Goal: Task Accomplishment & Management: Use online tool/utility

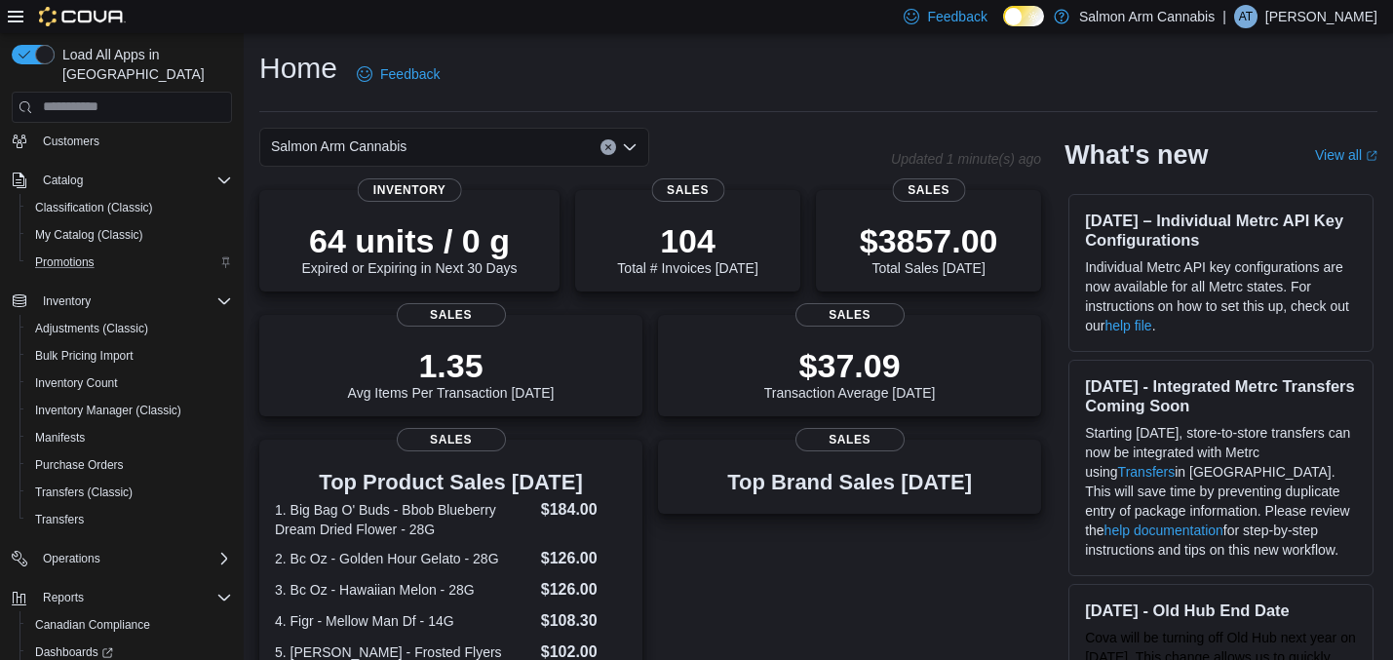
scroll to position [184, 0]
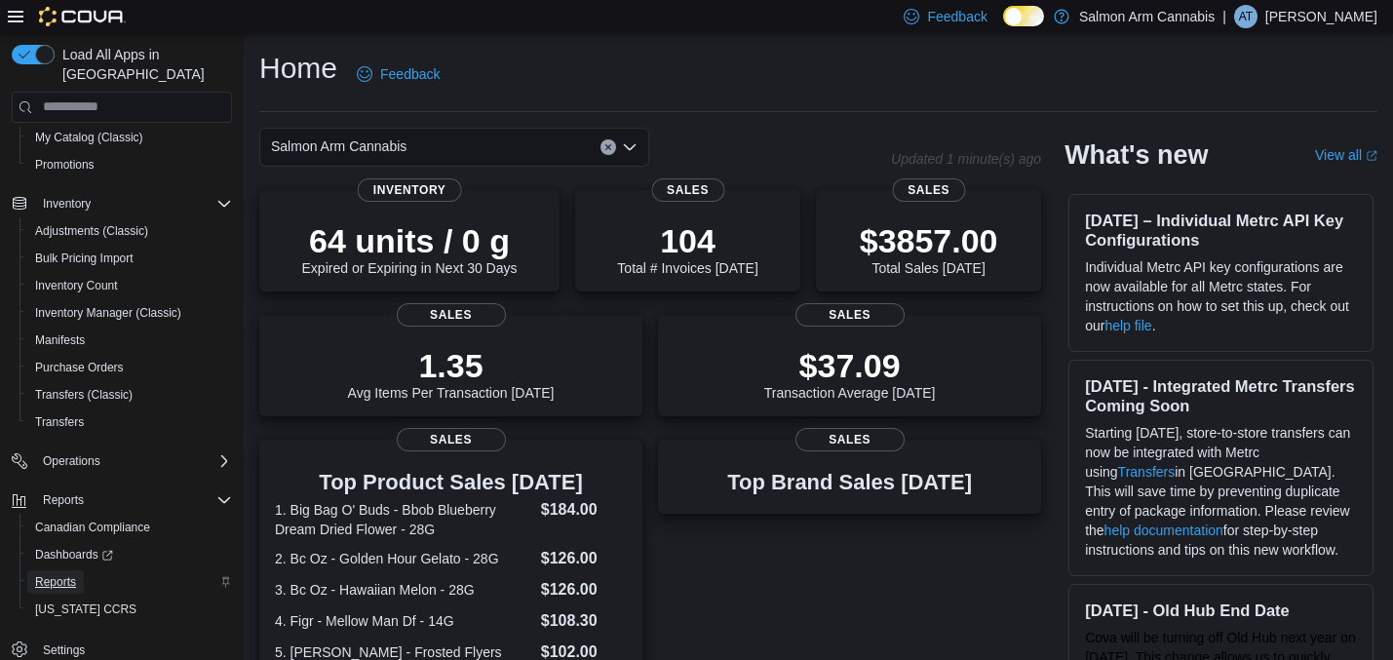
click at [58, 574] on span "Reports" at bounding box center [55, 582] width 41 height 16
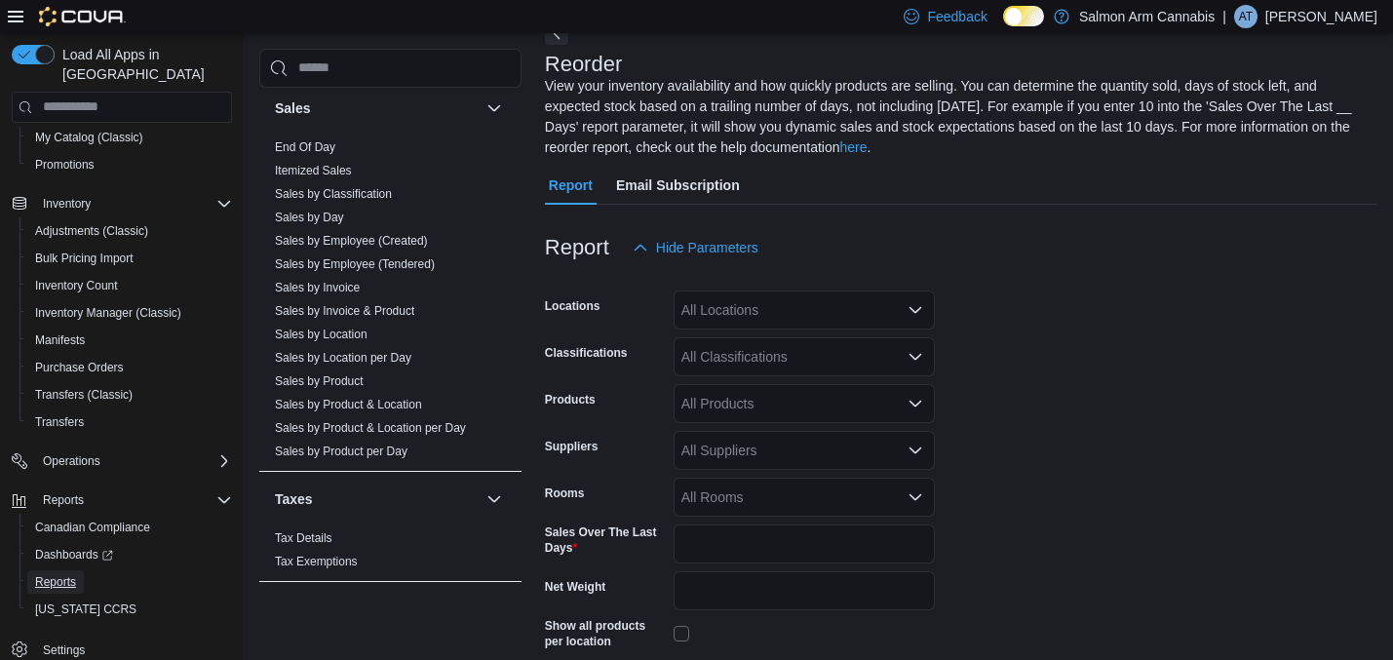
scroll to position [1611, 0]
click at [329, 137] on link "End Of Day" at bounding box center [305, 144] width 60 height 14
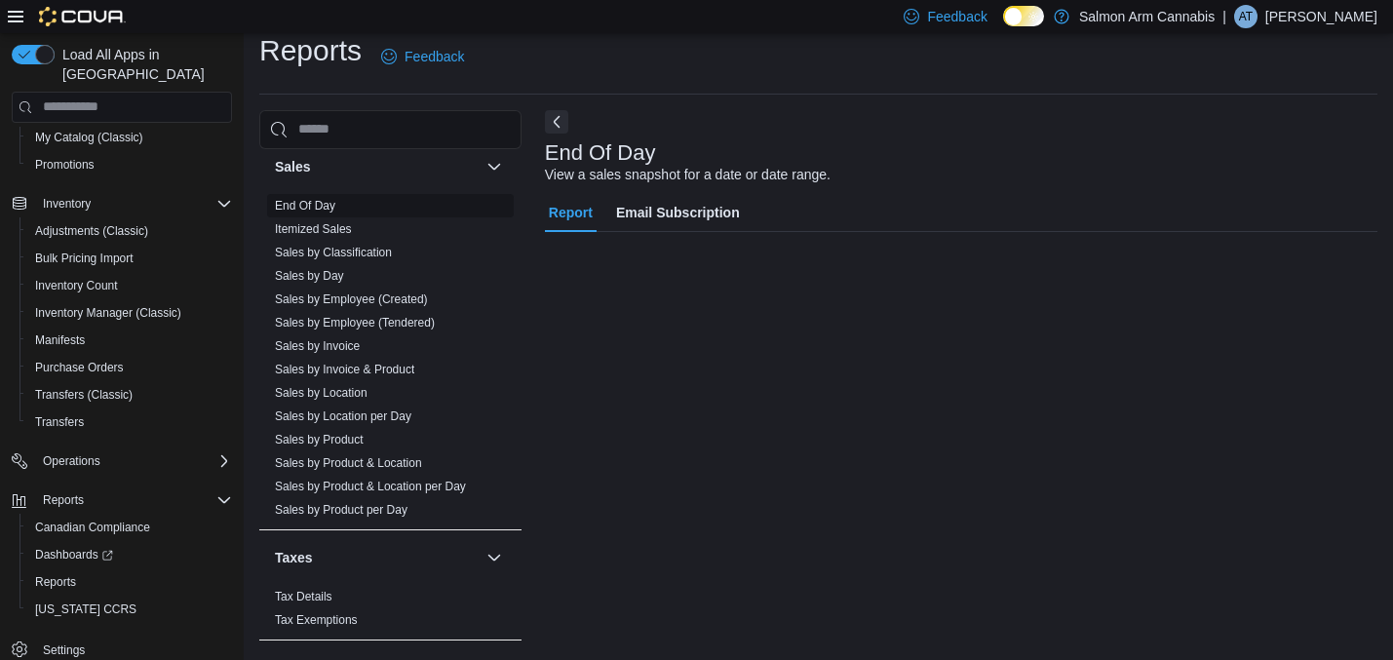
scroll to position [17, 0]
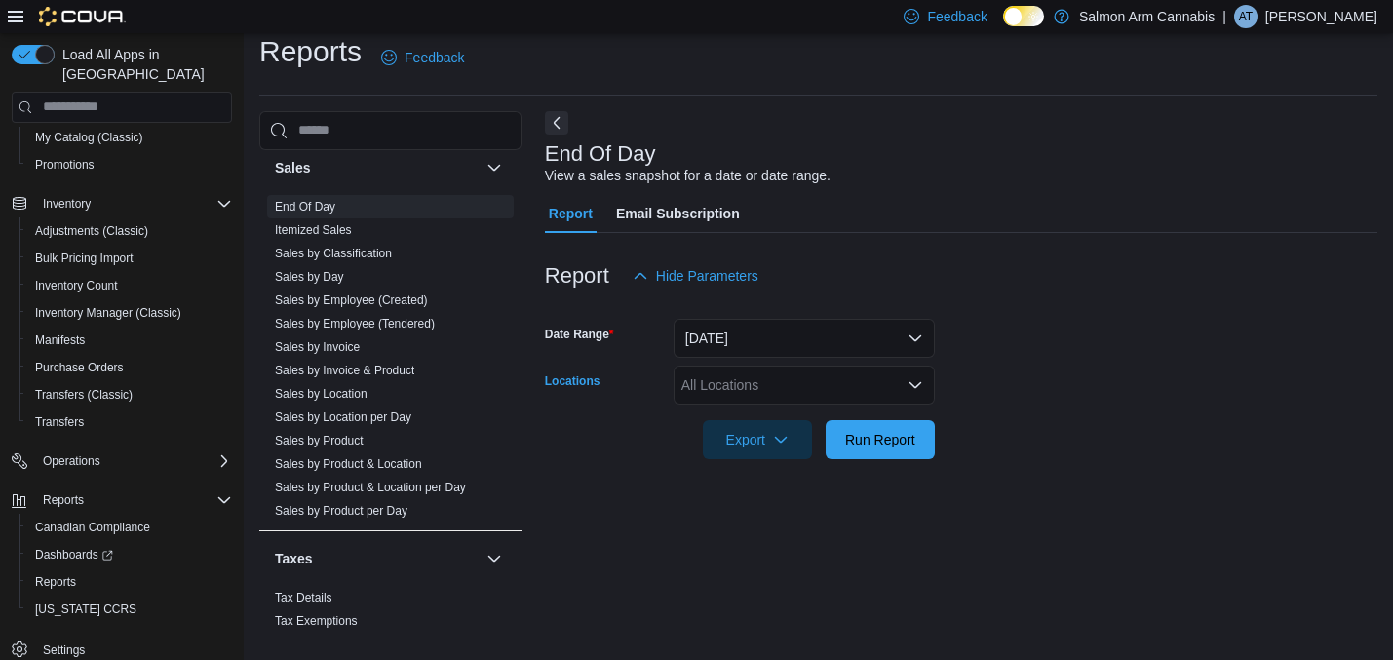
click at [716, 401] on div "All Locations" at bounding box center [804, 385] width 261 height 39
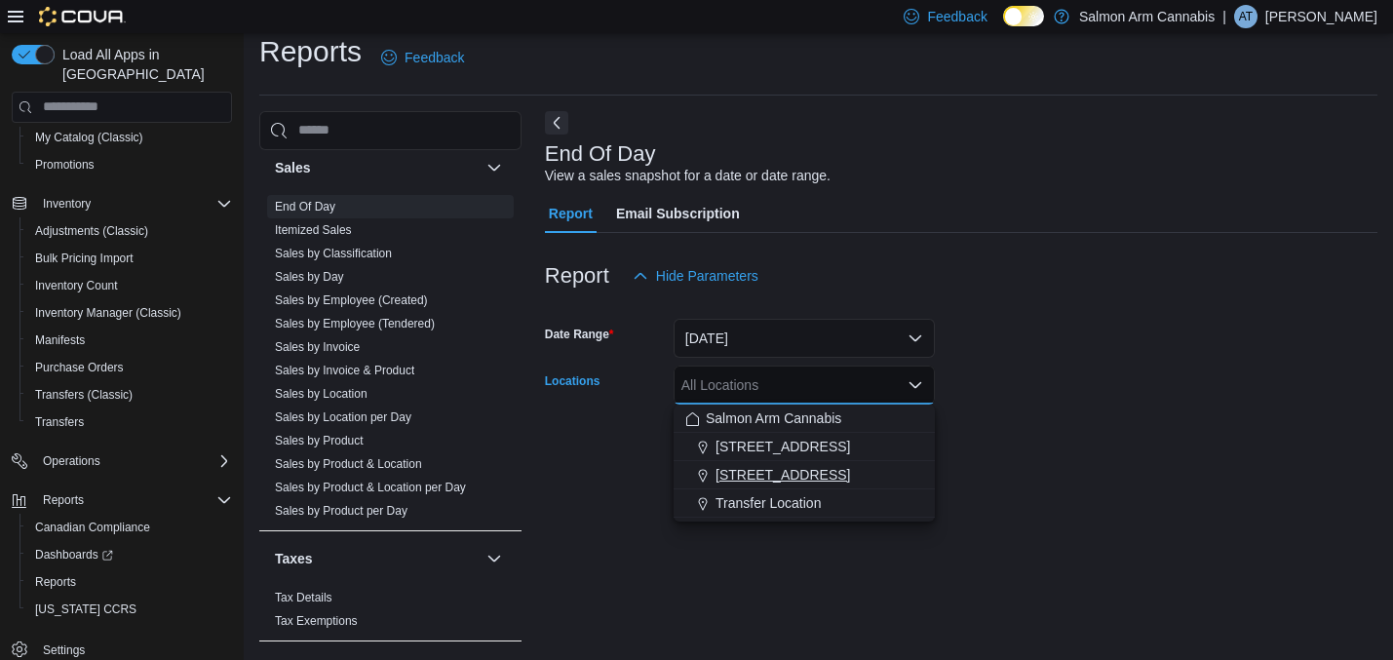
click at [732, 470] on span "[STREET_ADDRESS]" at bounding box center [783, 474] width 135 height 19
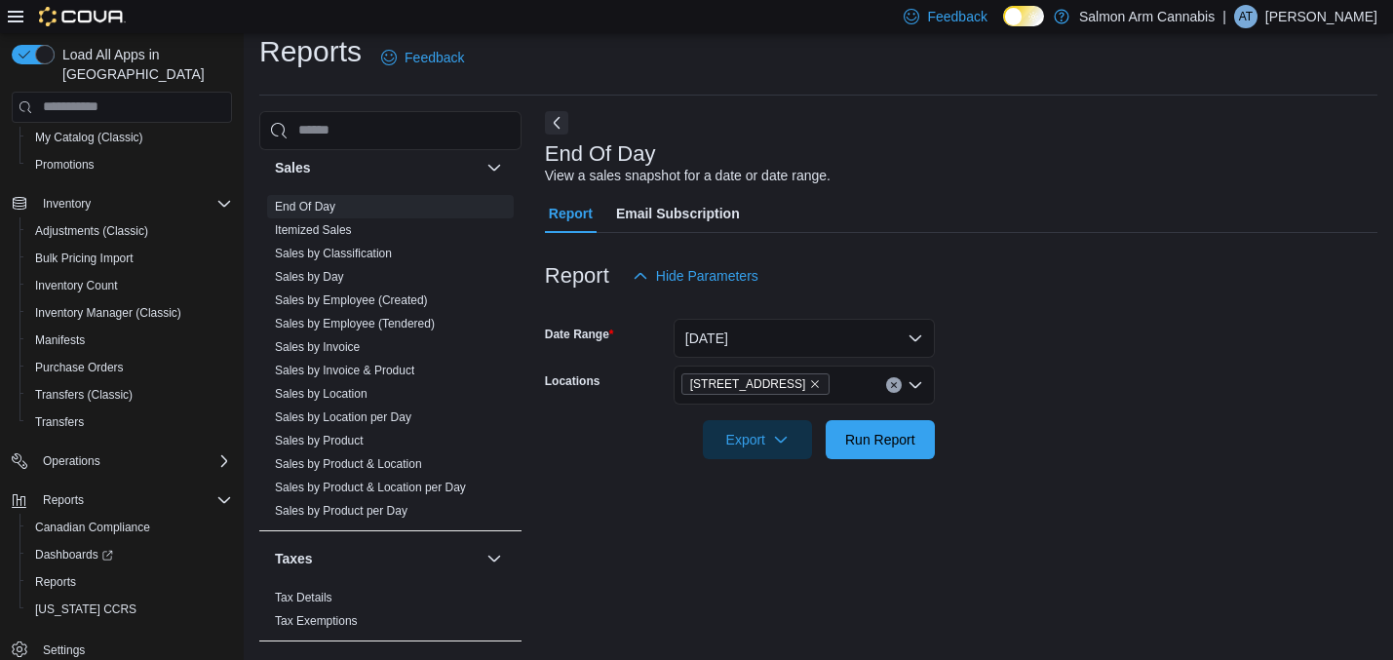
drag, startPoint x: 1138, startPoint y: 427, endPoint x: 986, endPoint y: 445, distance: 153.1
click at [1137, 428] on form "Date Range [DATE] Locations [STREET_ADDRESS] Export Run Report" at bounding box center [961, 377] width 832 height 164
click at [934, 441] on button "Run Report" at bounding box center [880, 438] width 109 height 39
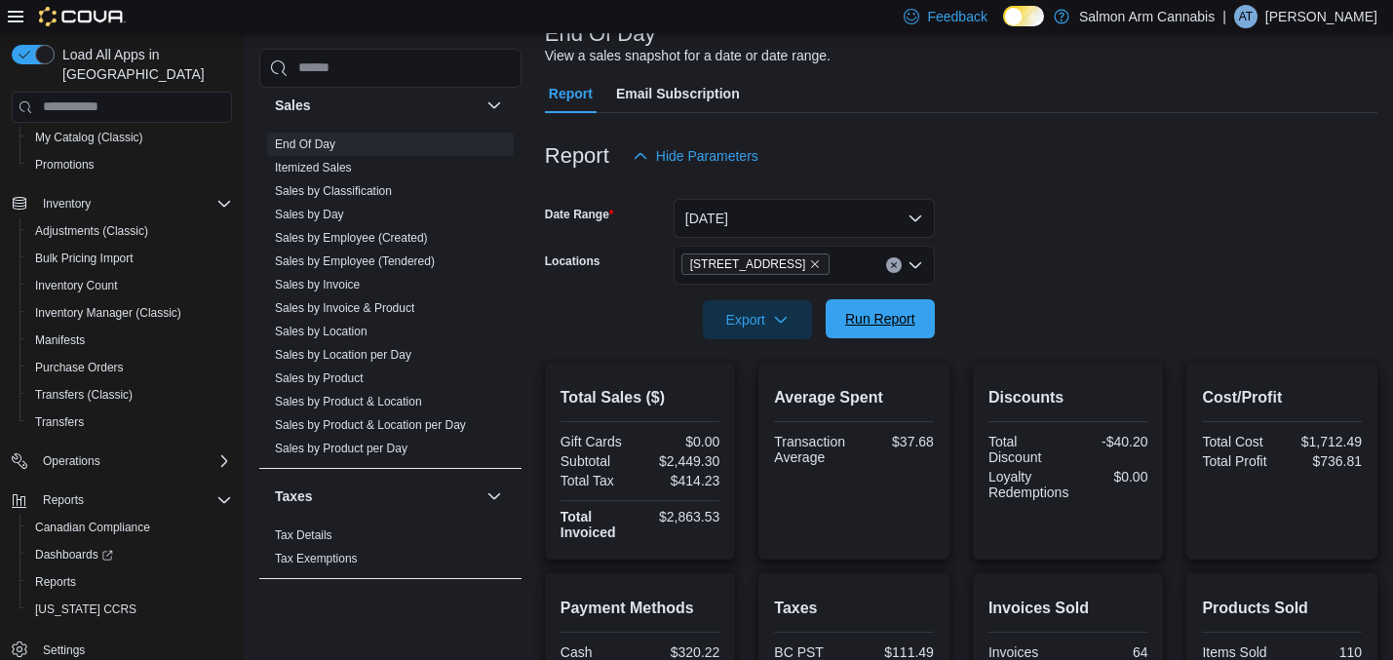
scroll to position [141, 0]
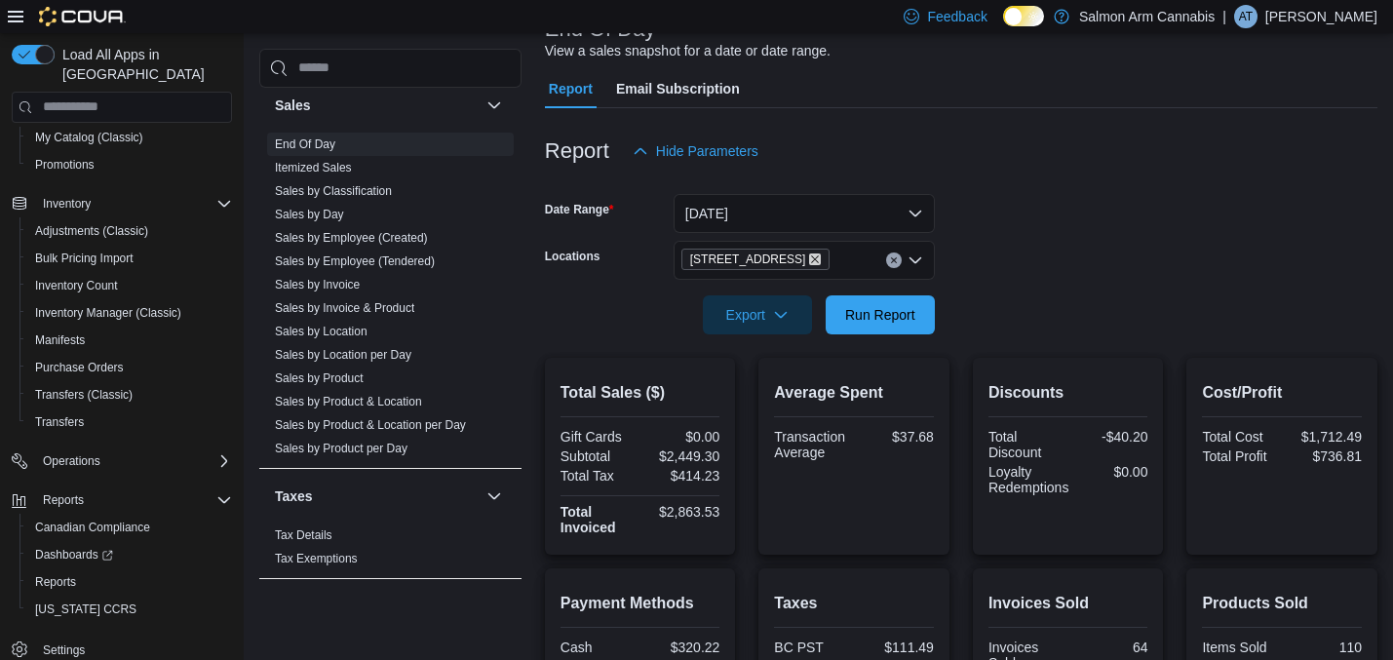
click at [810, 253] on icon "Remove 81B Shuswap St NW from selection in this group" at bounding box center [815, 259] width 12 height 12
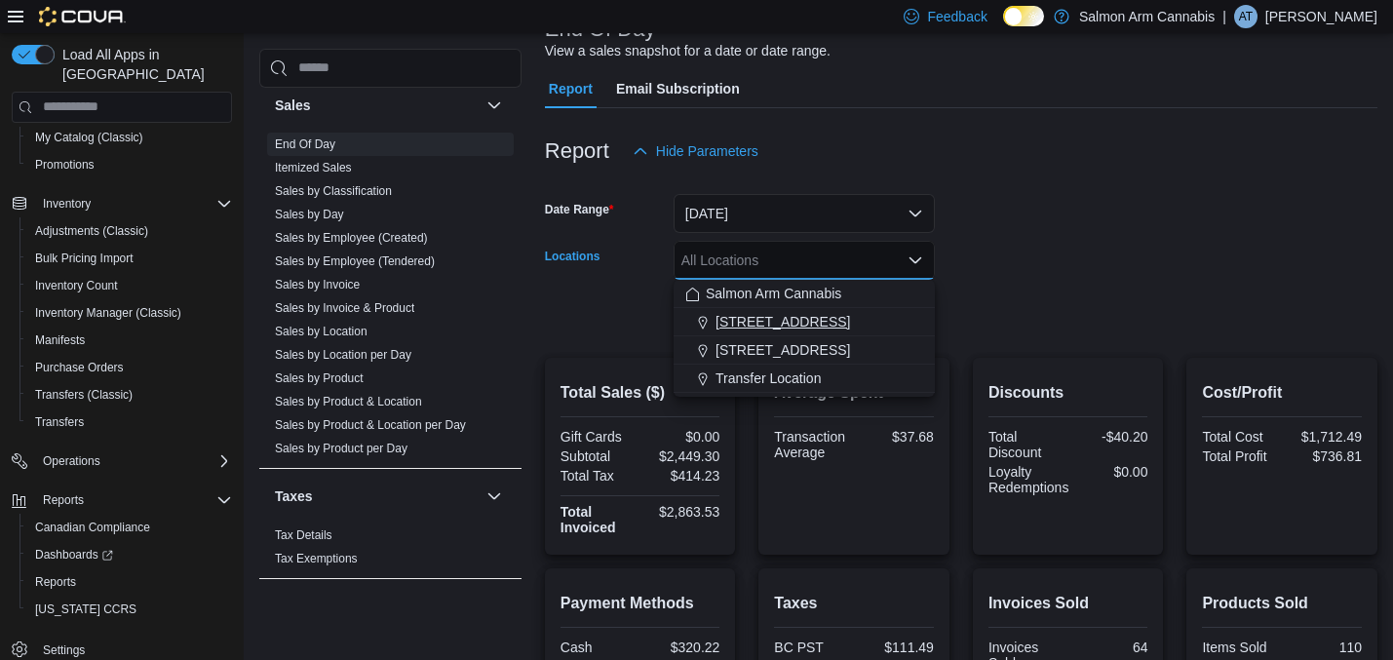
click at [780, 324] on span "[STREET_ADDRESS]" at bounding box center [783, 321] width 135 height 19
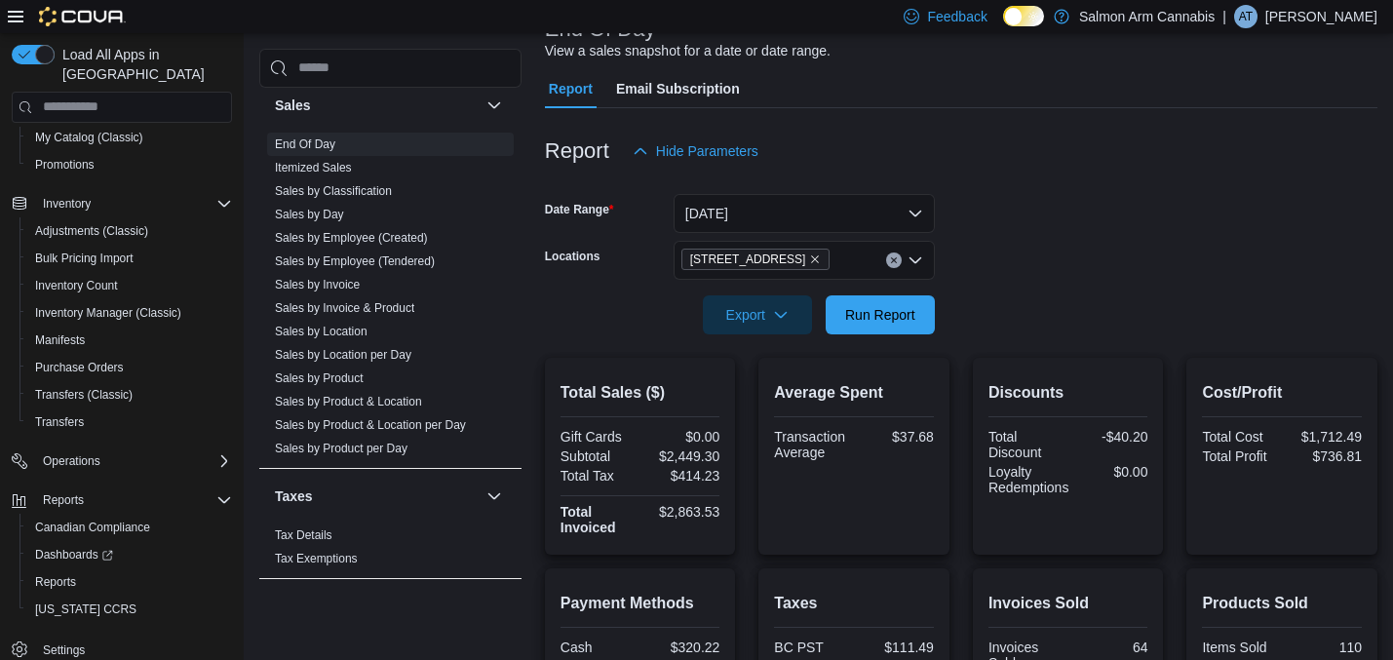
click at [1013, 297] on form "Date Range [DATE] Locations [STREET_ADDRESS] Export Run Report" at bounding box center [961, 253] width 832 height 164
click at [852, 319] on span "Run Report" at bounding box center [880, 313] width 70 height 19
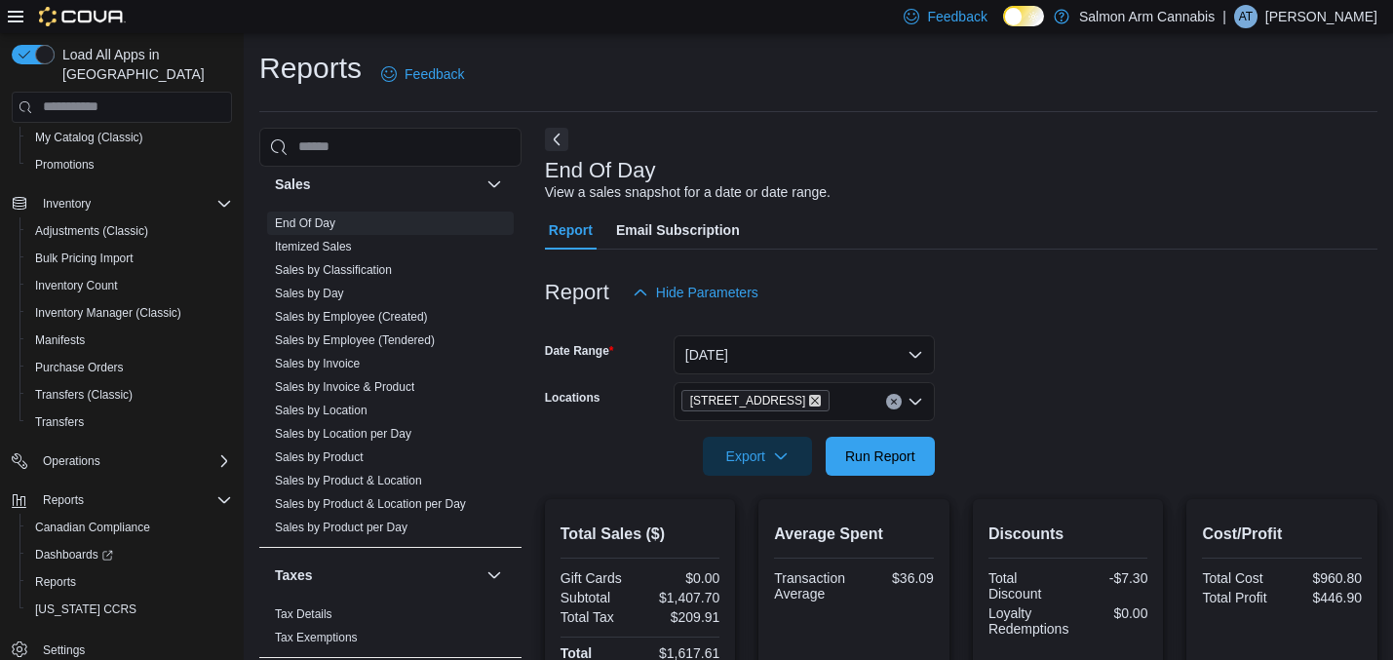
click at [814, 399] on icon "Remove 111 Lakeshore Dr. NE from selection in this group" at bounding box center [815, 401] width 12 height 12
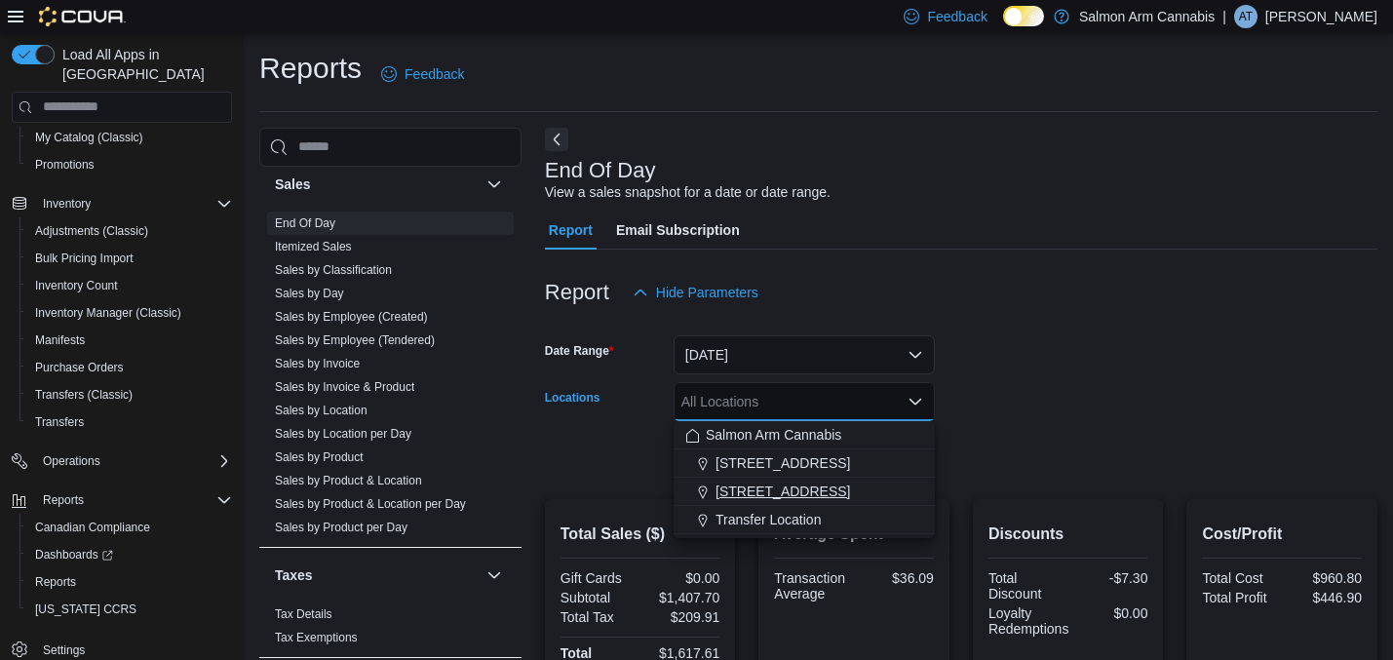
click at [792, 479] on button "[STREET_ADDRESS]" at bounding box center [804, 492] width 261 height 28
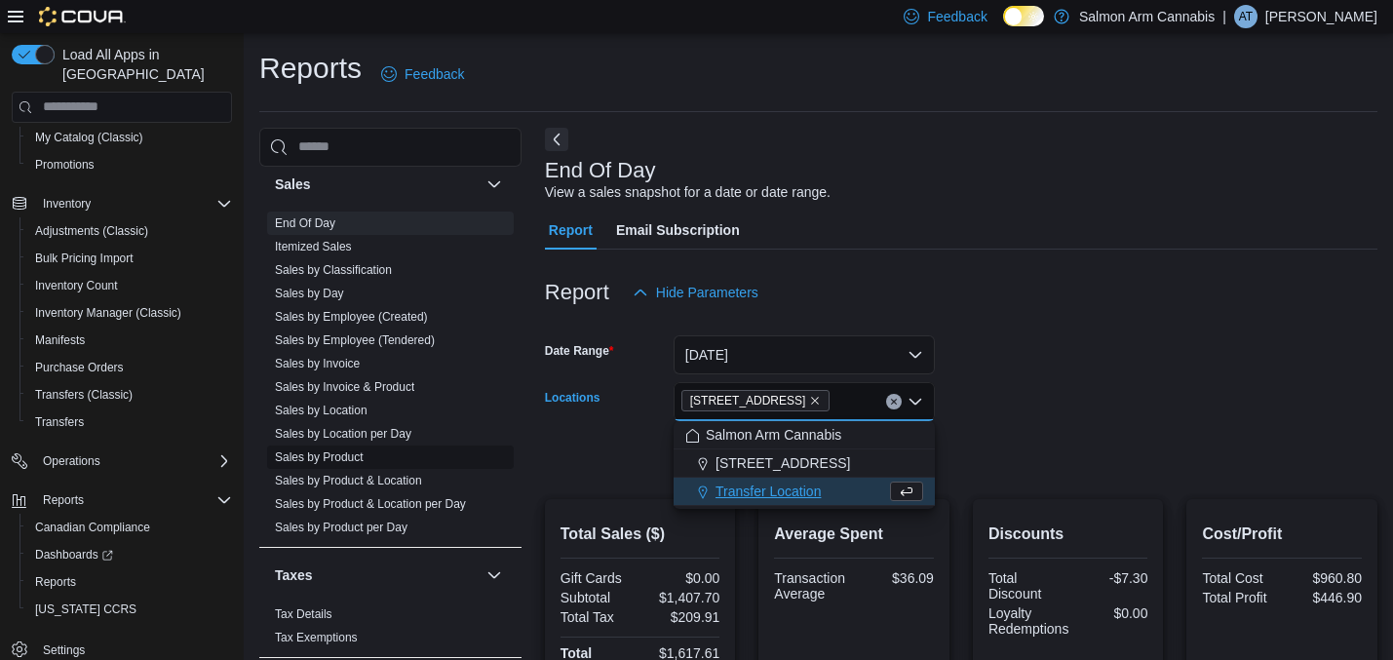
click at [360, 450] on link "Sales by Product" at bounding box center [319, 457] width 89 height 14
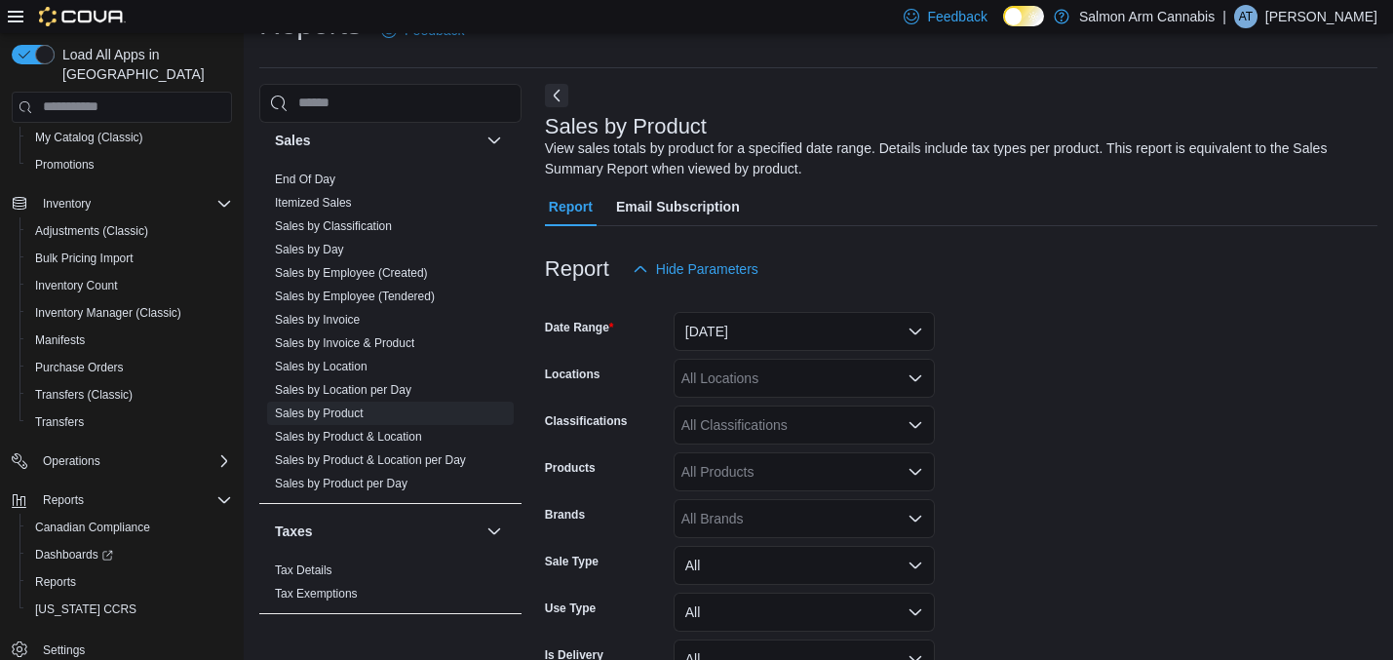
scroll to position [65, 0]
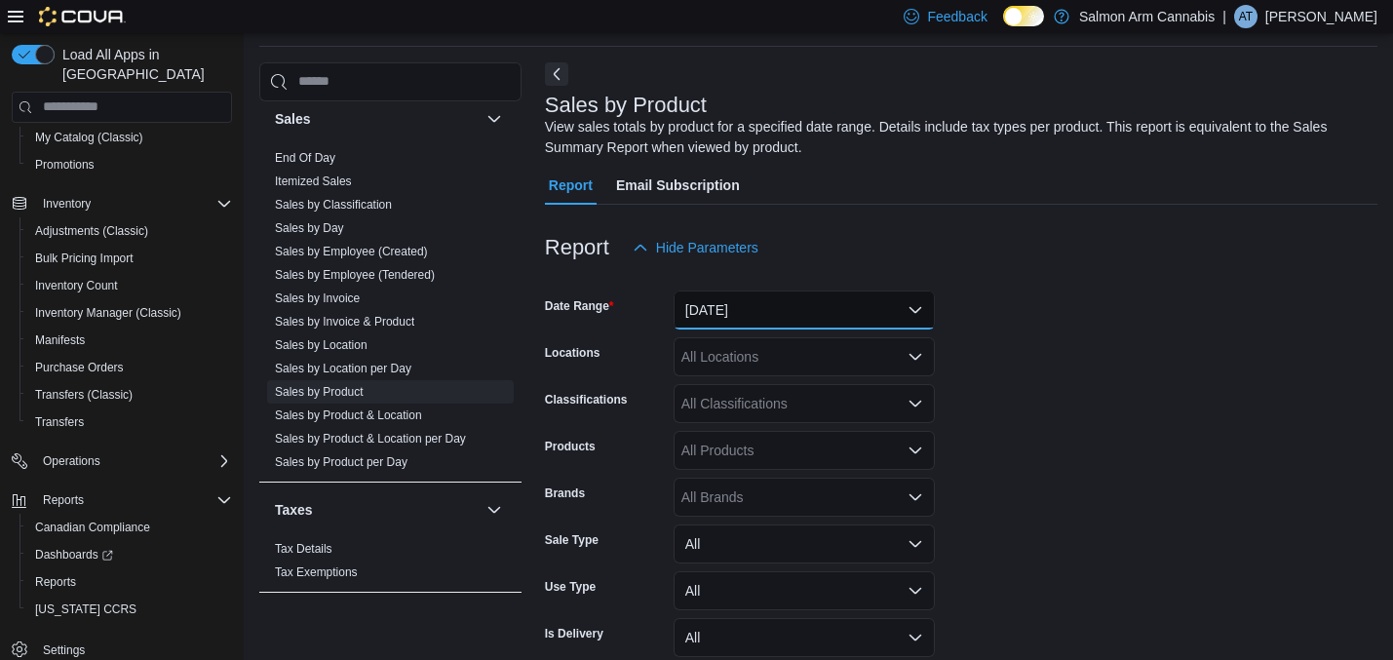
click at [707, 313] on button "[DATE]" at bounding box center [804, 309] width 261 height 39
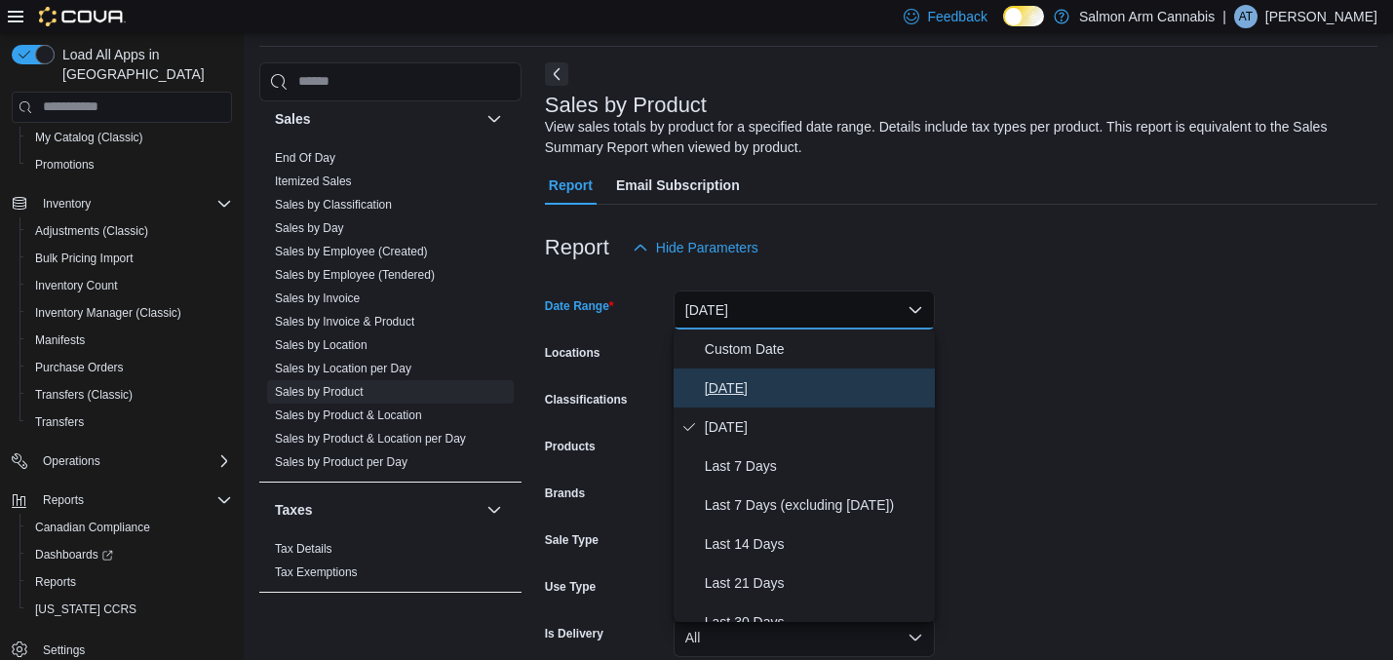
click at [714, 395] on span "[DATE]" at bounding box center [816, 387] width 222 height 23
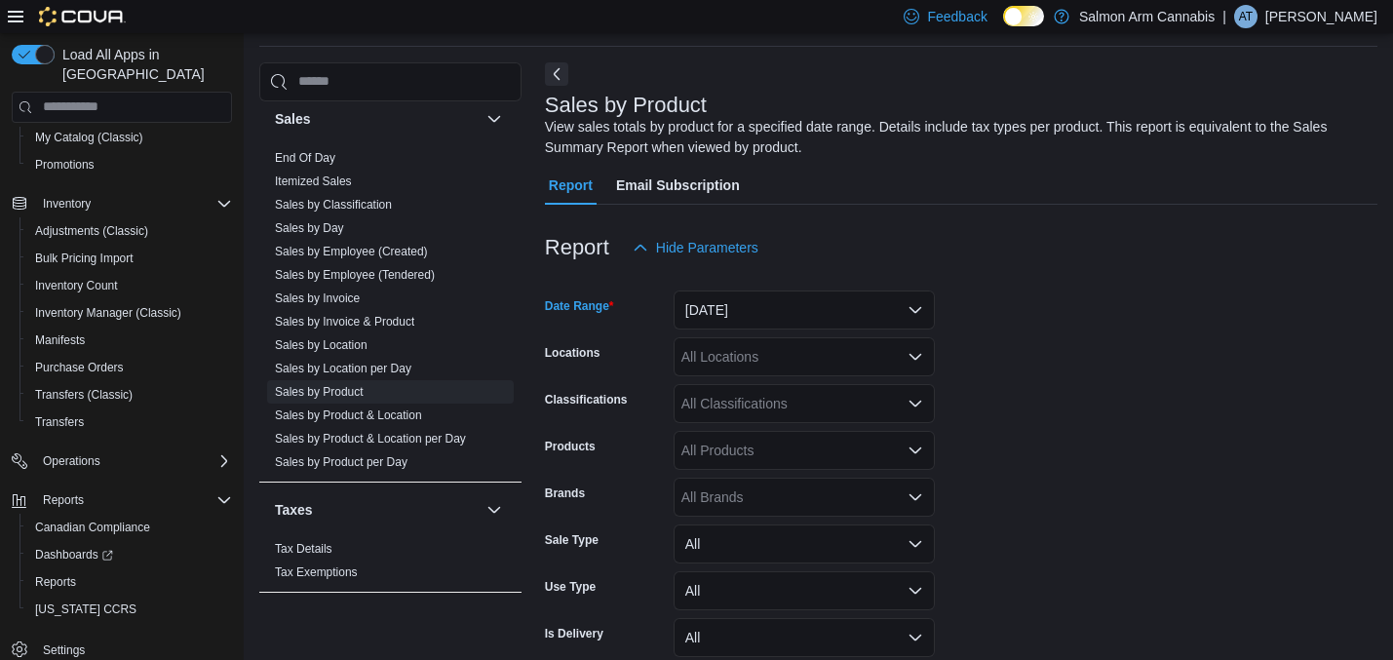
click at [711, 361] on div "All Locations" at bounding box center [804, 356] width 261 height 39
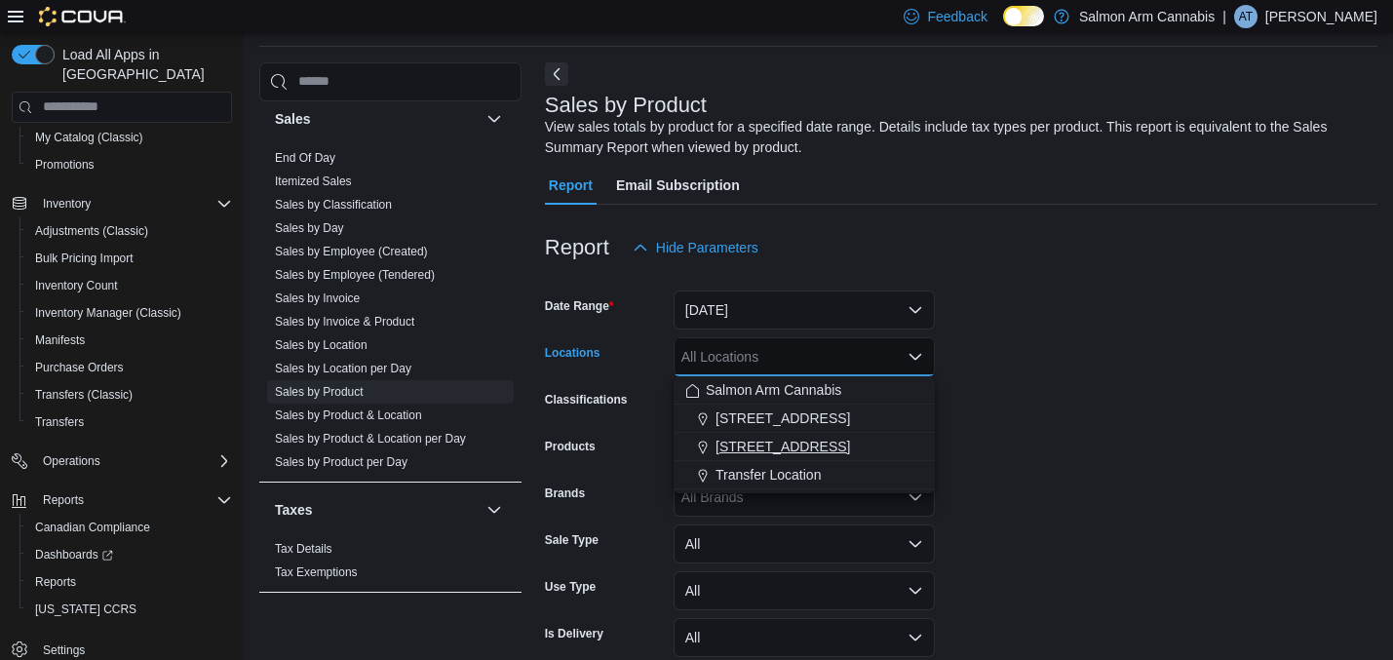
click at [725, 445] on span "[STREET_ADDRESS]" at bounding box center [783, 446] width 135 height 19
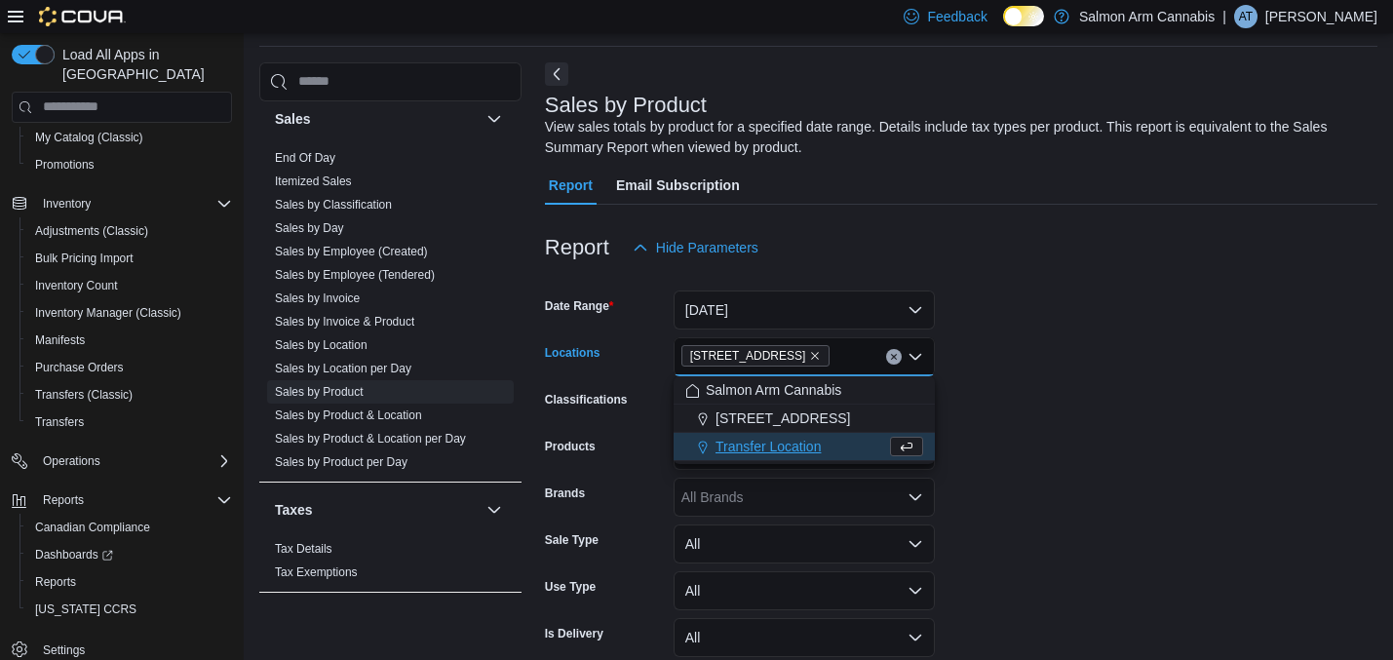
click at [1054, 417] on form "Date Range [DATE] Locations [STREET_ADDRESS] Combo box. Selected. [STREET_ADDRE…" at bounding box center [961, 489] width 832 height 445
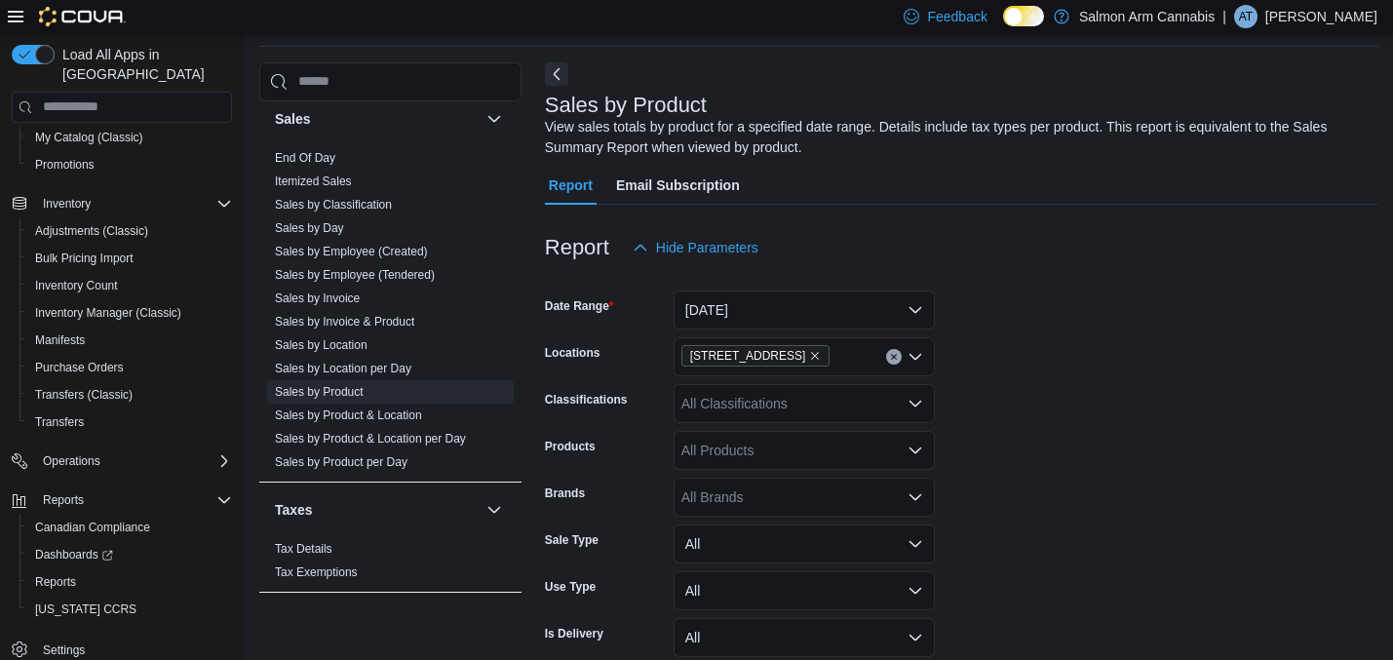
scroll to position [156, 0]
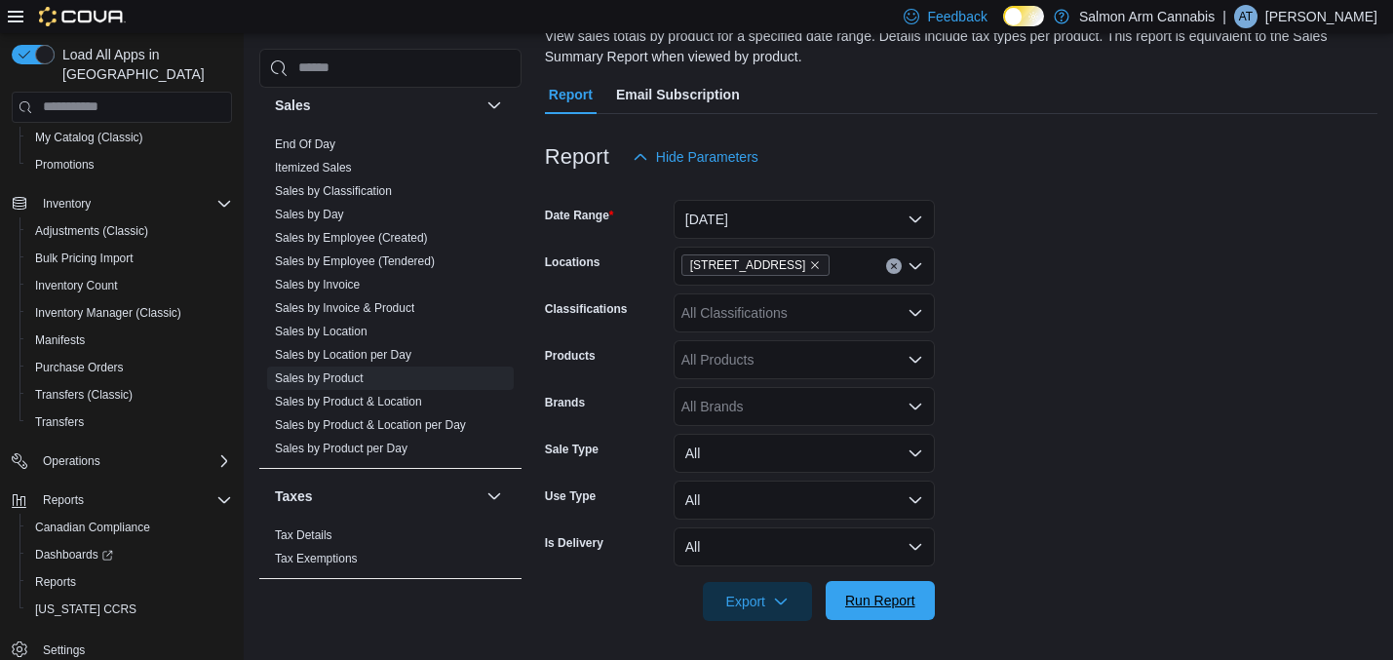
click at [904, 597] on span "Run Report" at bounding box center [880, 600] width 70 height 19
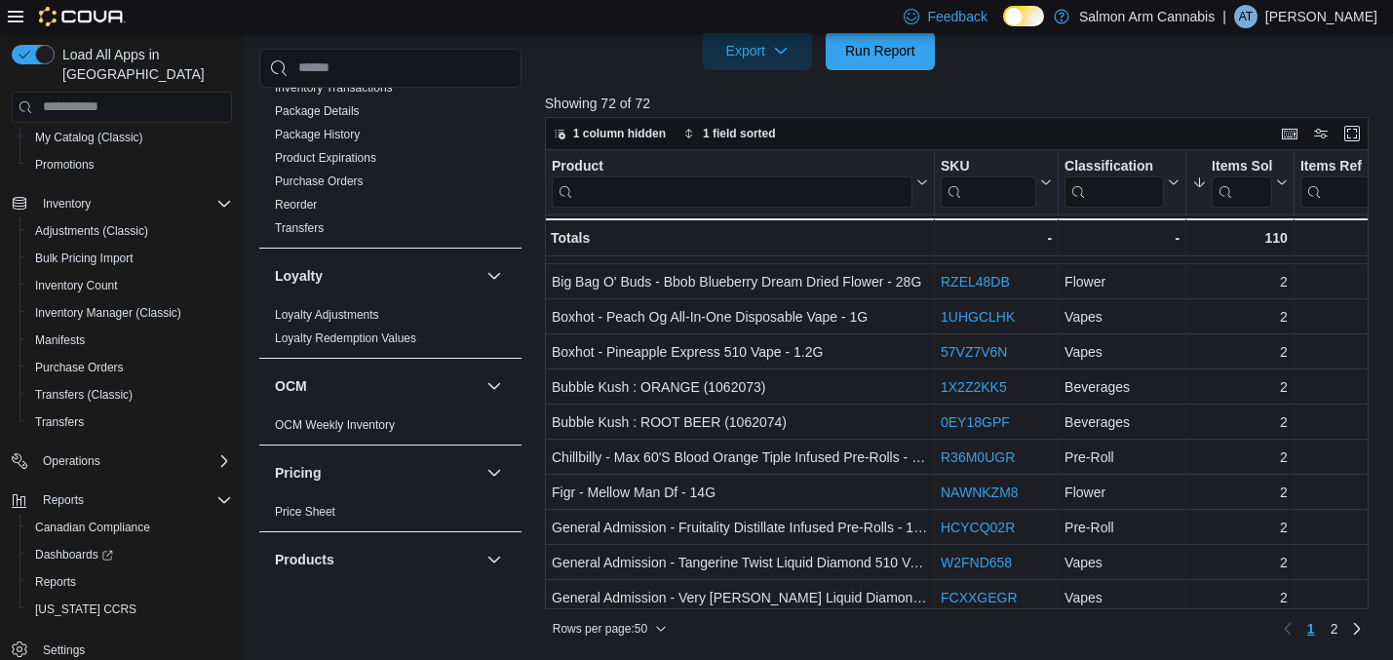
scroll to position [953, 0]
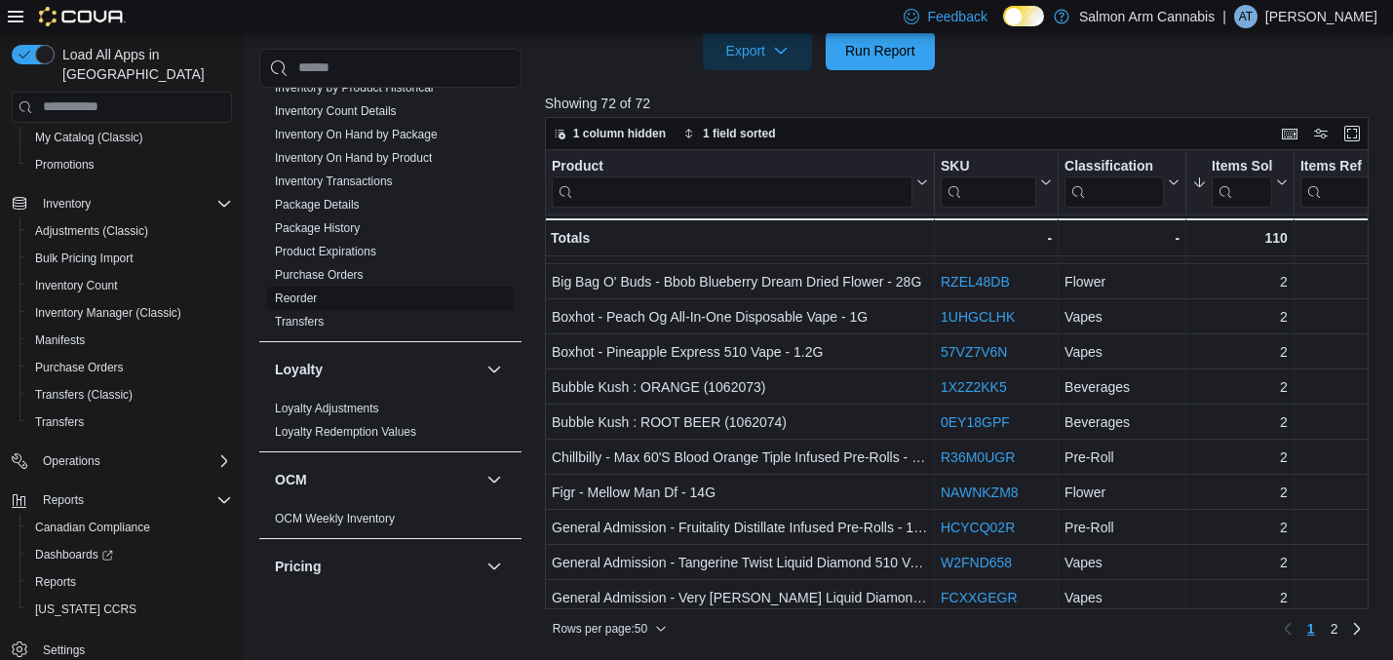
click at [307, 291] on link "Reorder" at bounding box center [296, 298] width 42 height 14
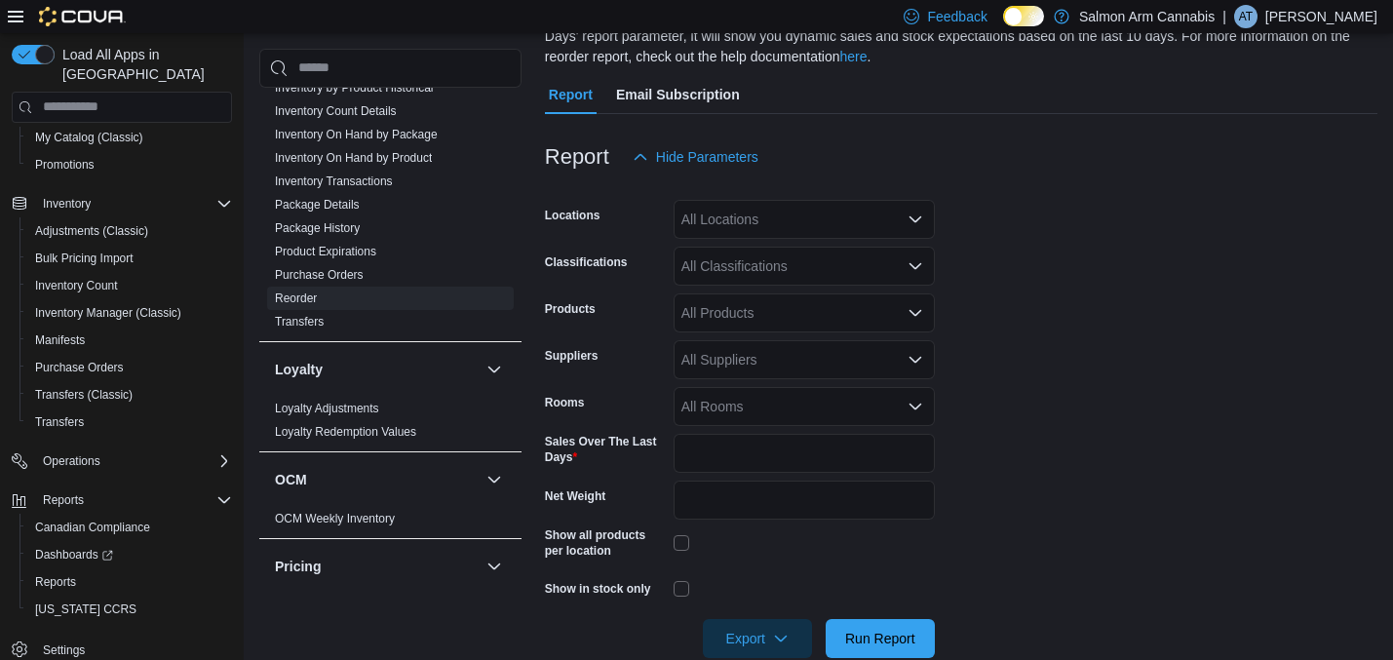
scroll to position [106, 0]
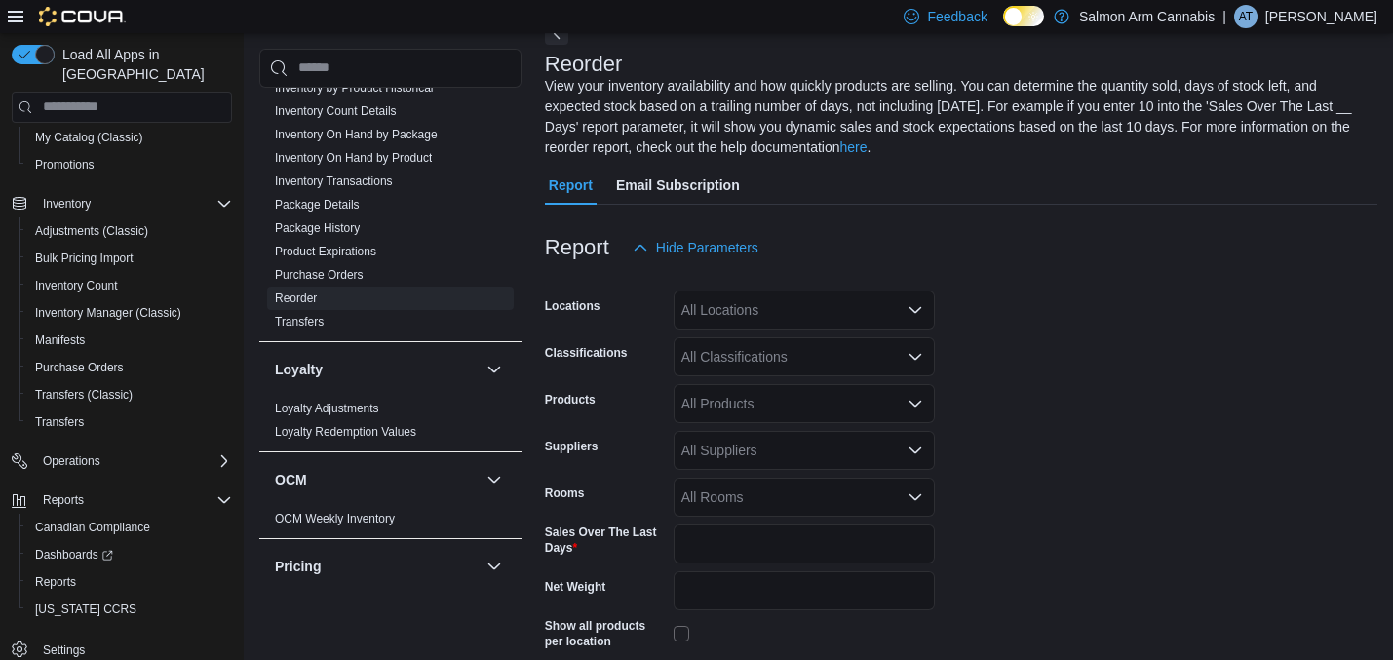
click at [724, 302] on div "All Locations" at bounding box center [804, 309] width 261 height 39
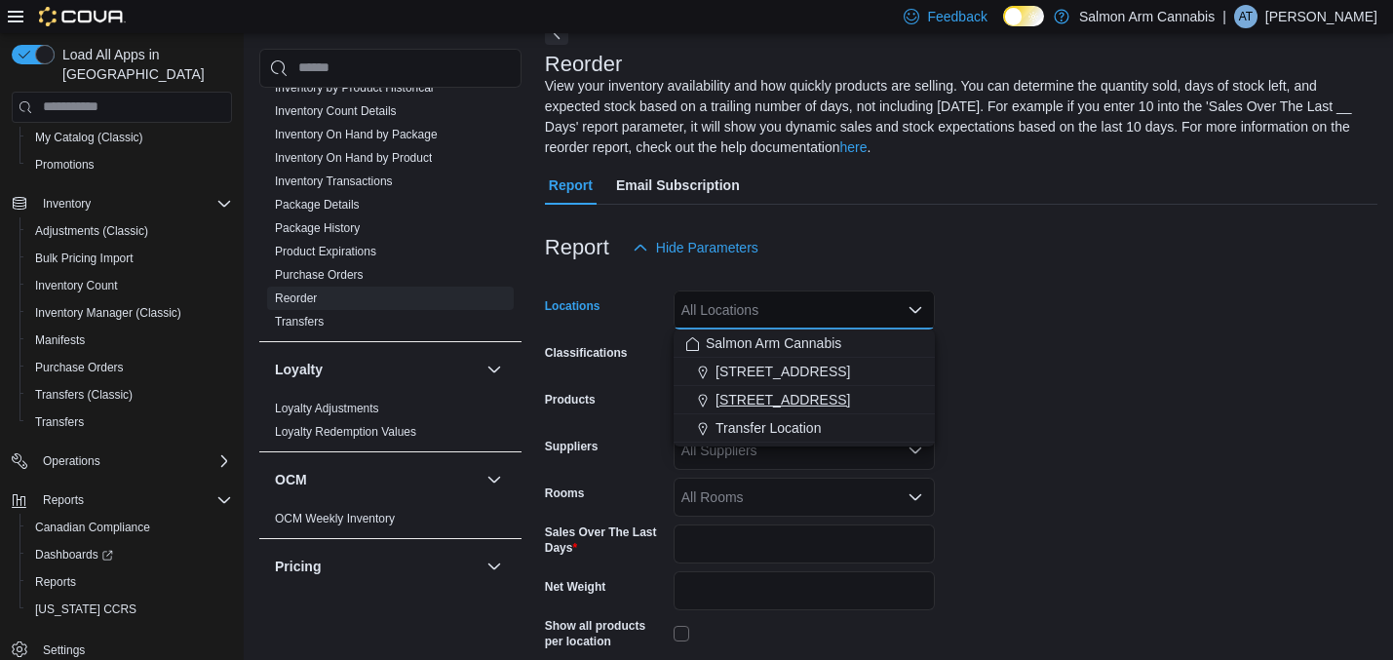
click at [751, 403] on span "[STREET_ADDRESS]" at bounding box center [783, 399] width 135 height 19
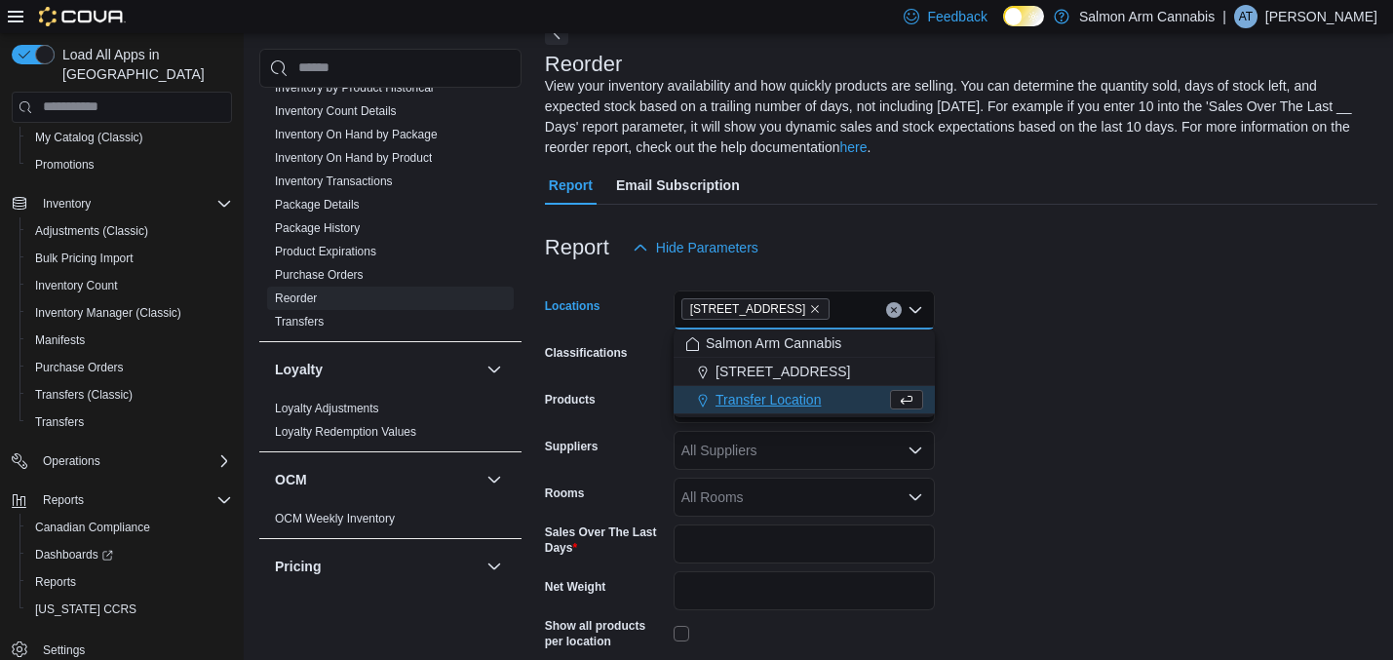
click at [1047, 389] on form "Locations [STREET_ADDRESS] Combo box. Selected. [STREET_ADDRESS] Press Backspac…" at bounding box center [961, 508] width 832 height 482
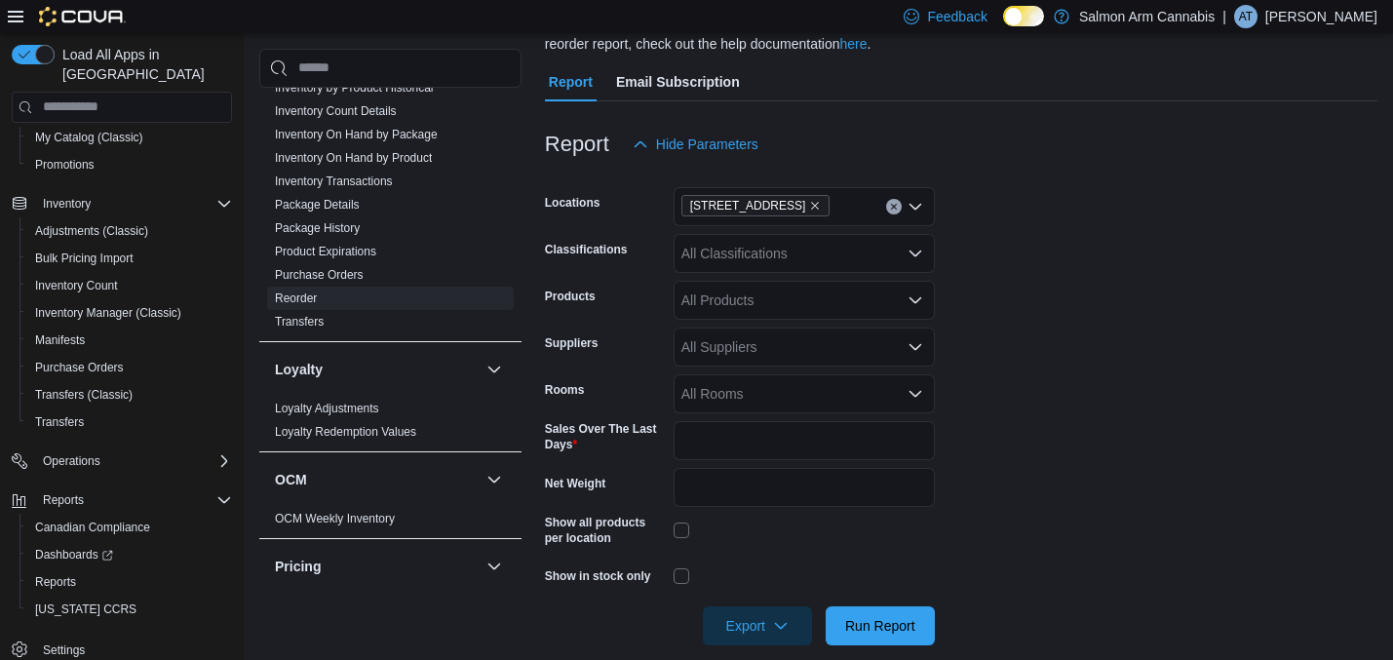
scroll to position [217, 0]
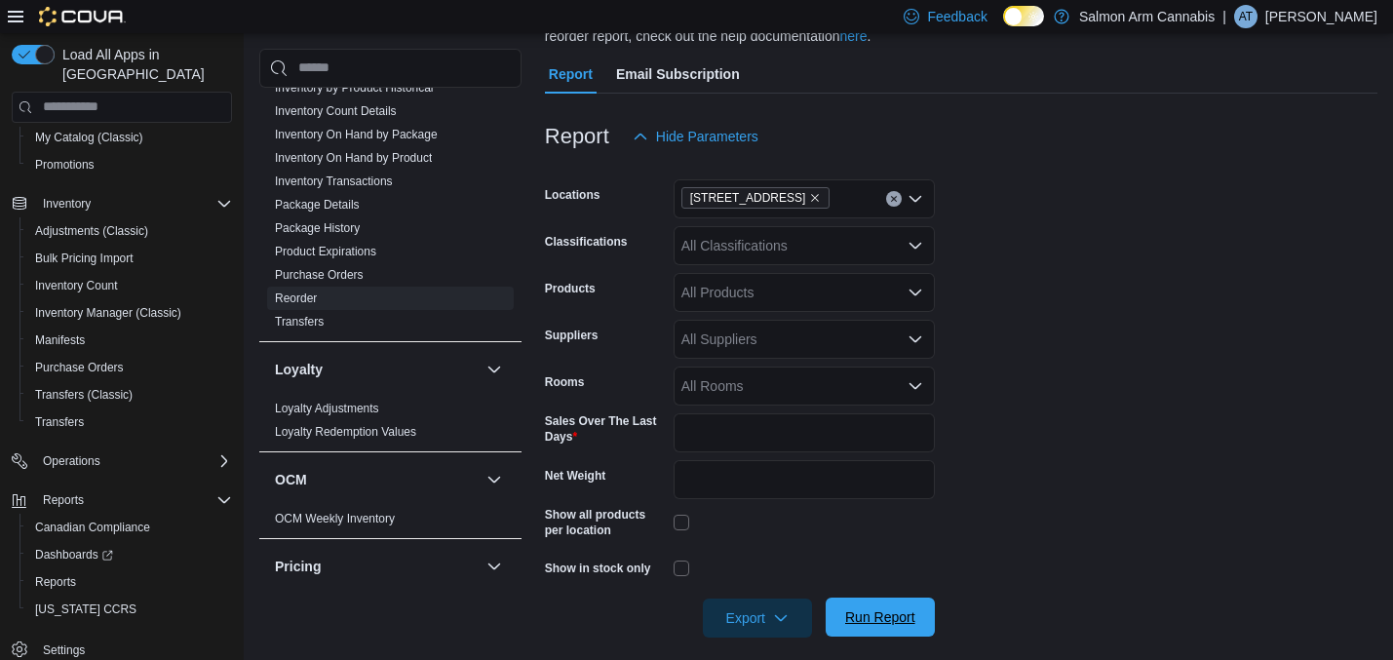
click at [868, 625] on span "Run Report" at bounding box center [880, 616] width 70 height 19
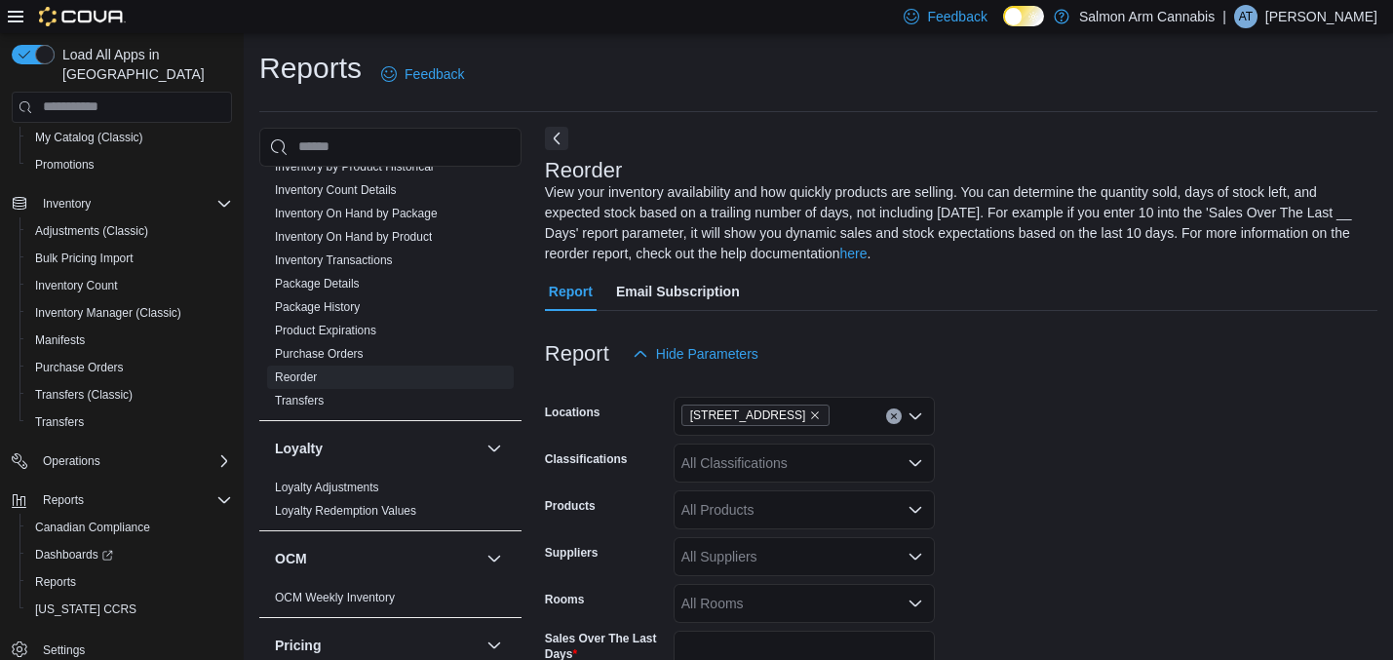
click at [562, 144] on button "Next" at bounding box center [556, 138] width 23 height 23
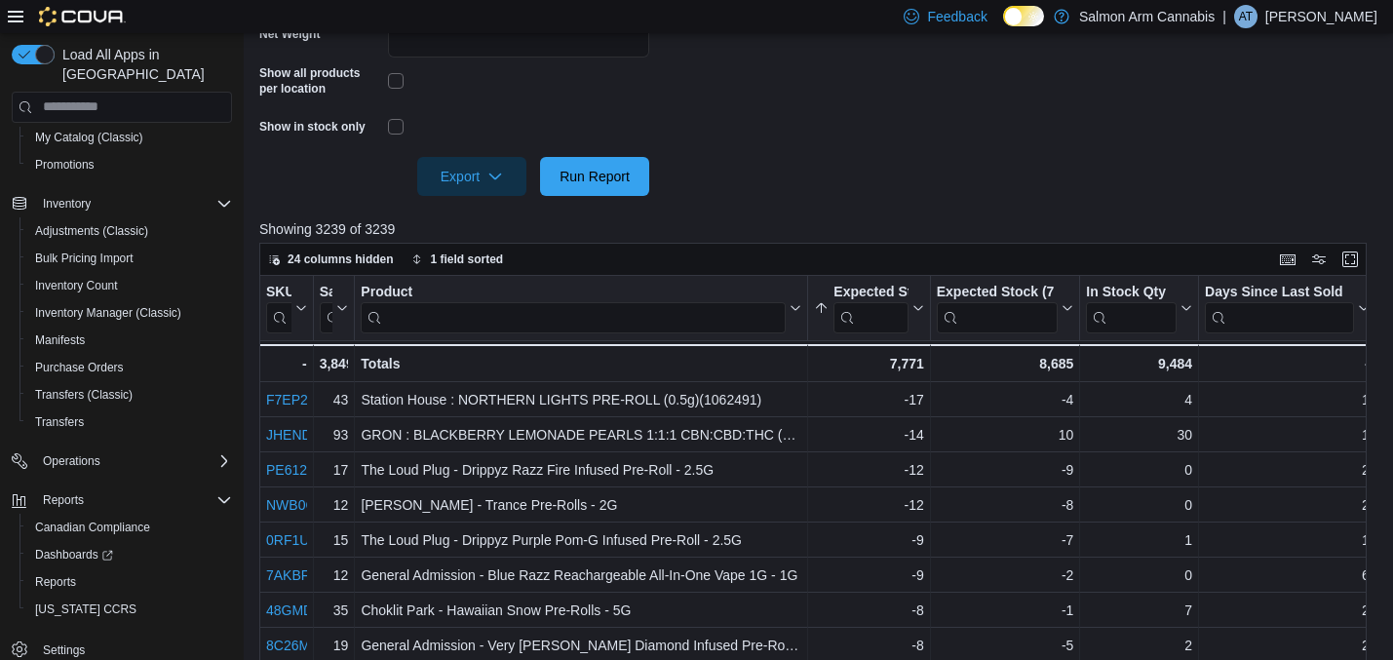
scroll to position [721, 0]
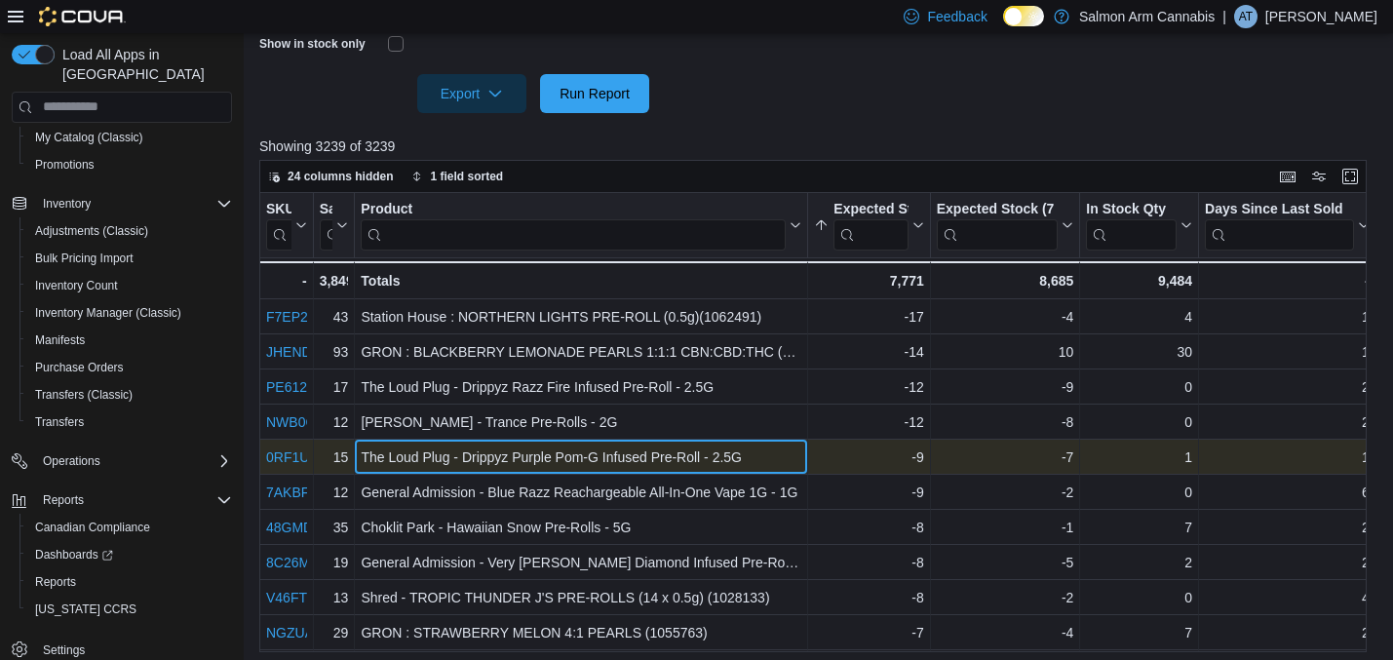
click at [498, 451] on div "The Loud Plug - Drippyz Purple Pom-G Infused Pre-Roll - 2.5G" at bounding box center [581, 456] width 441 height 23
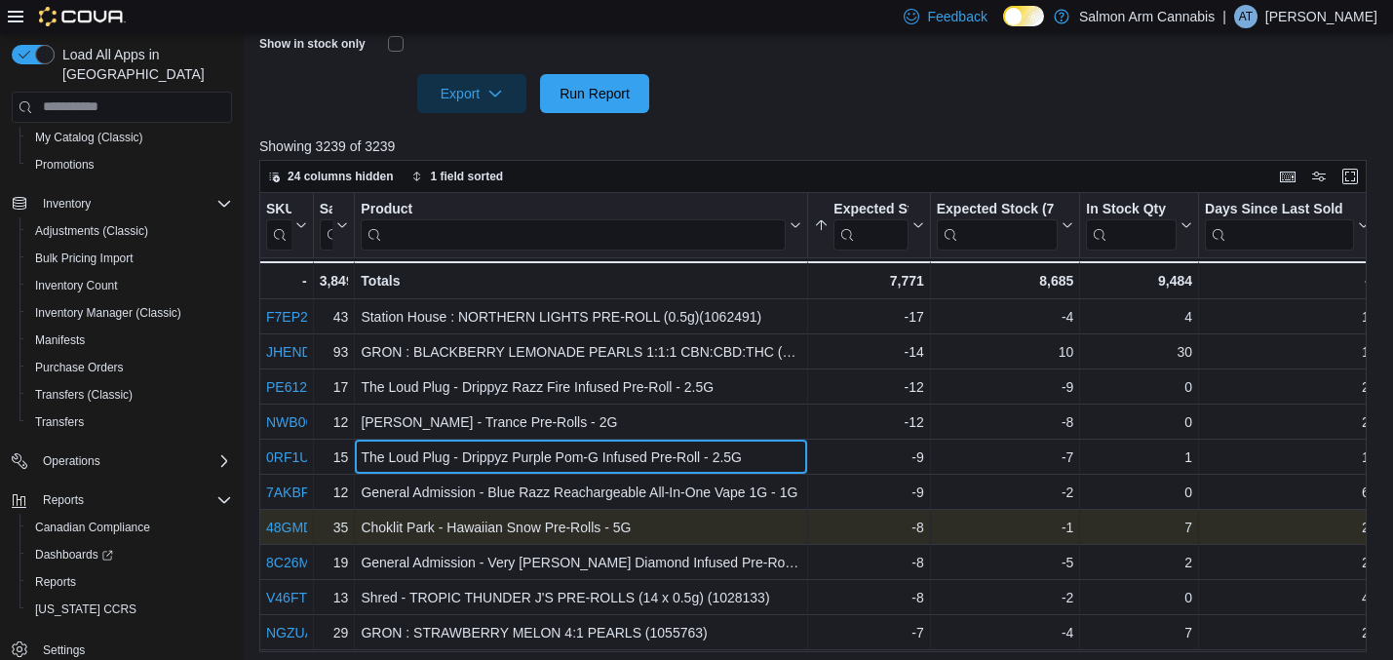
scroll to position [25, 0]
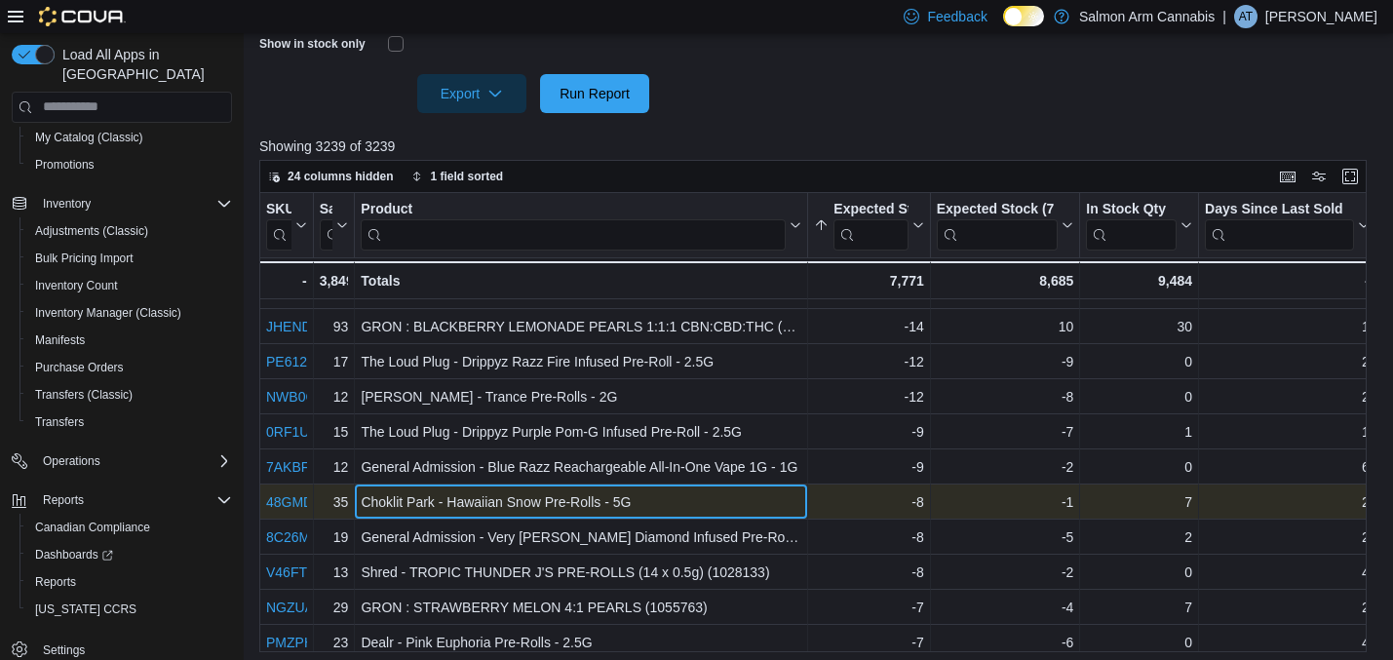
click at [456, 499] on div "Choklit Park - Hawaiian Snow Pre-Rolls - 5G" at bounding box center [581, 501] width 441 height 23
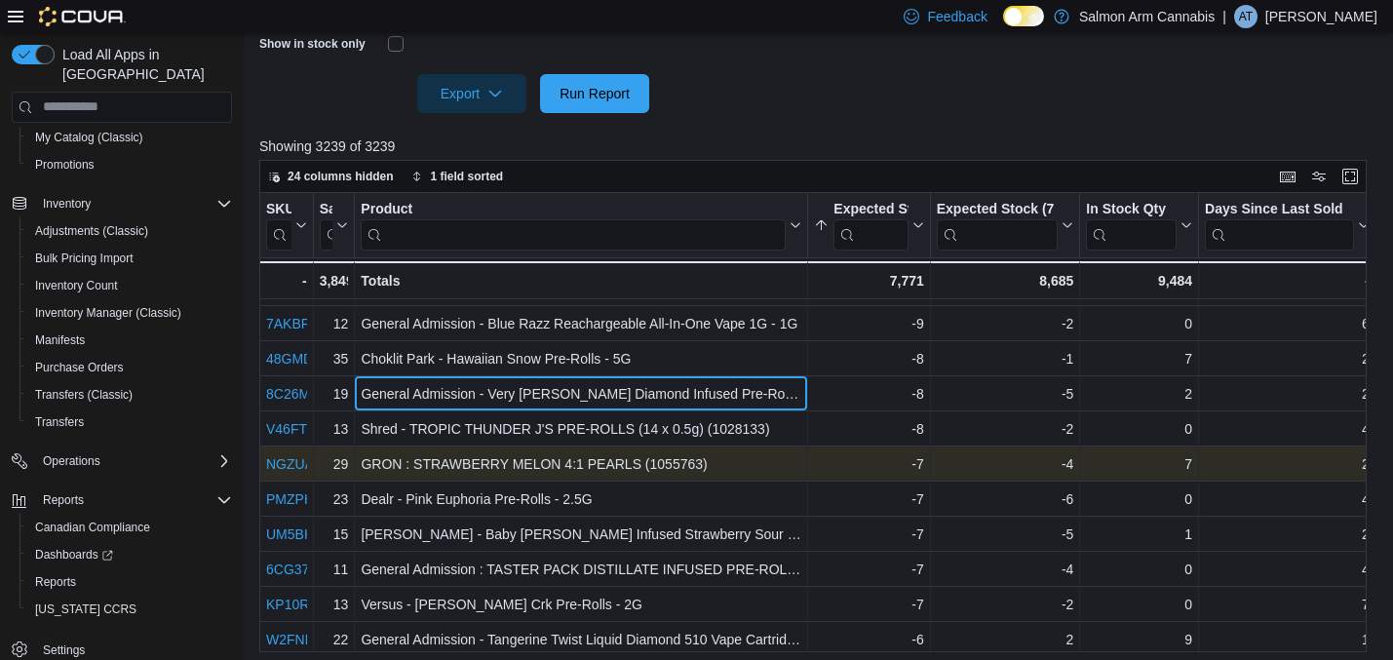
scroll to position [174, 0]
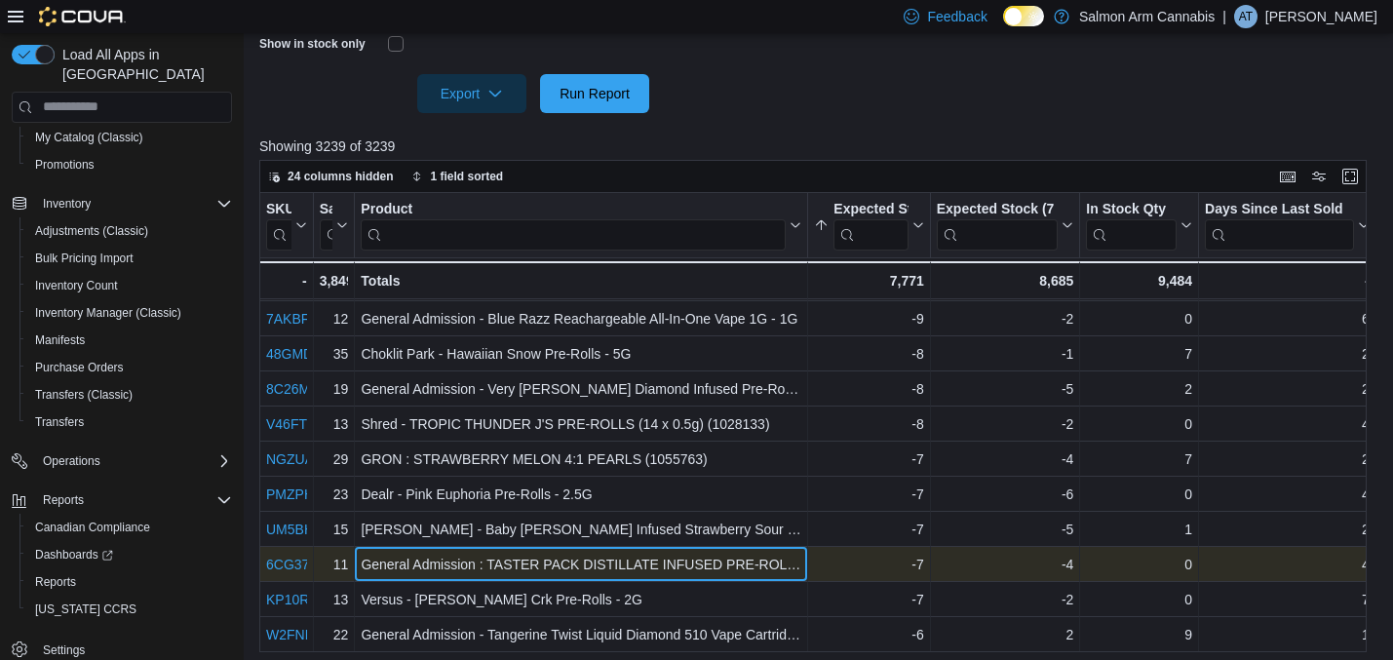
click at [661, 555] on div "General Admission : TASTER PACK DISTILLATE INFUSED PRE-ROLL (3x0.5g)(1048354)" at bounding box center [581, 564] width 441 height 23
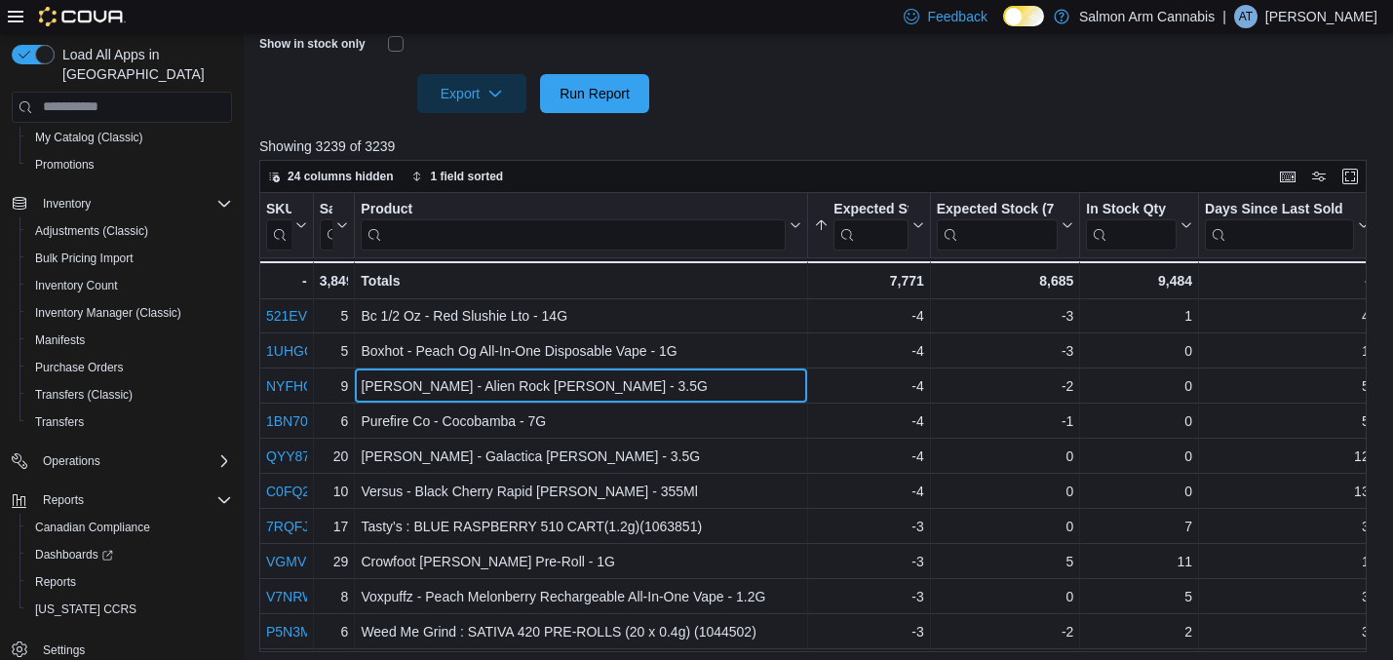
scroll to position [812, 0]
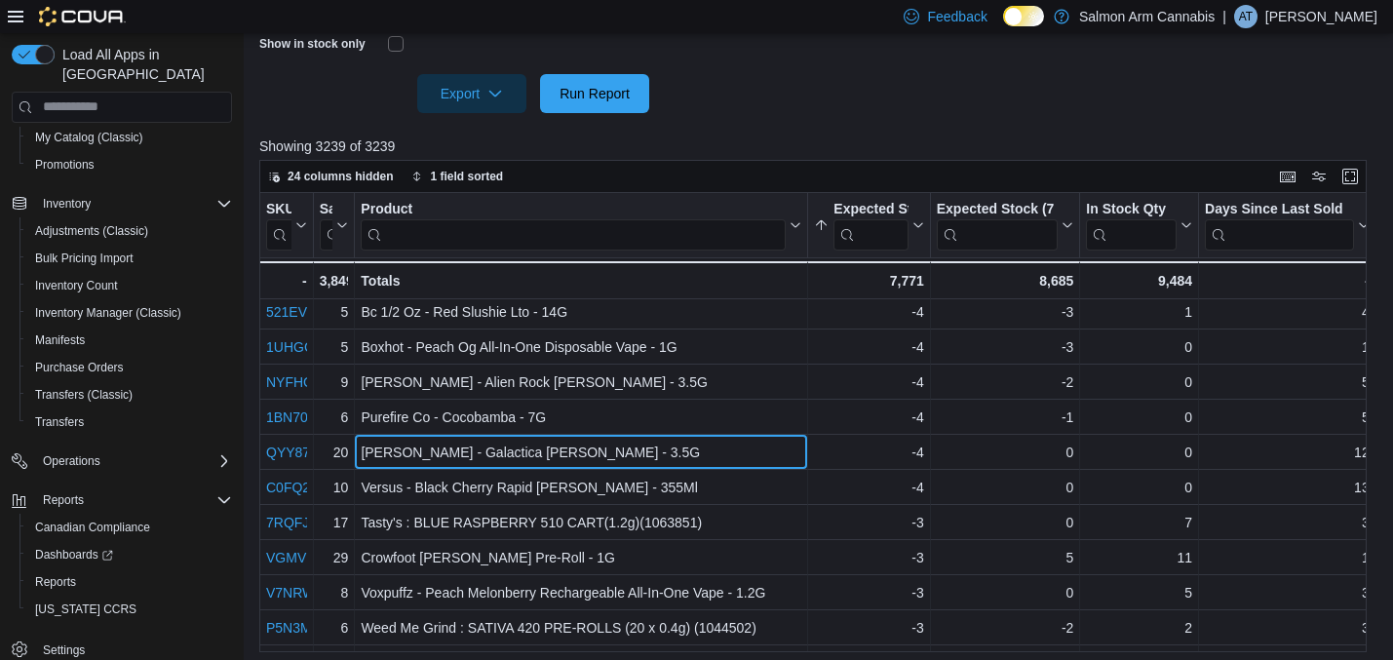
click at [429, 445] on div "[PERSON_NAME] - Galactica [PERSON_NAME] - 3.5G" at bounding box center [581, 452] width 441 height 23
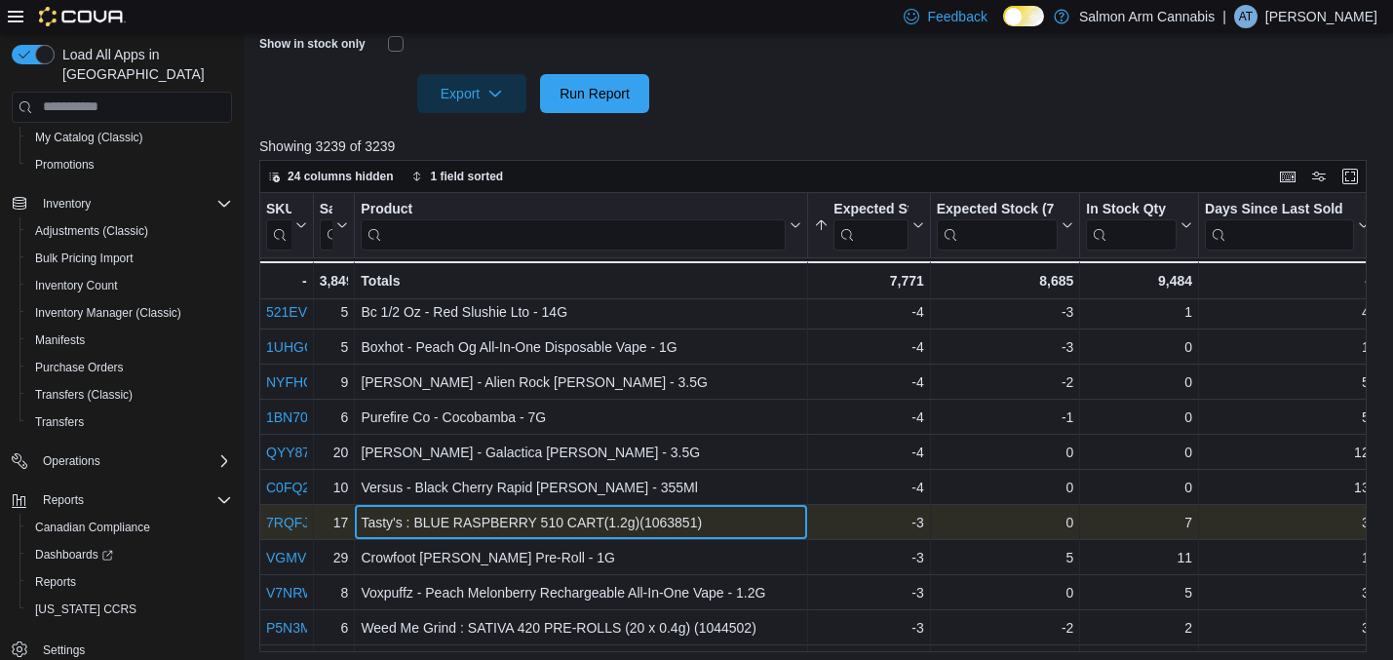
click at [557, 519] on div "Tasty's : BLUE RASPBERRY 510 CART(1.2g)(1063851)" at bounding box center [581, 522] width 441 height 23
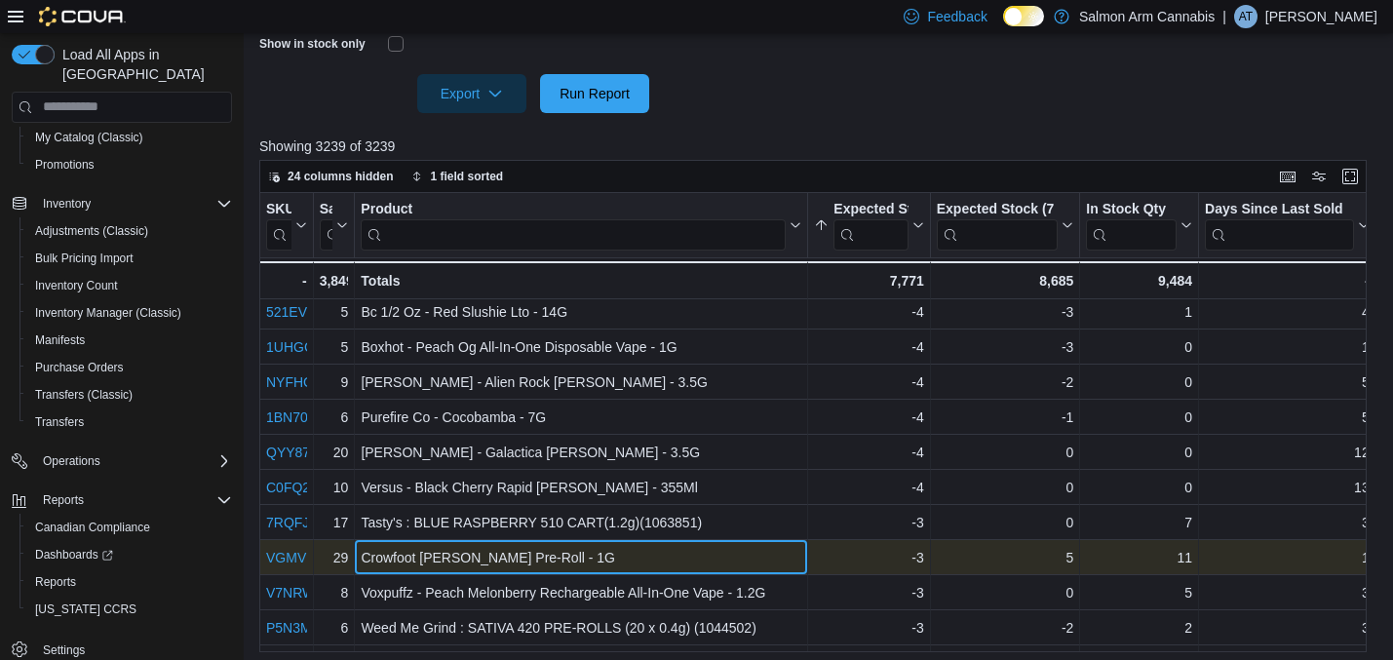
click at [555, 561] on div "Crowfoot [PERSON_NAME] Pre-Roll - 1G" at bounding box center [581, 557] width 441 height 23
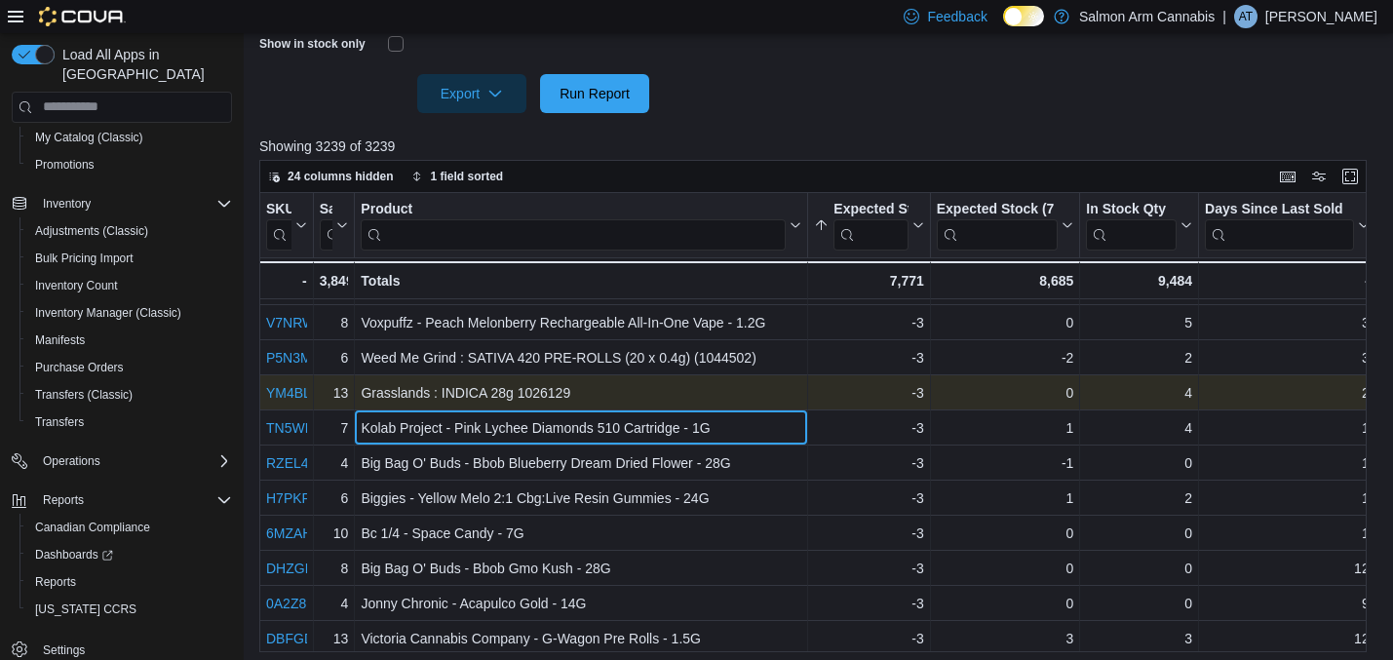
scroll to position [1084, 0]
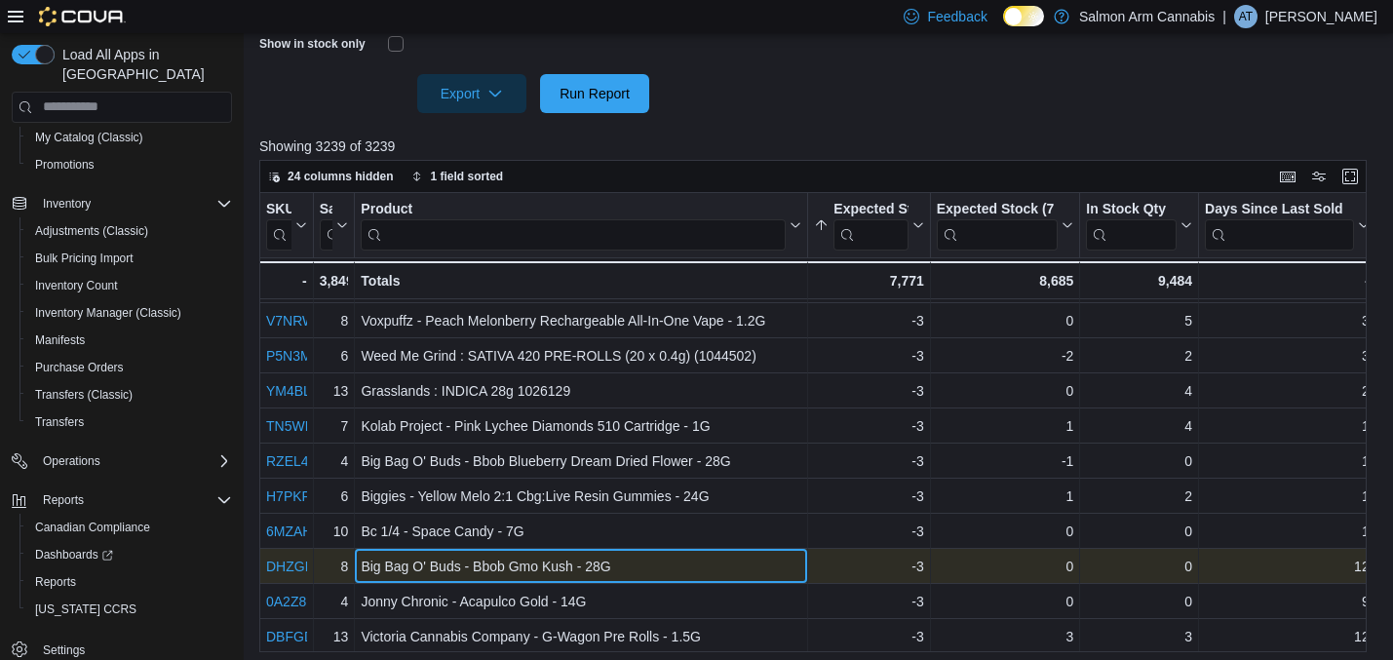
click at [468, 563] on div "Big Bag O' Buds - Bbob Gmo Kush - 28G" at bounding box center [581, 566] width 441 height 23
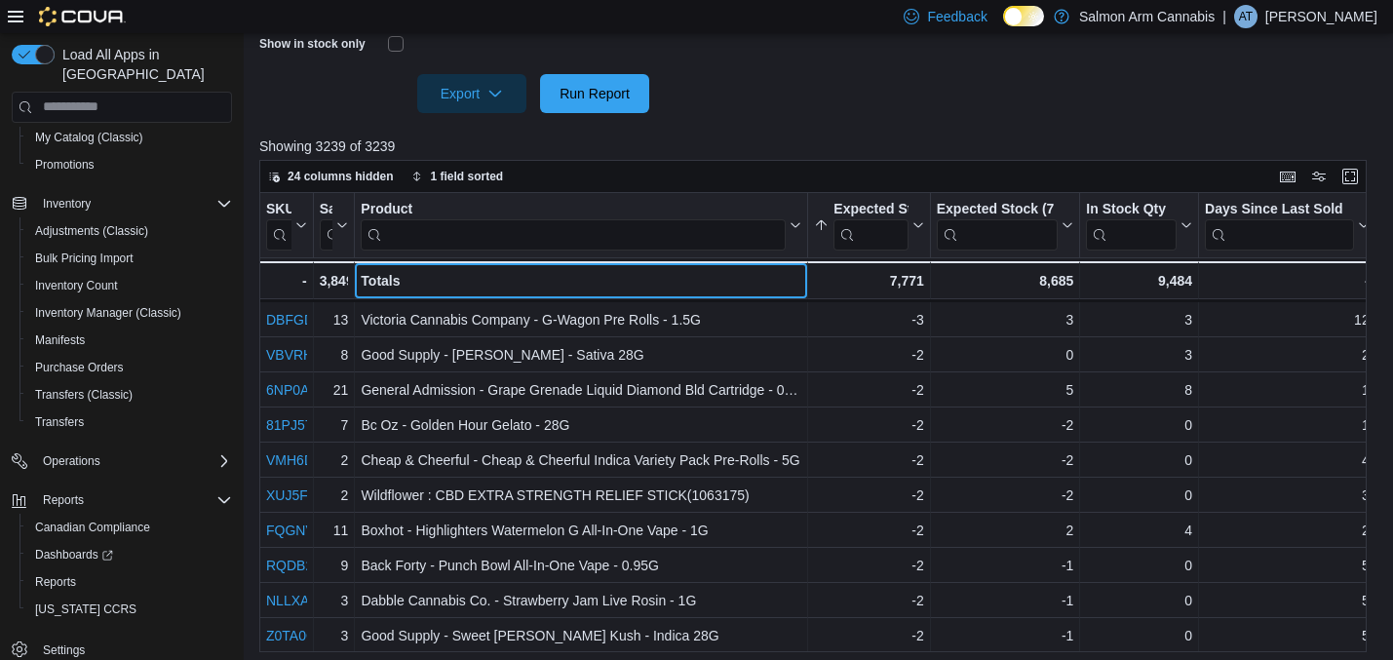
scroll to position [764, 0]
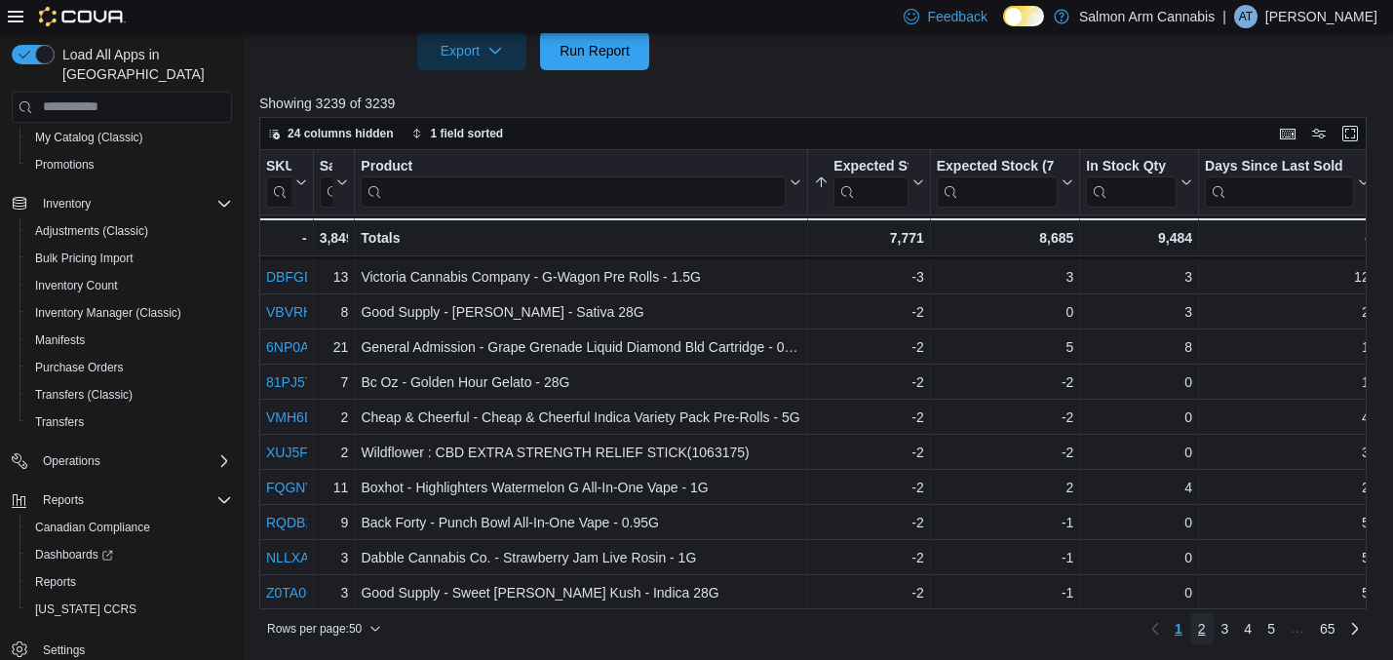
click at [1202, 625] on span "2" at bounding box center [1202, 628] width 8 height 19
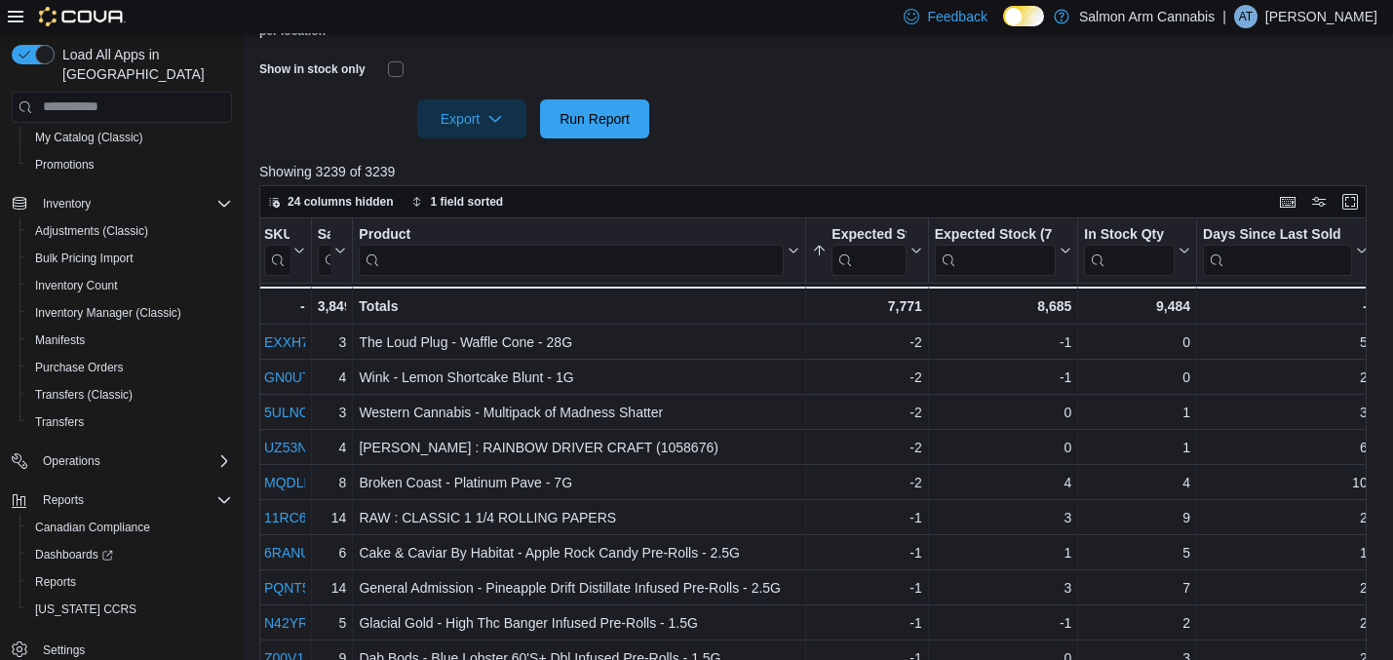
scroll to position [697, 0]
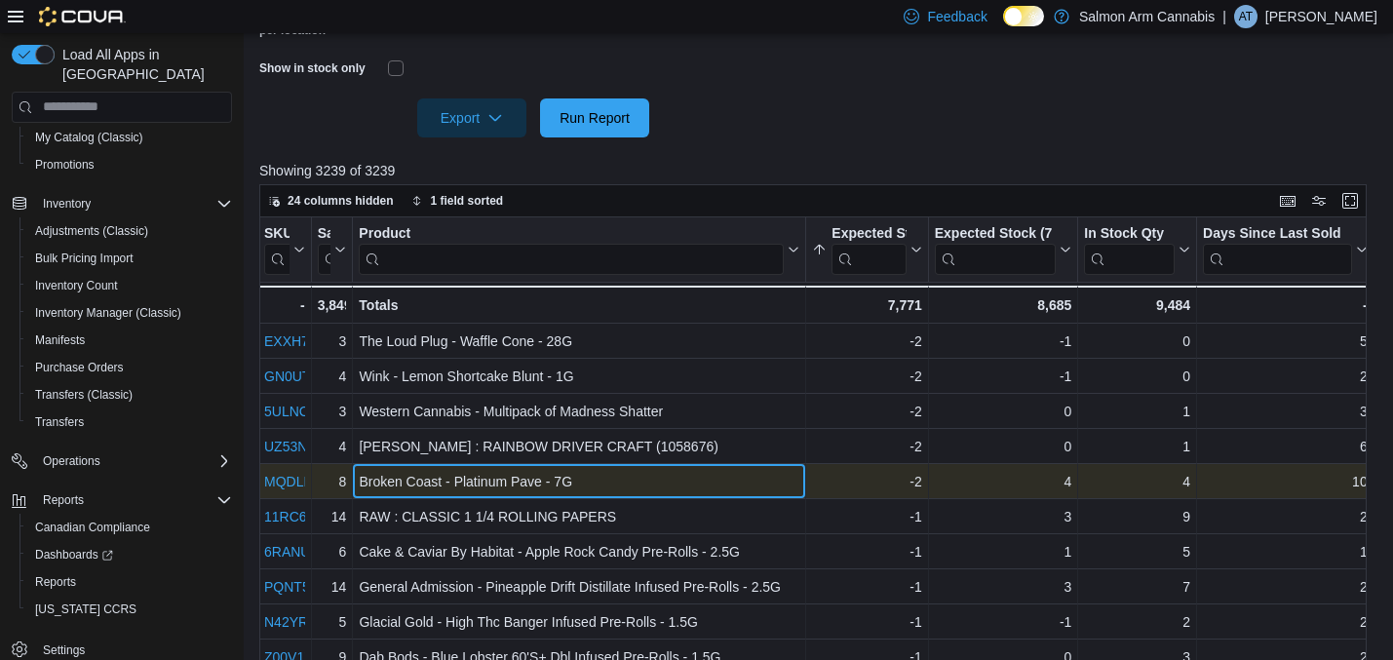
click at [614, 475] on div "Broken Coast - Platinum Pave - 7G" at bounding box center [579, 481] width 441 height 23
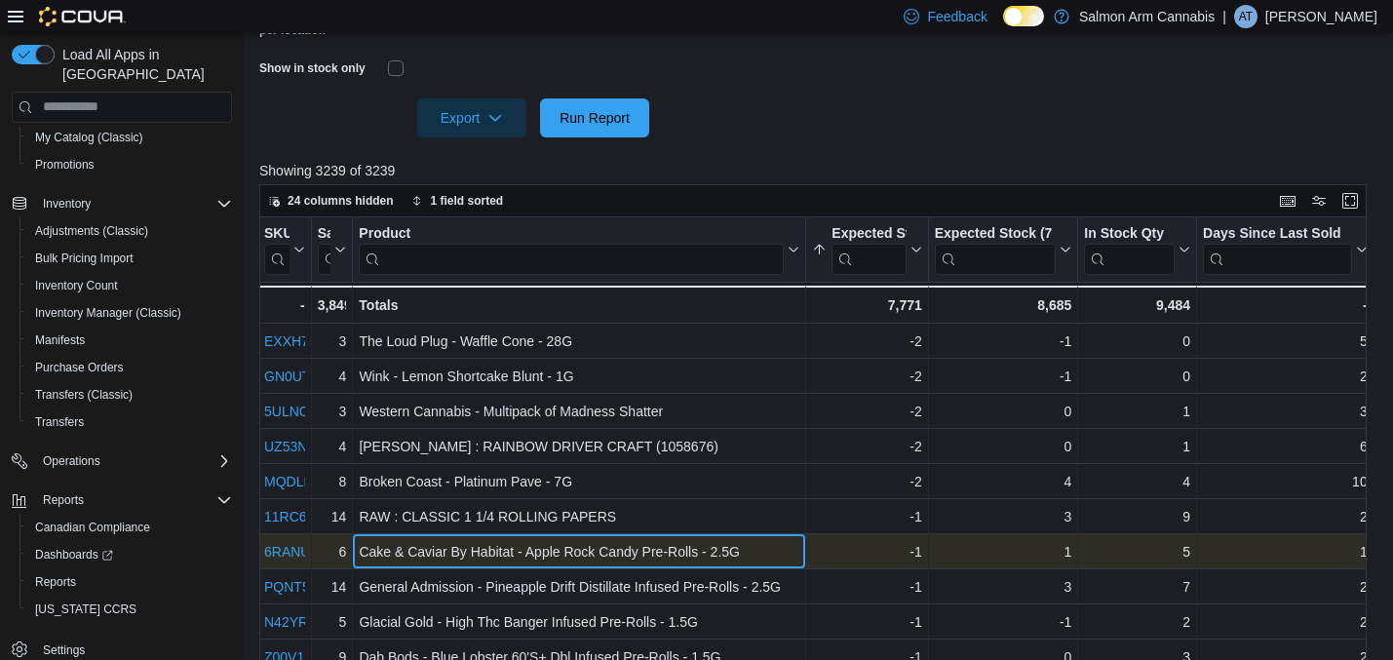
click at [582, 555] on div "Cake & Caviar By Habitat - Apple Rock Candy Pre-Rolls - 2.5G" at bounding box center [579, 551] width 441 height 23
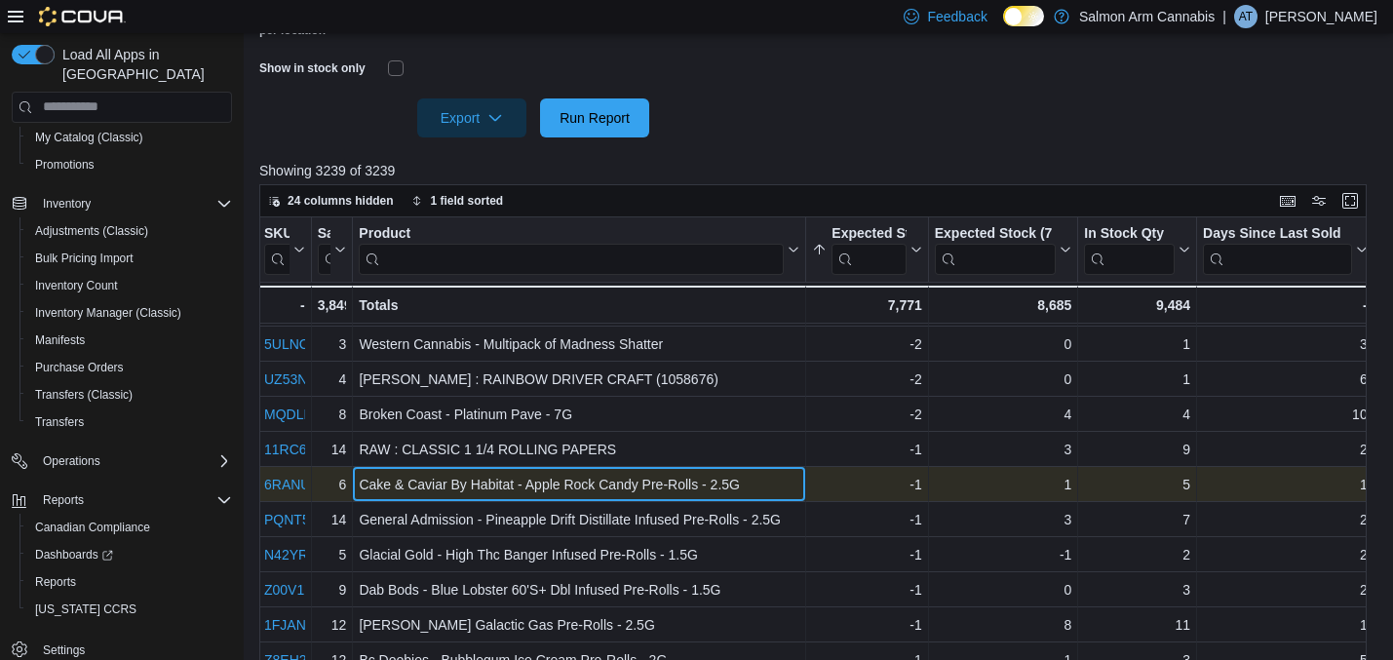
scroll to position [72, 2]
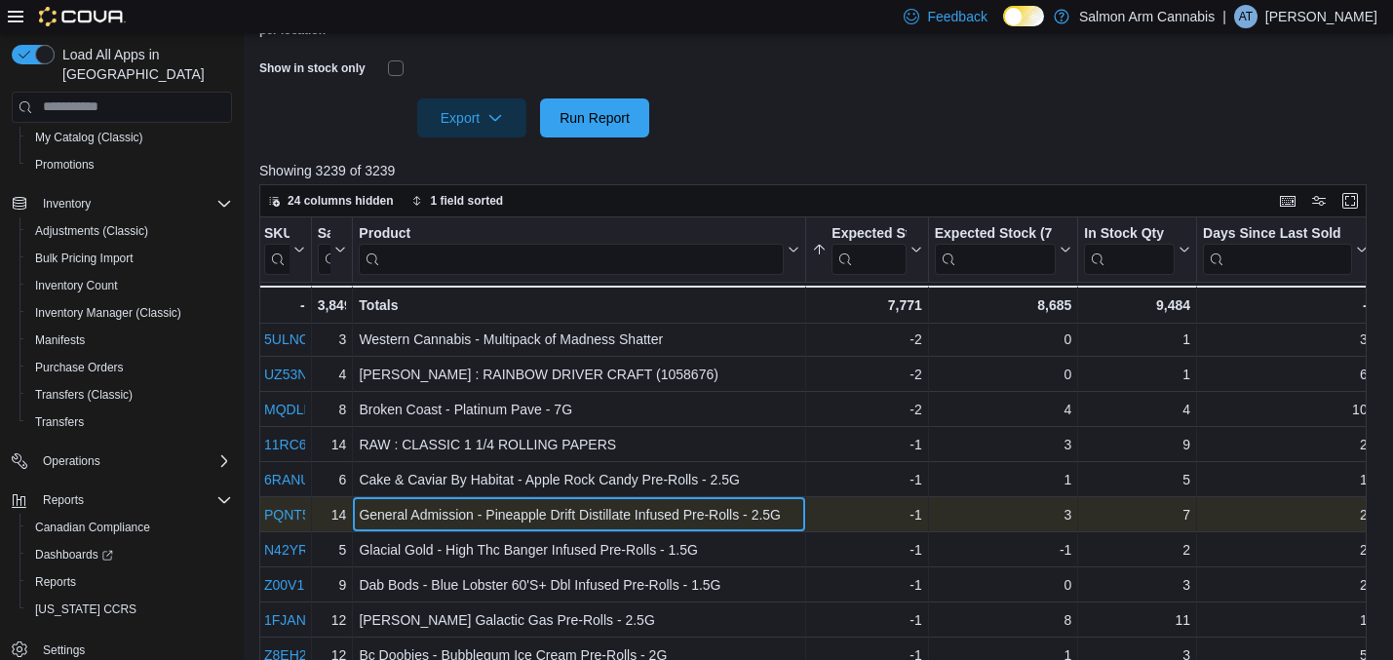
click at [591, 520] on div "General Admission - Pineapple Drift Distillate Infused Pre-Rolls - 2.5G" at bounding box center [579, 514] width 441 height 23
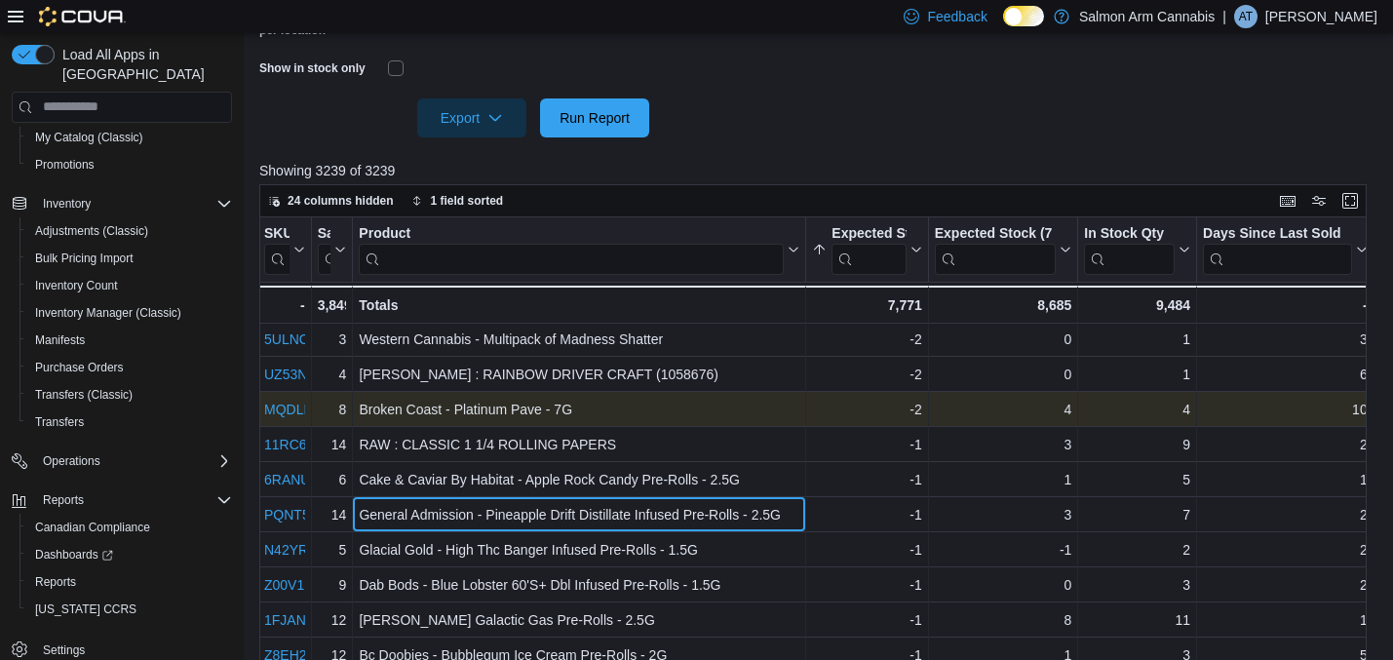
scroll to position [141, 2]
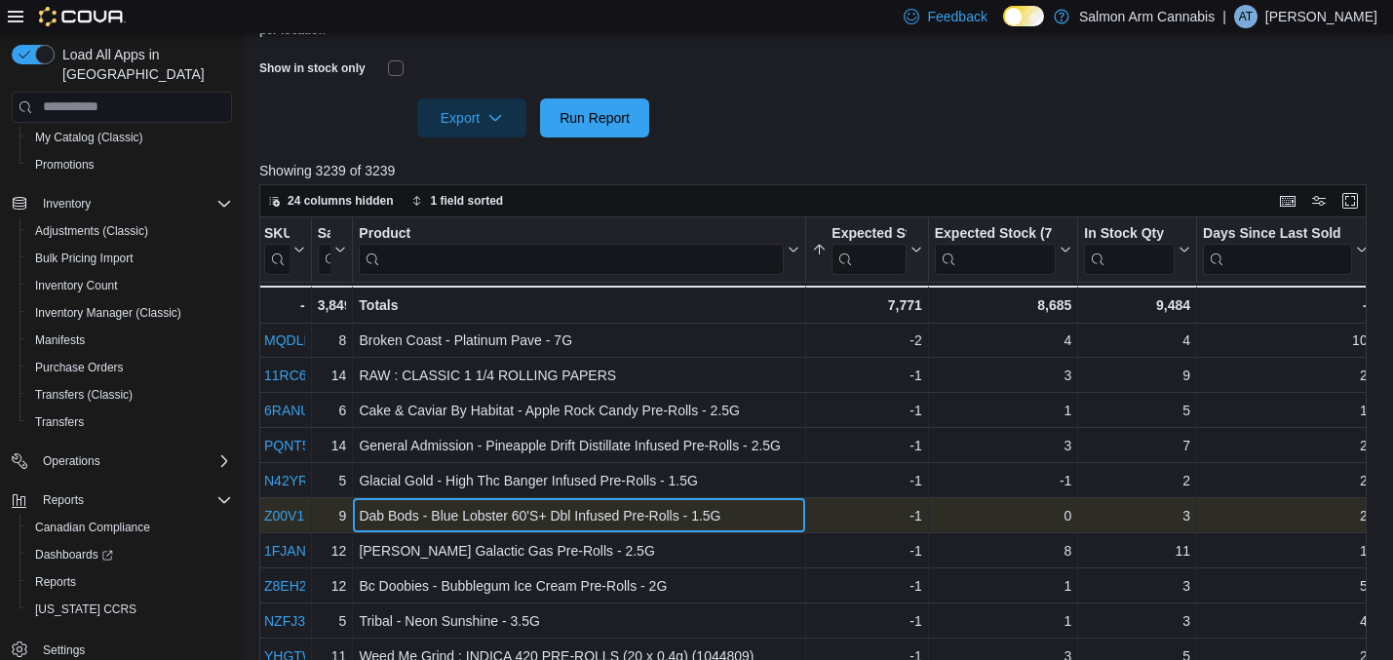
click at [623, 513] on div "Dab Bods - Blue Lobster 60'S+ Dbl Infused Pre-Rolls - 1.5G" at bounding box center [579, 515] width 441 height 23
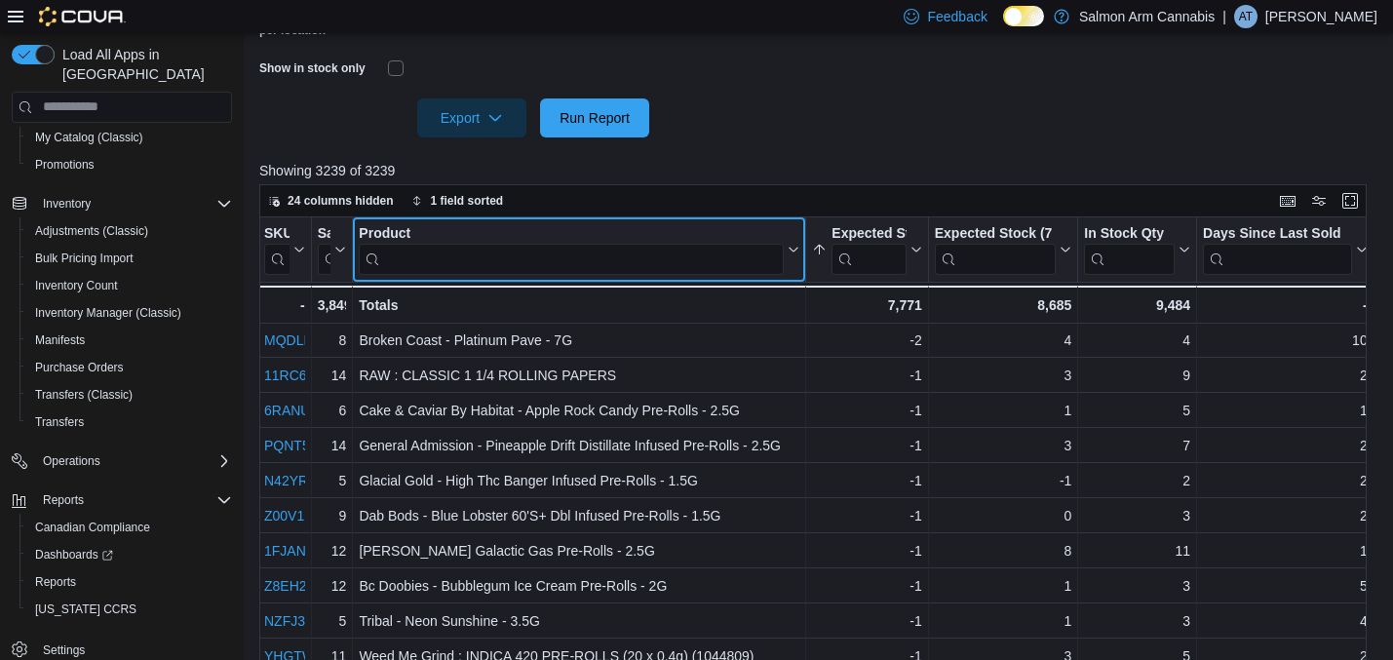
click at [501, 247] on input "search" at bounding box center [571, 258] width 425 height 31
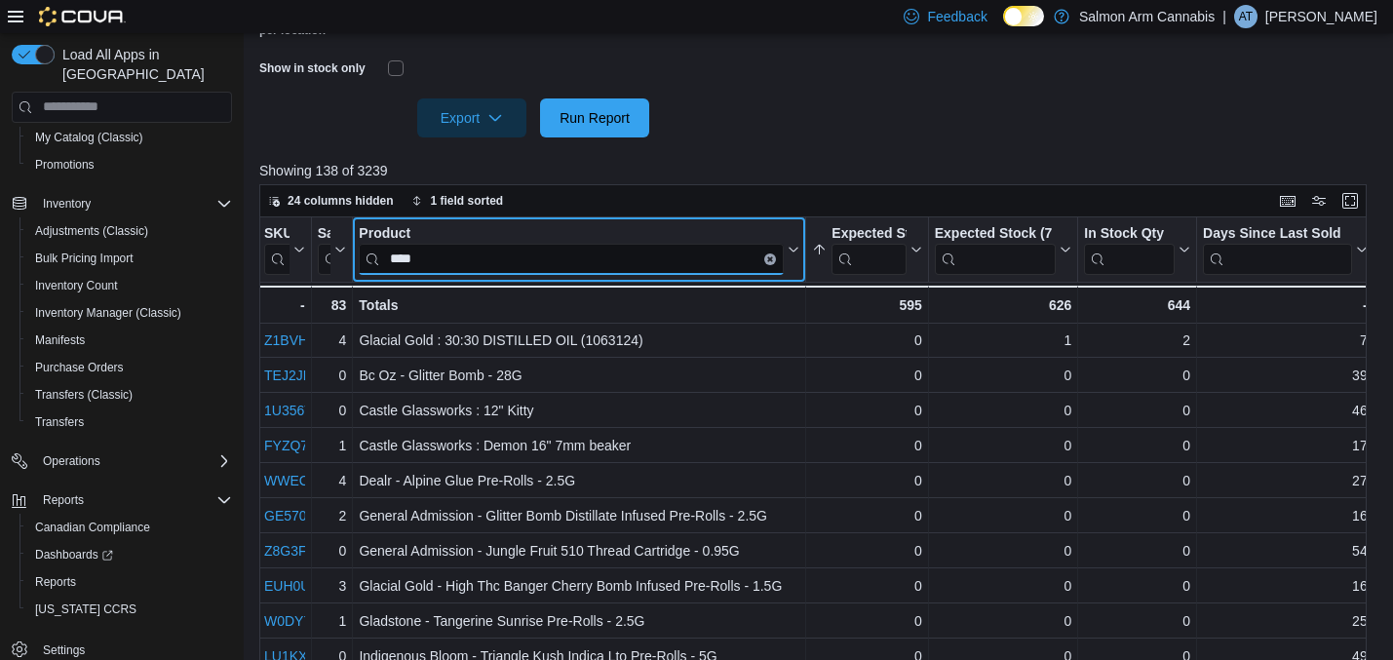
scroll to position [0, 2]
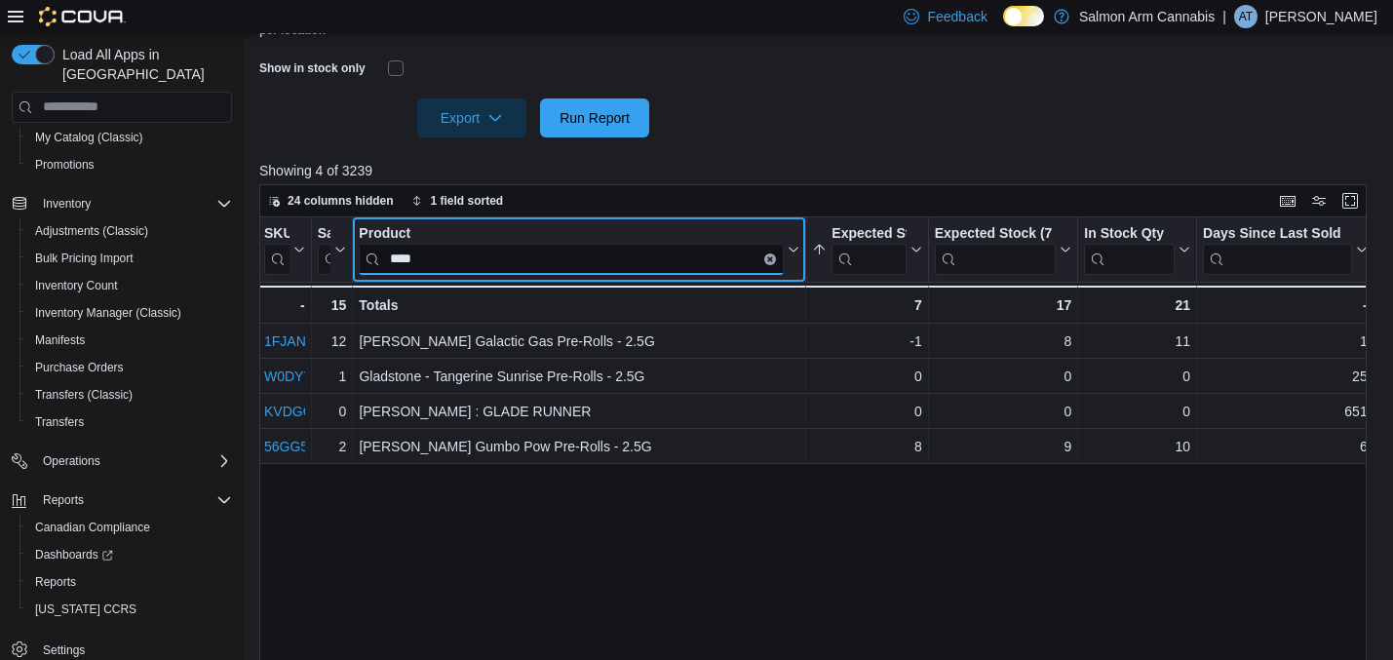
type input "****"
click at [769, 259] on icon "Clear input" at bounding box center [770, 259] width 4 height 4
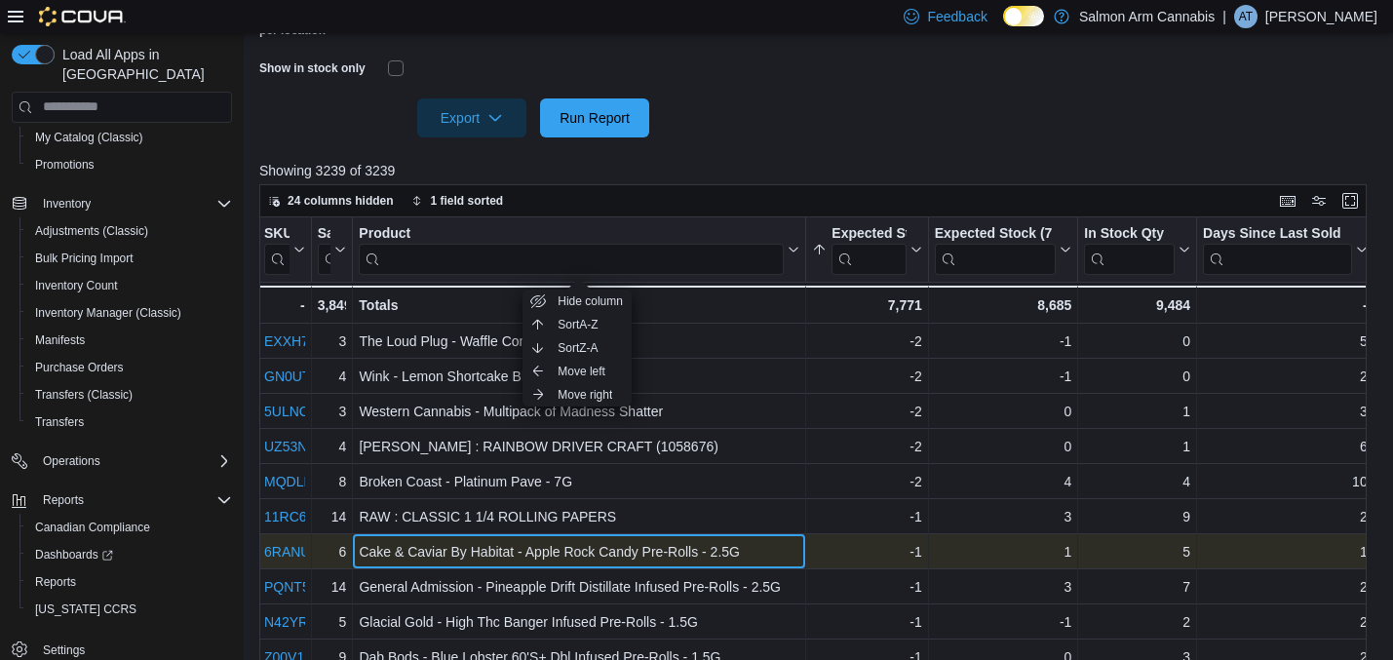
click at [615, 546] on div "Cake & Caviar By Habitat - Apple Rock Candy Pre-Rolls - 2.5G" at bounding box center [579, 551] width 441 height 23
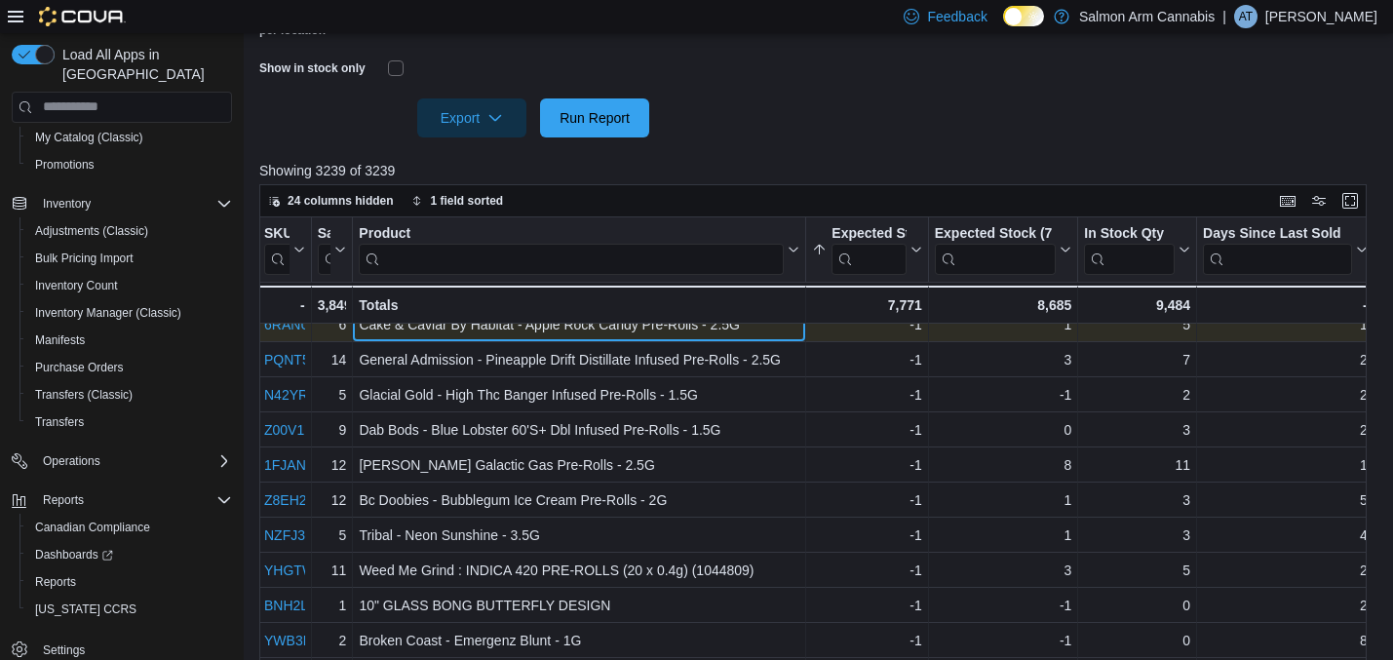
scroll to position [240, 2]
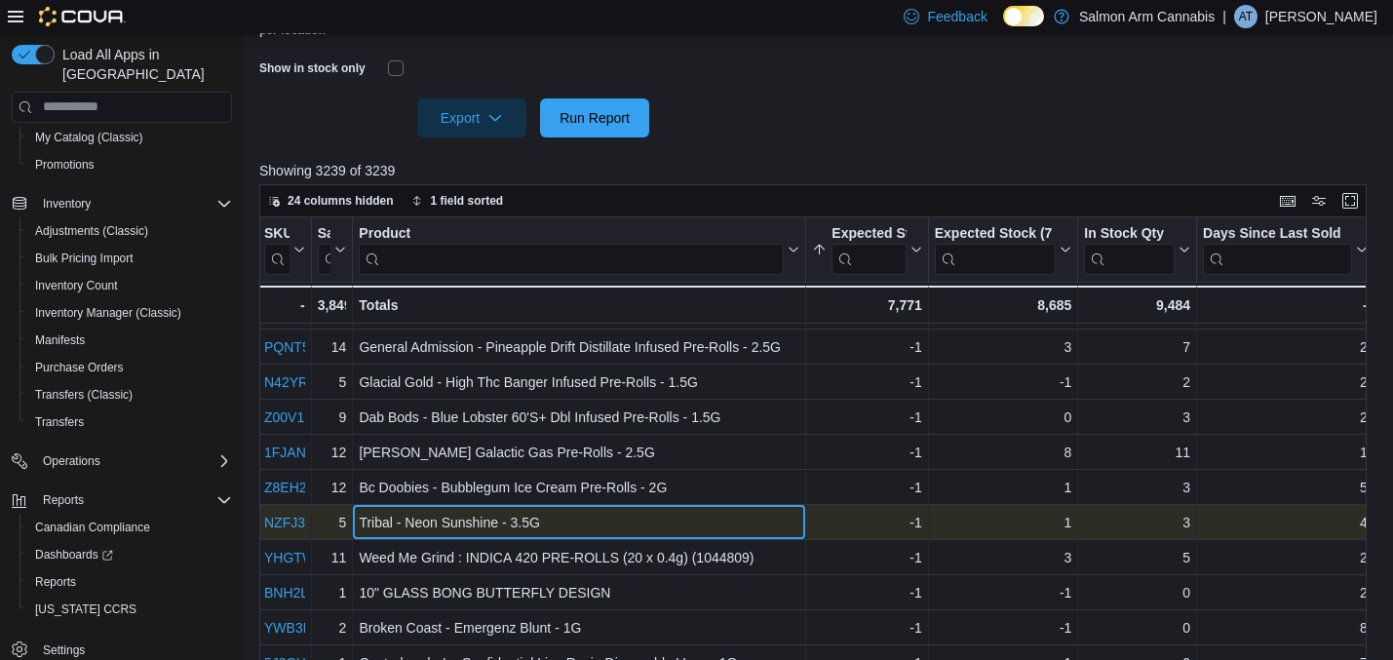
click at [624, 519] on div "Tribal - Neon Sunshine - 3.5G" at bounding box center [579, 522] width 441 height 23
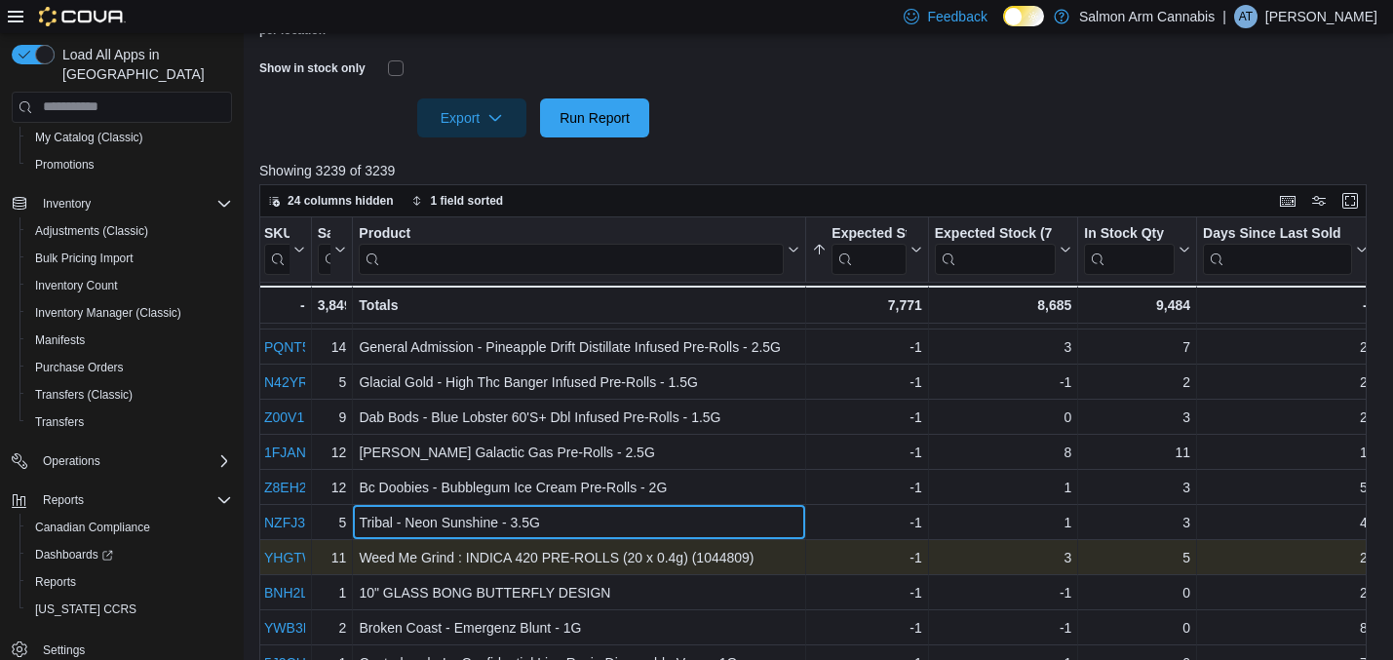
scroll to position [271, 2]
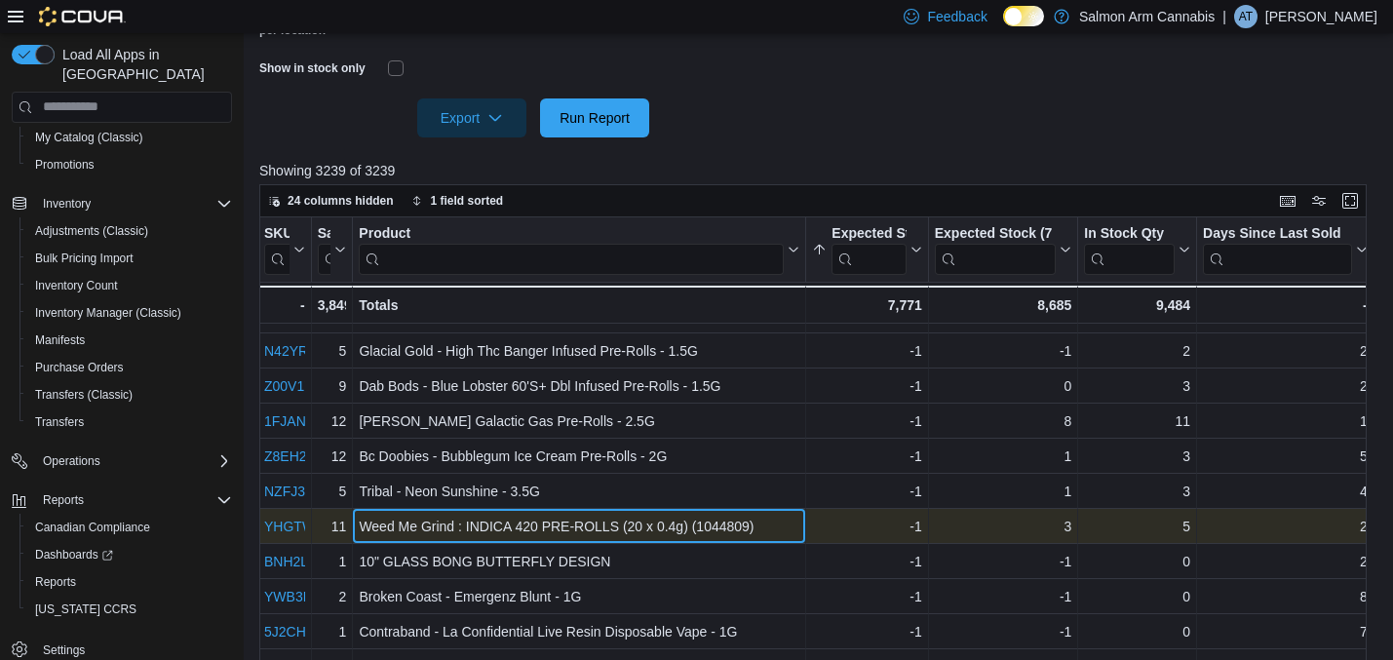
click at [627, 522] on div "Weed Me Grind : INDICA 420 PRE-ROLLS (20 x 0.4g) (1044809)" at bounding box center [579, 526] width 441 height 23
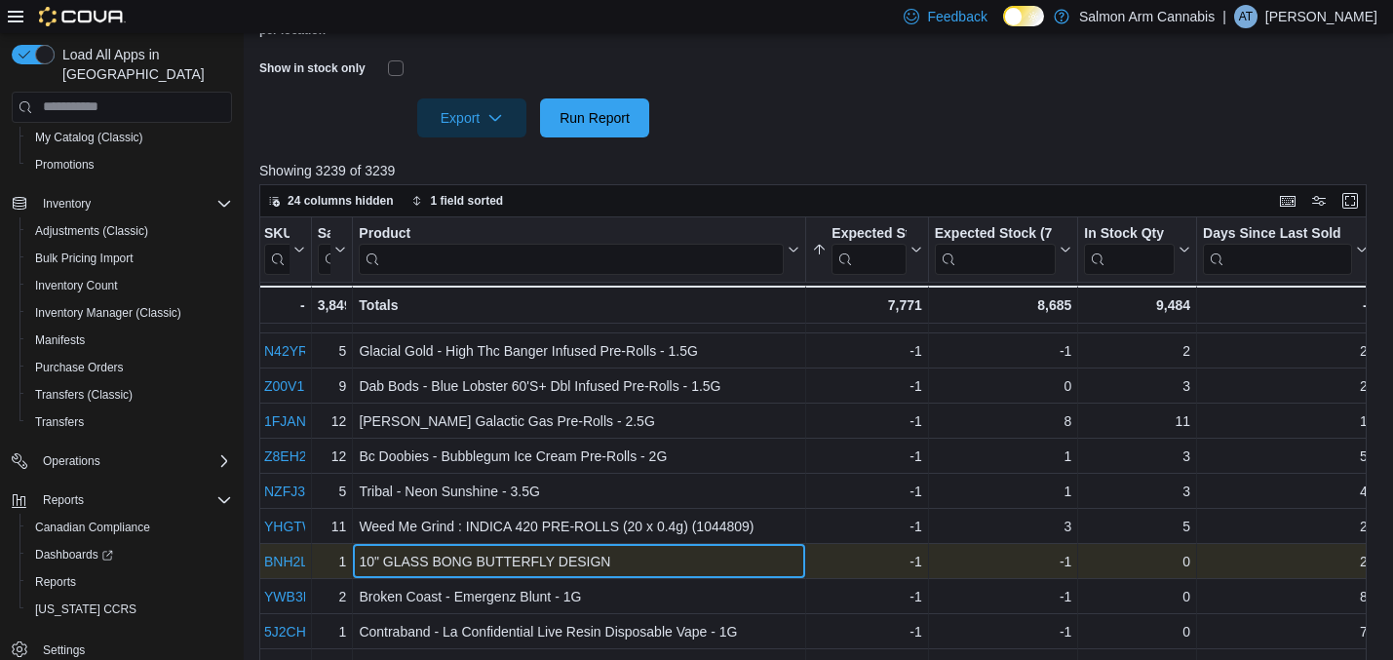
click at [608, 558] on div "10" GLASS BONG BUTTERFLY DESIGN" at bounding box center [579, 561] width 441 height 23
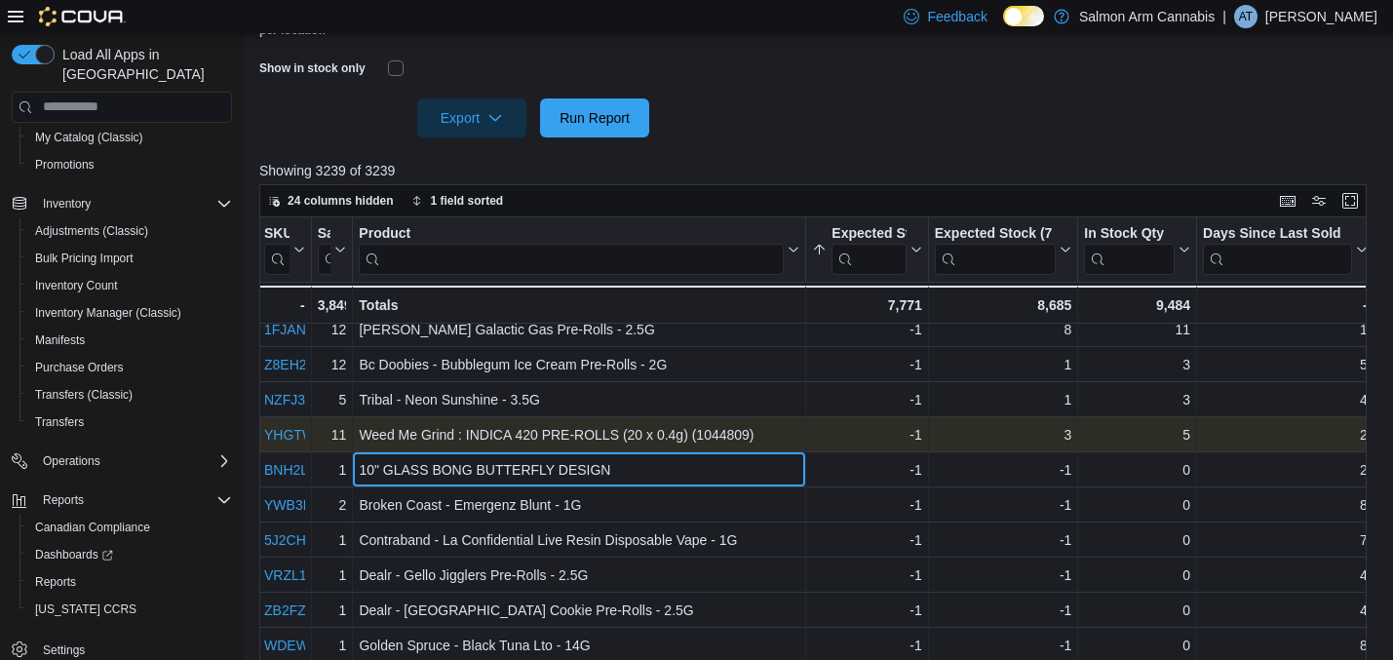
scroll to position [381, 2]
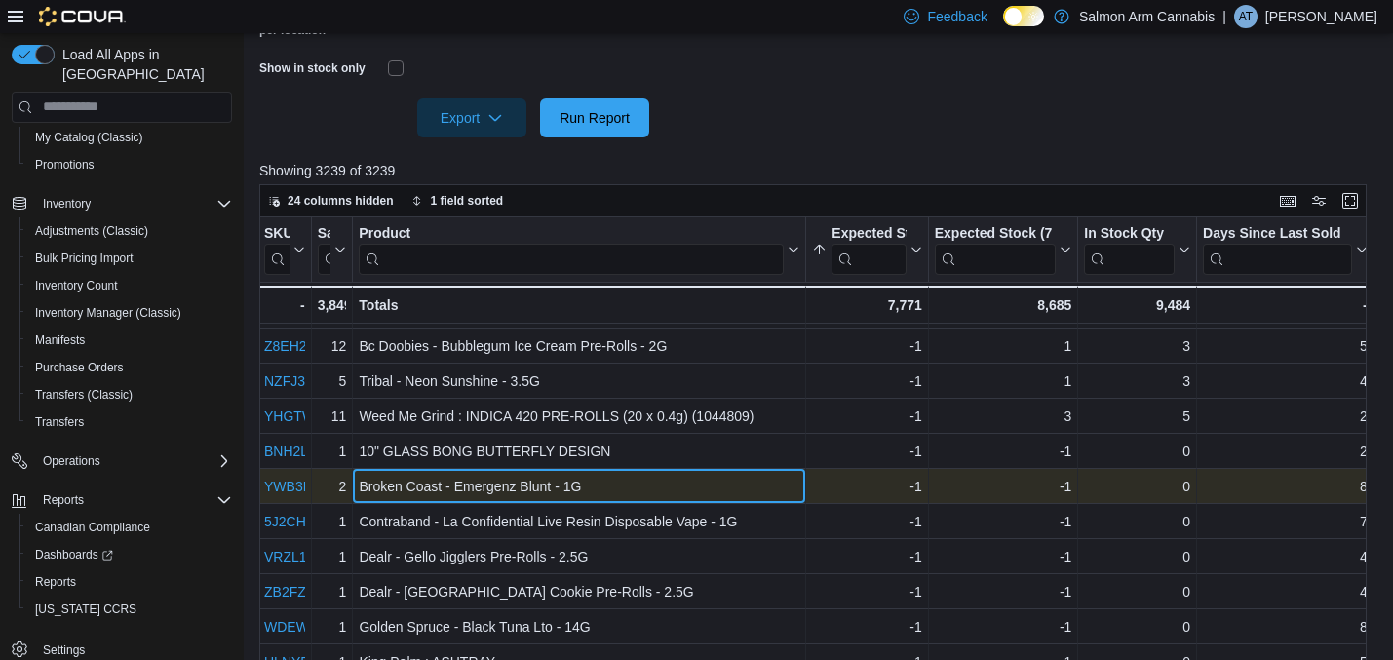
click at [477, 489] on div "Broken Coast - Emergenz Blunt - 1G" at bounding box center [579, 486] width 441 height 23
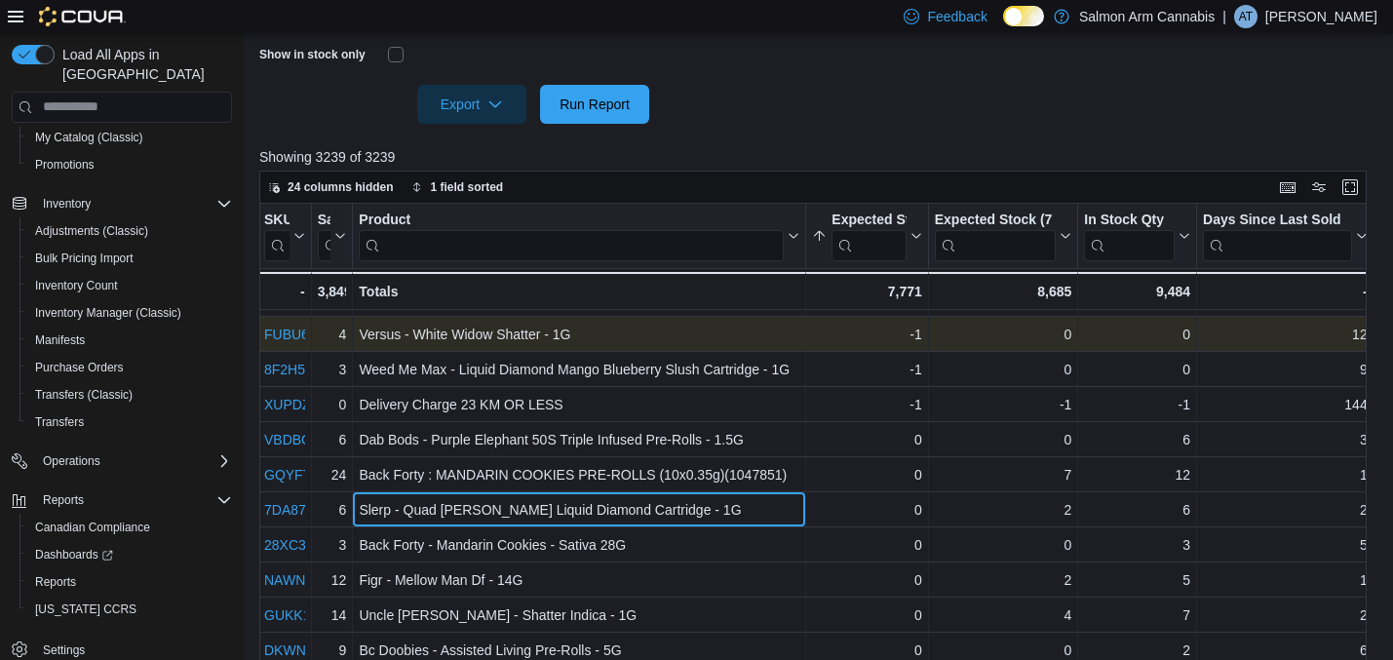
scroll to position [1120, 2]
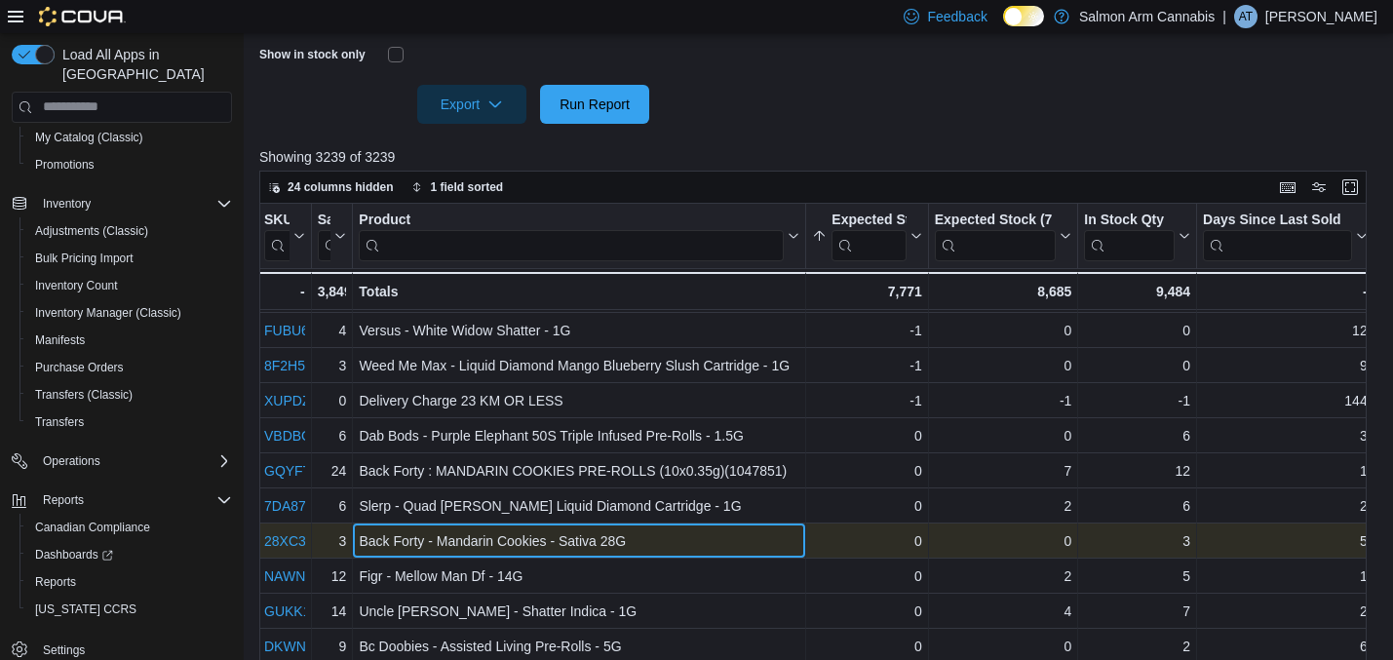
click at [483, 550] on div "Back Forty - Mandarin Cookies - Sativa 28G" at bounding box center [579, 540] width 441 height 23
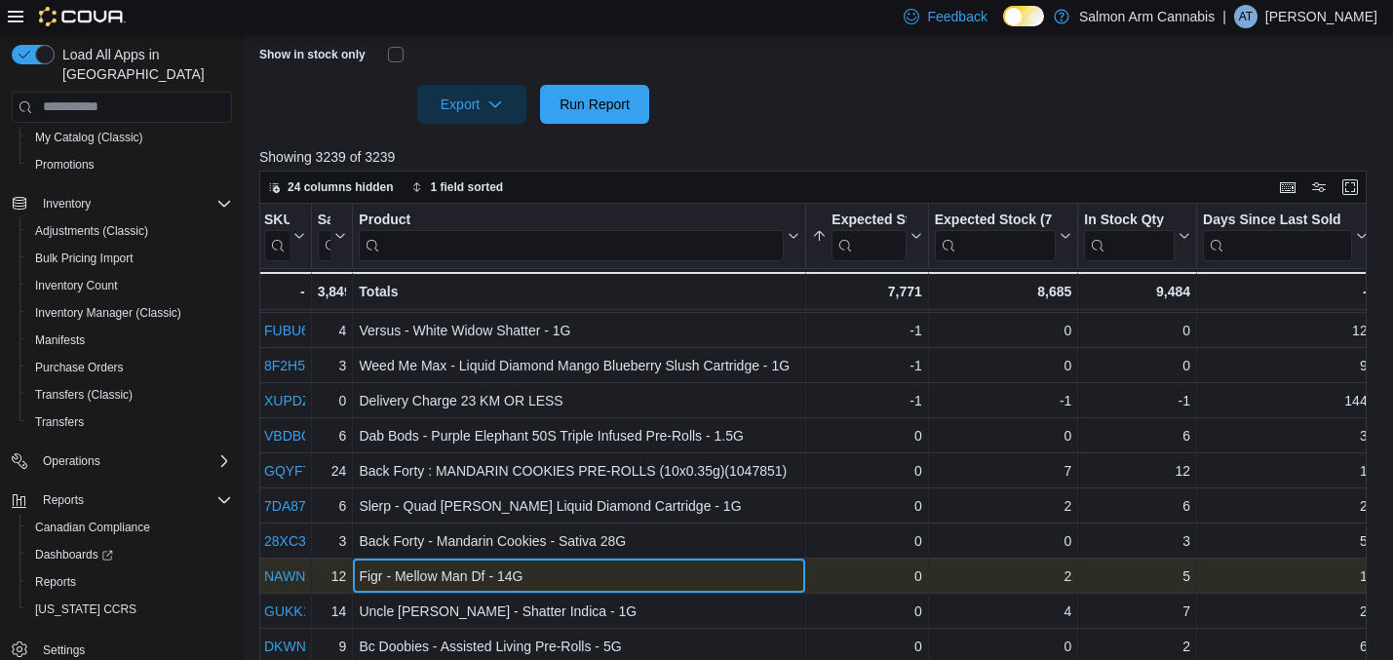
click at [480, 574] on div "Figr - Mellow Man Df - 14G" at bounding box center [579, 575] width 441 height 23
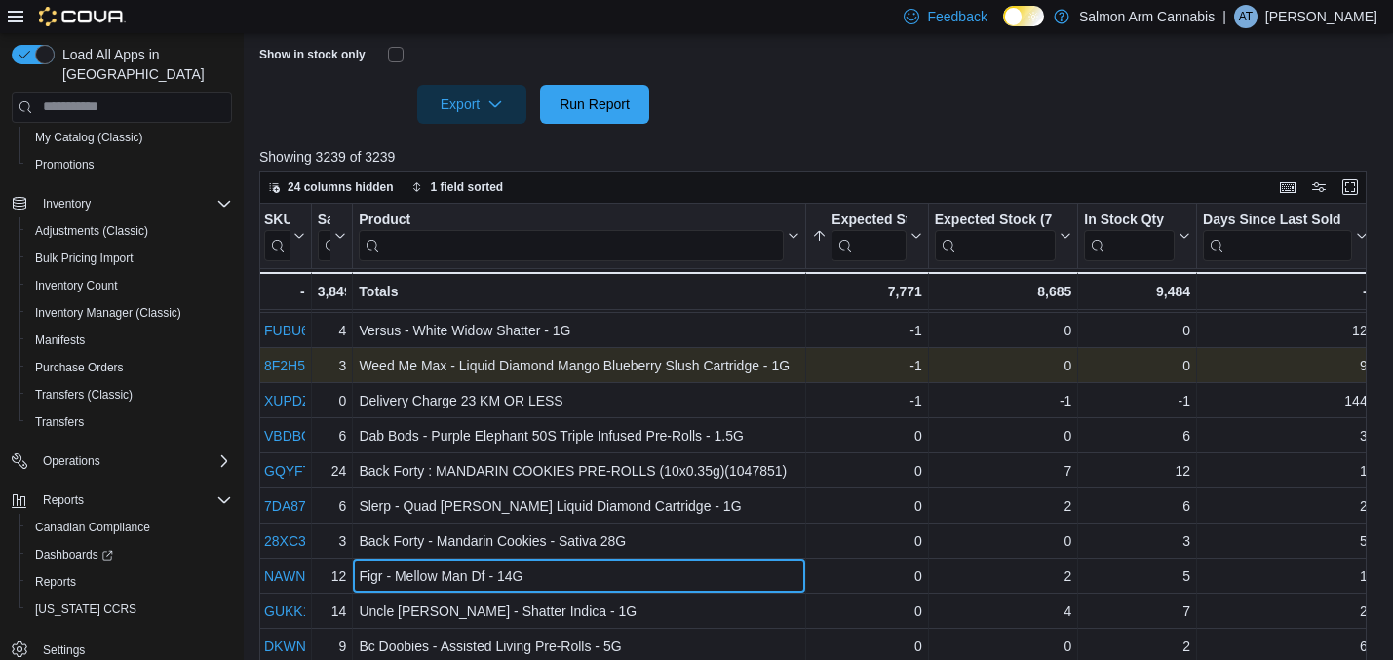
scroll to position [1142, 2]
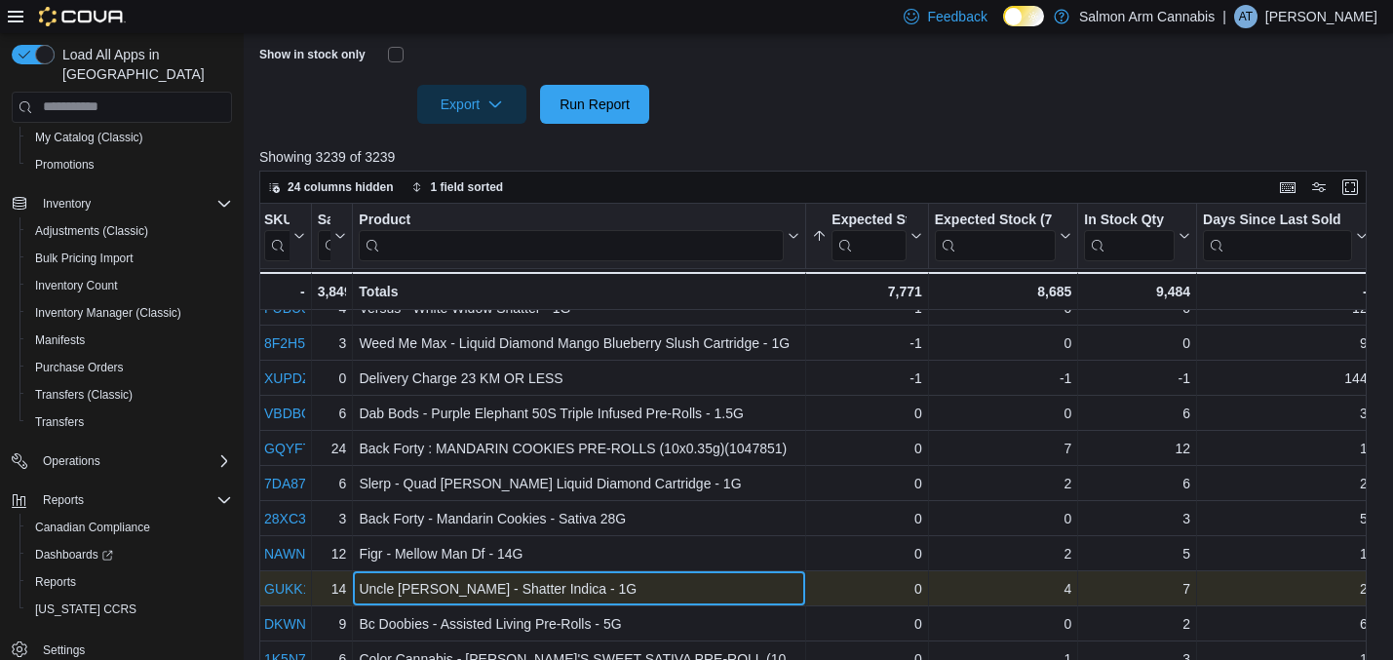
click at [529, 584] on div "Uncle [PERSON_NAME] - Shatter Indica - 1G" at bounding box center [579, 588] width 441 height 23
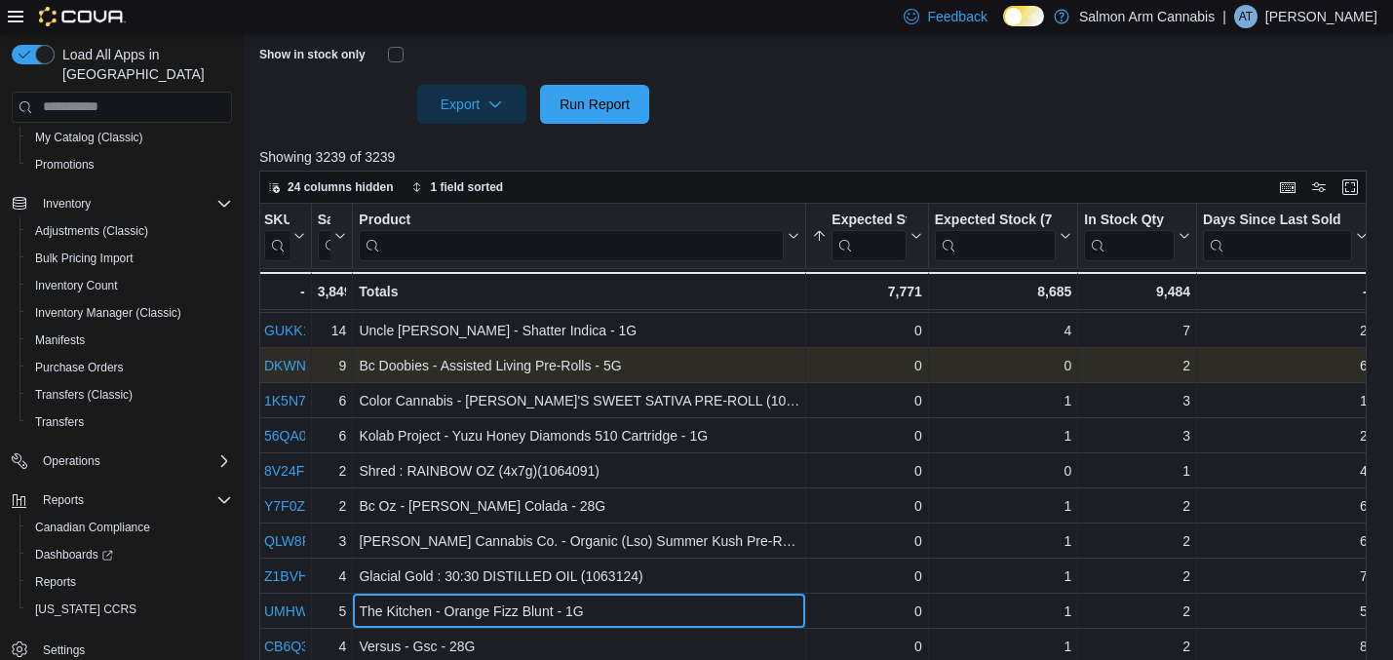
scroll to position [764, 0]
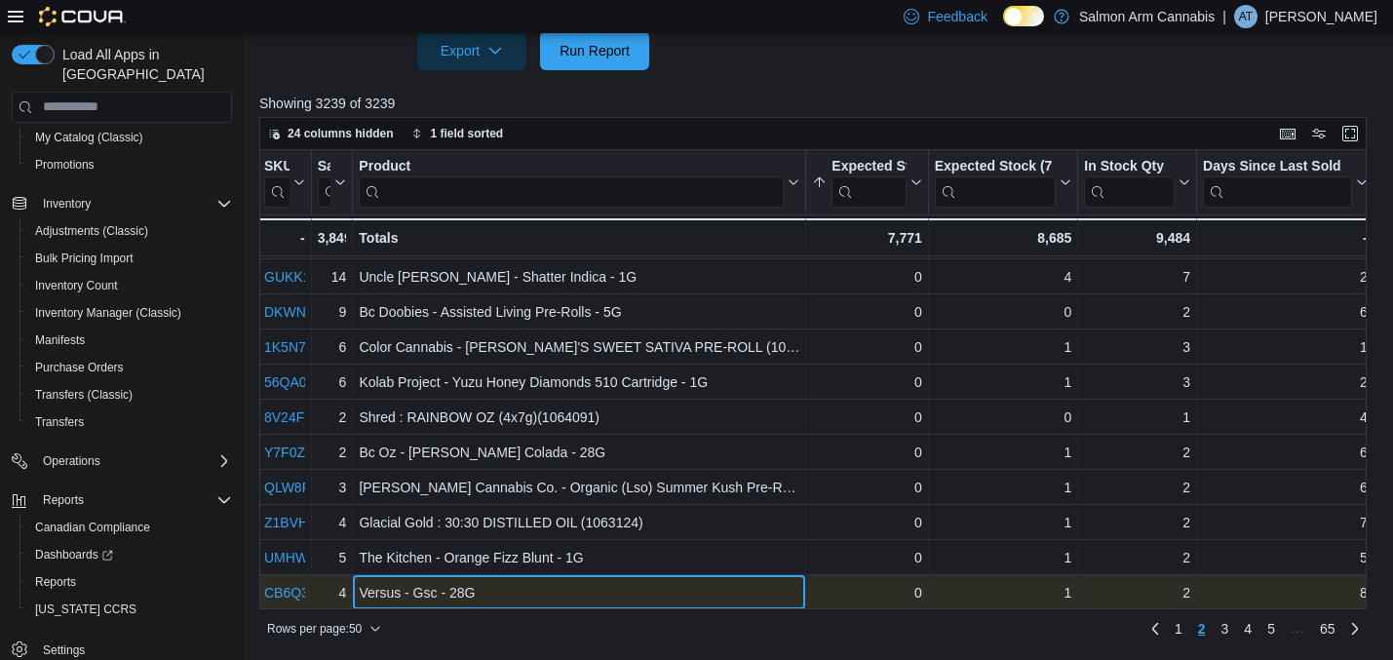
click at [450, 589] on div "Versus - Gsc - 28G" at bounding box center [579, 592] width 441 height 23
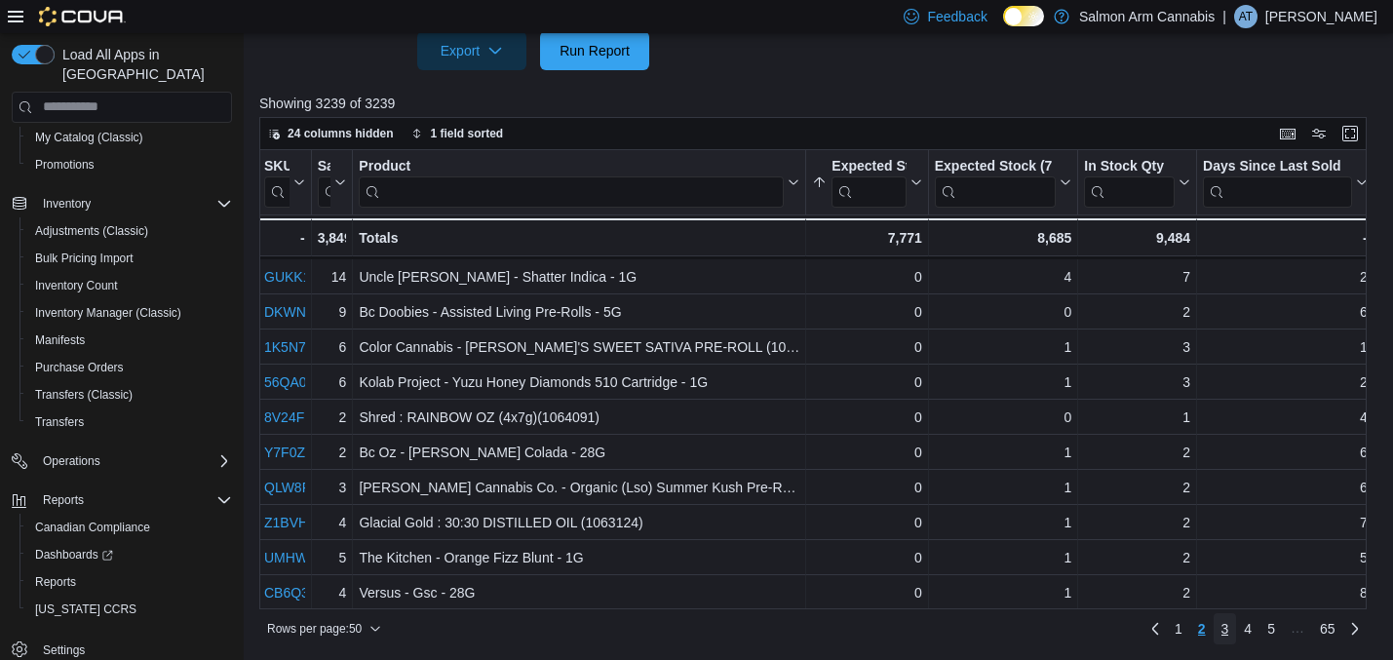
click at [1226, 632] on span "3" at bounding box center [1225, 628] width 8 height 19
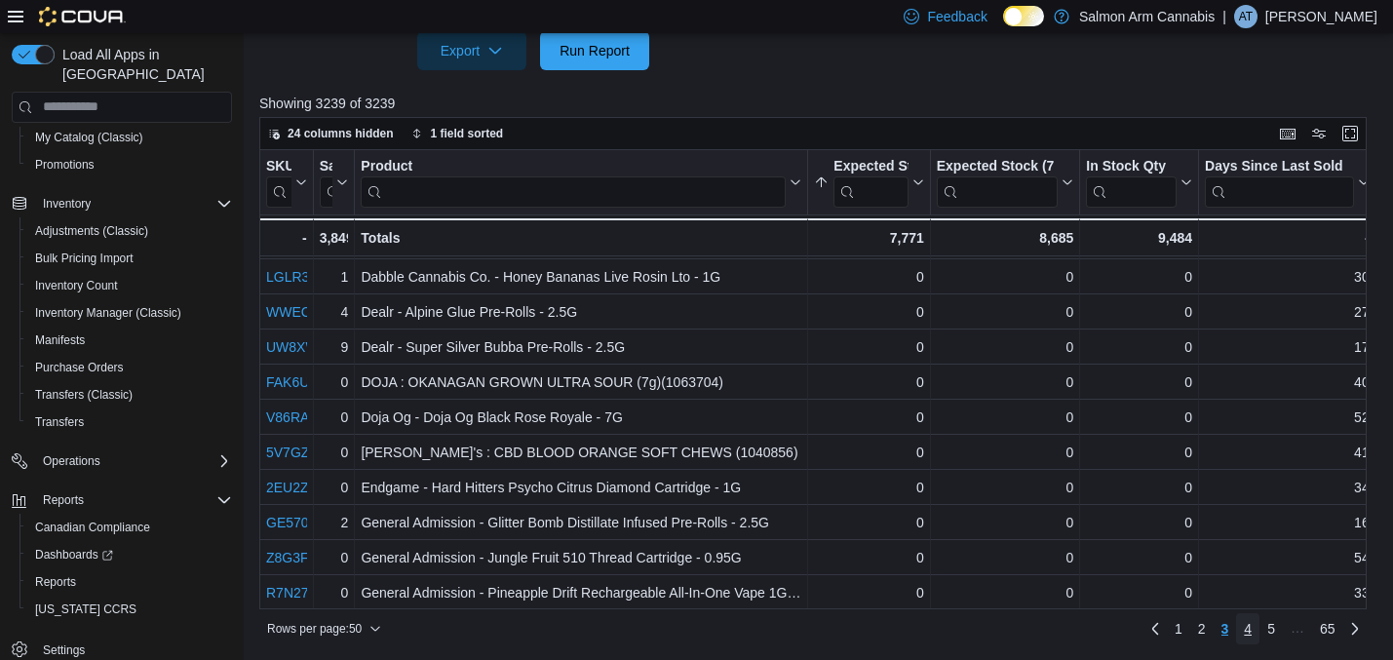
click at [1250, 635] on span "4" at bounding box center [1248, 628] width 8 height 19
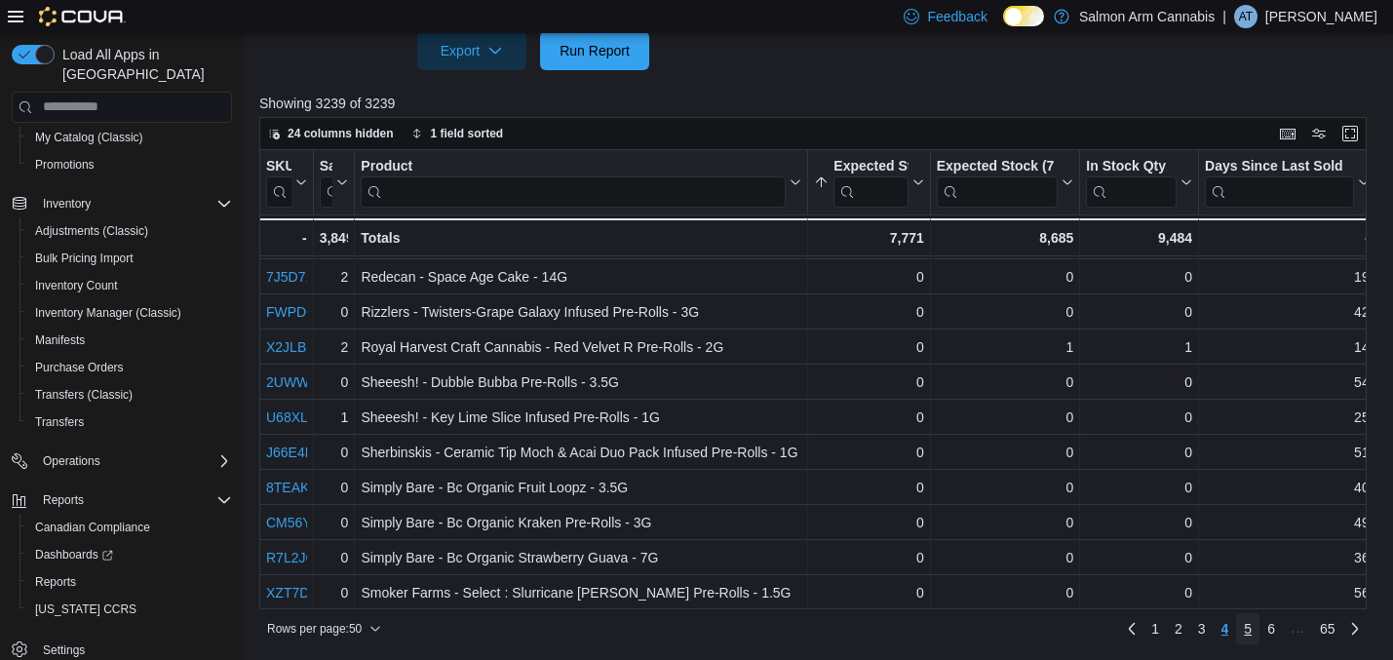
click at [1250, 633] on span "5" at bounding box center [1248, 628] width 8 height 19
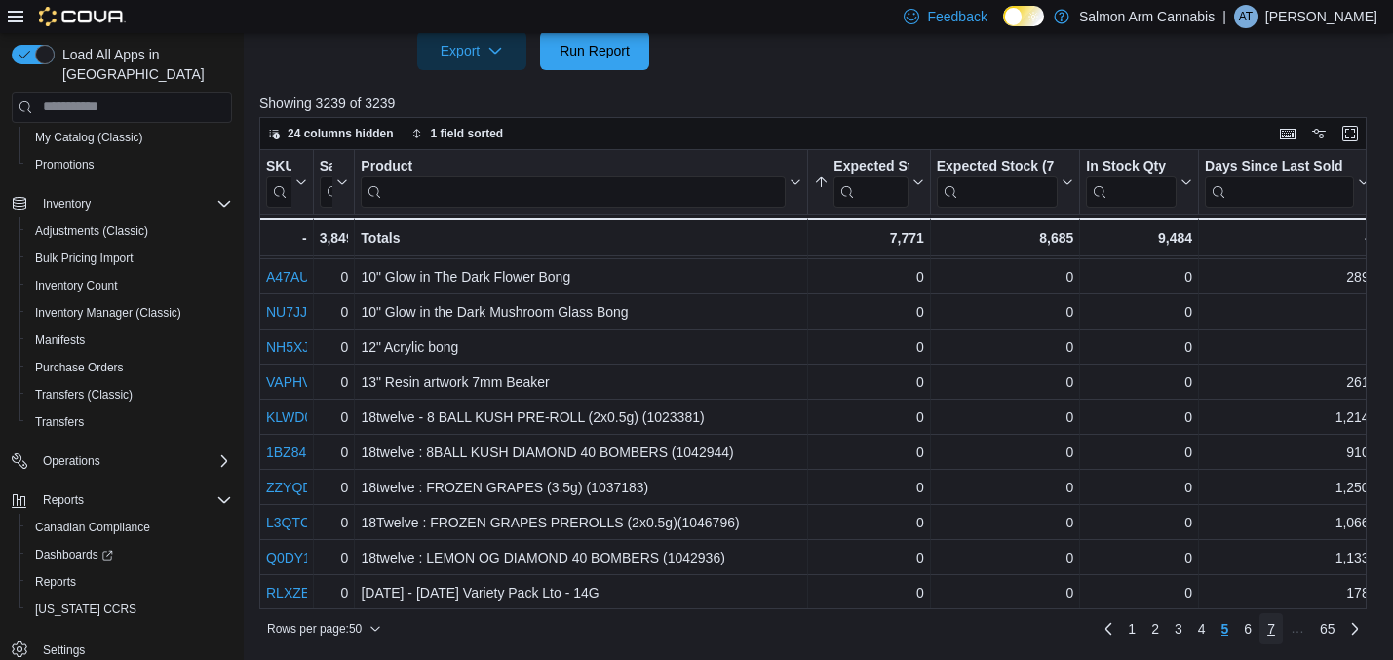
click at [1277, 629] on link "7" at bounding box center [1270, 628] width 23 height 31
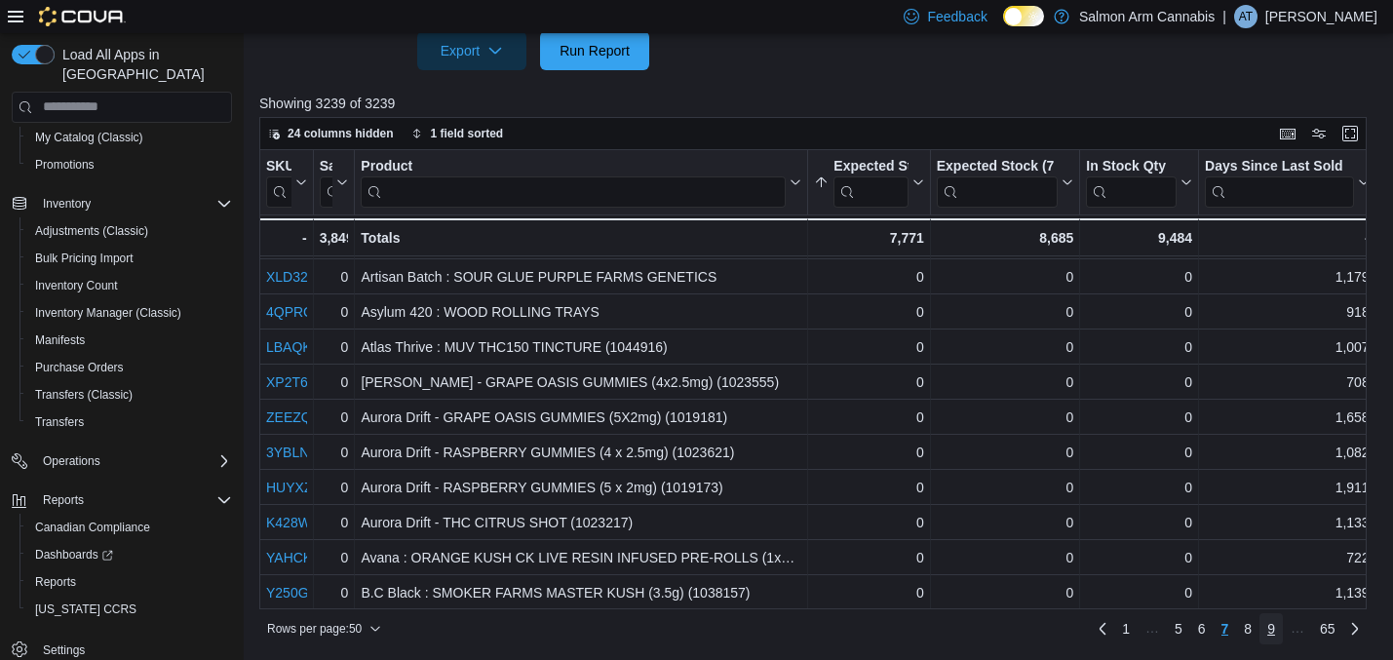
click at [1277, 629] on link "9" at bounding box center [1270, 628] width 23 height 31
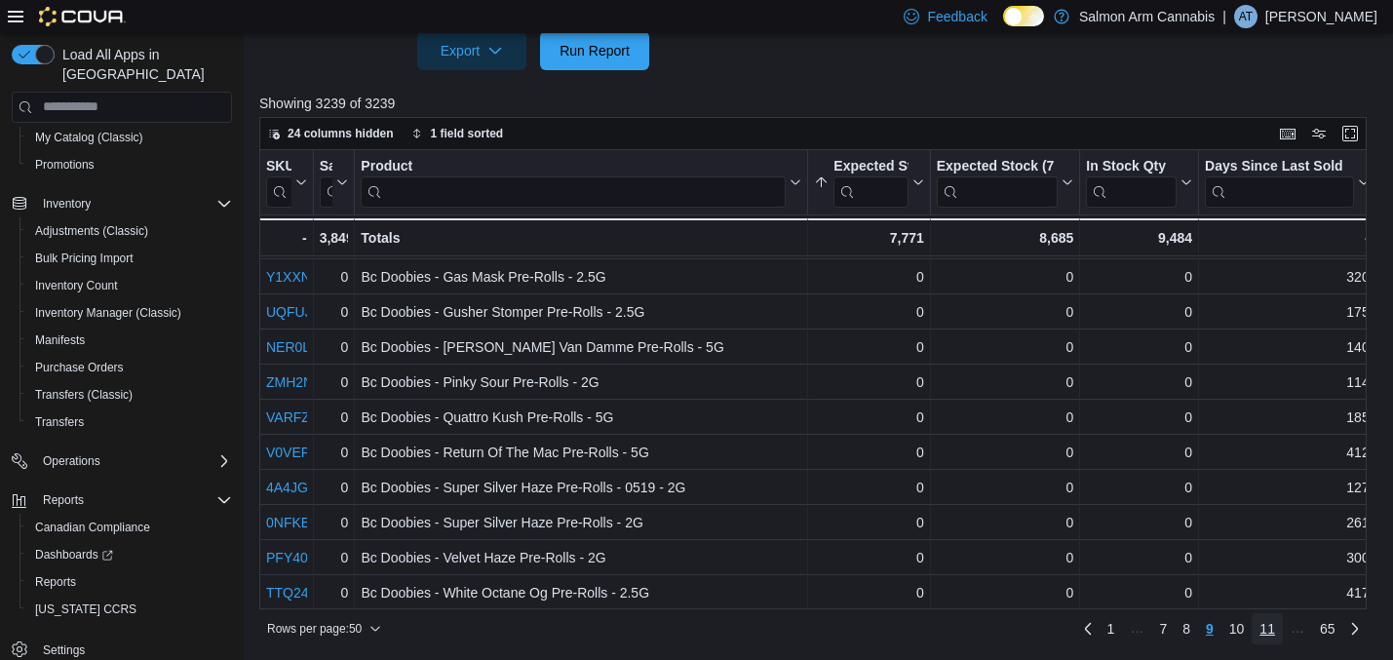
click at [1278, 629] on link "11" at bounding box center [1267, 628] width 31 height 31
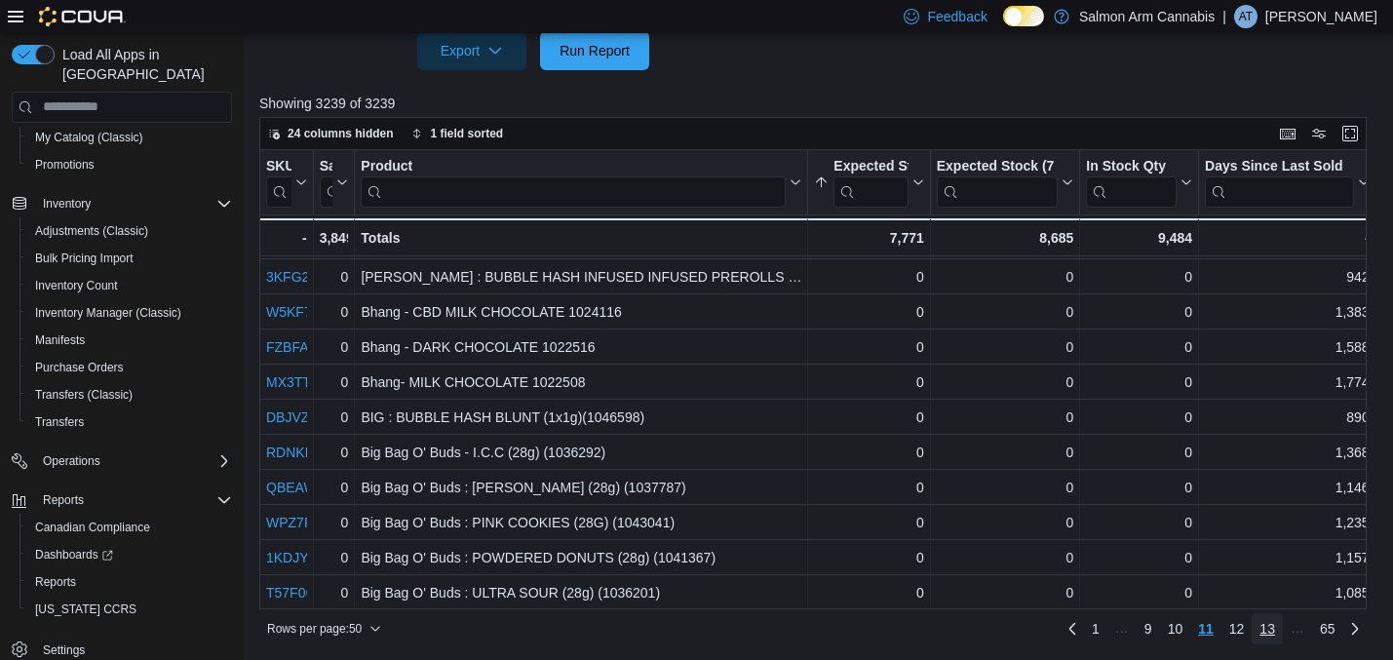
click at [1278, 629] on link "13" at bounding box center [1267, 628] width 31 height 31
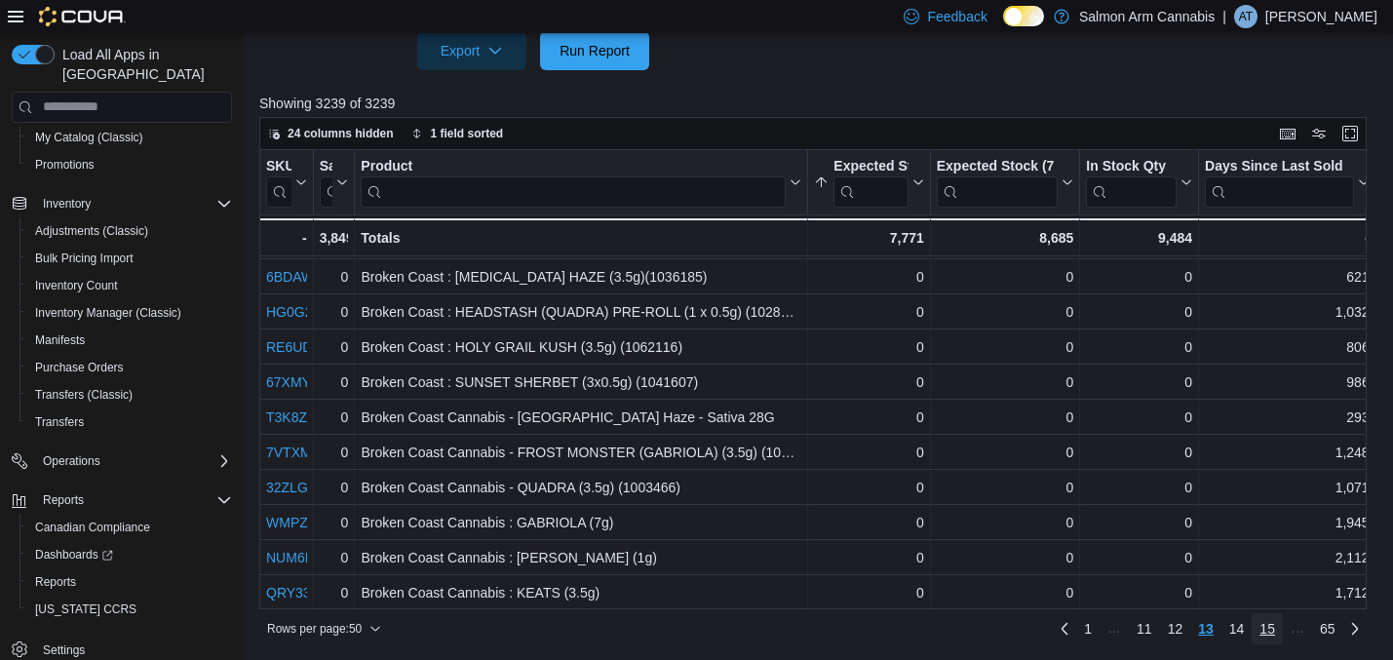
click at [1278, 629] on link "15" at bounding box center [1267, 628] width 31 height 31
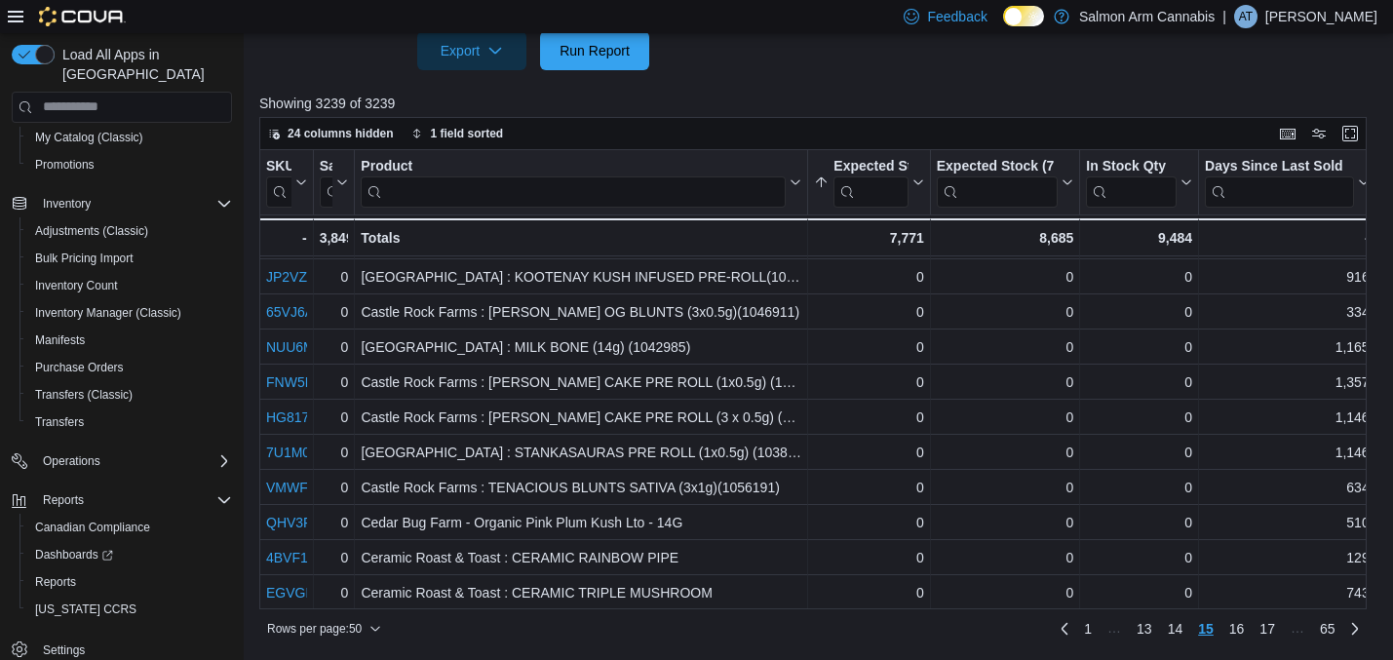
click at [1278, 629] on link "17" at bounding box center [1267, 628] width 31 height 31
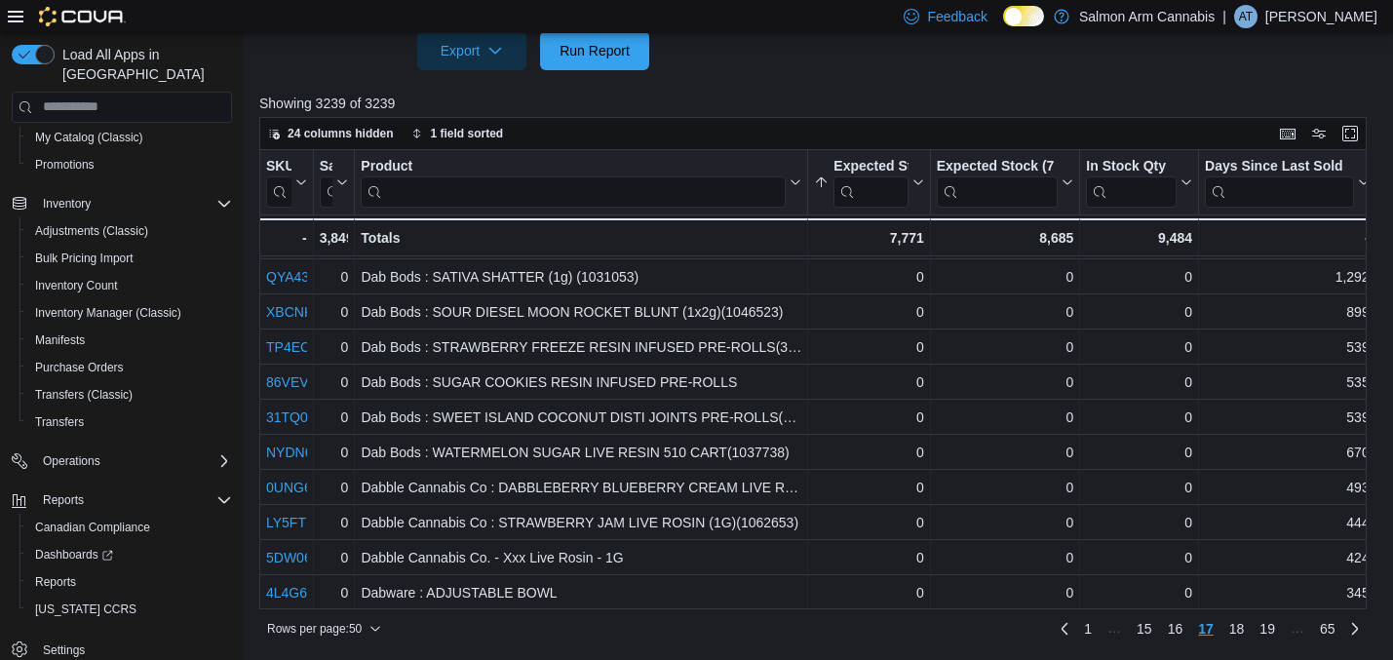
click at [1278, 629] on link "19" at bounding box center [1267, 628] width 31 height 31
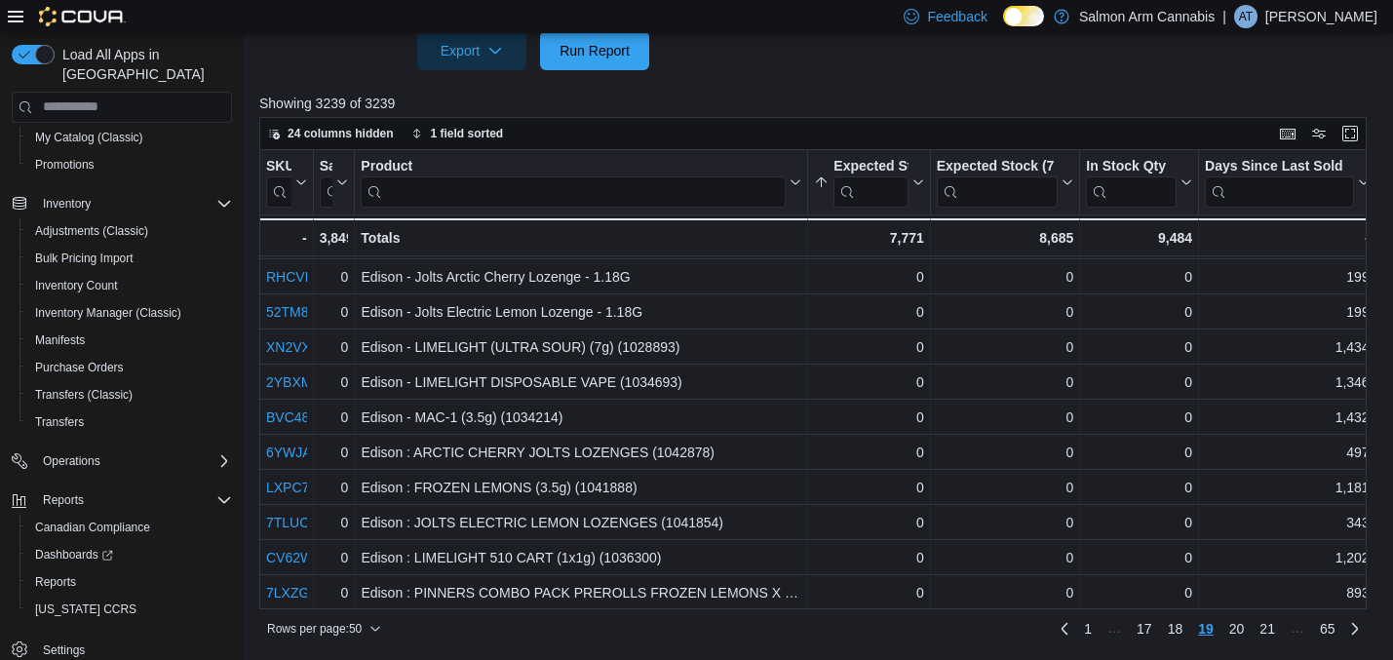
click at [1278, 629] on link "21" at bounding box center [1267, 628] width 31 height 31
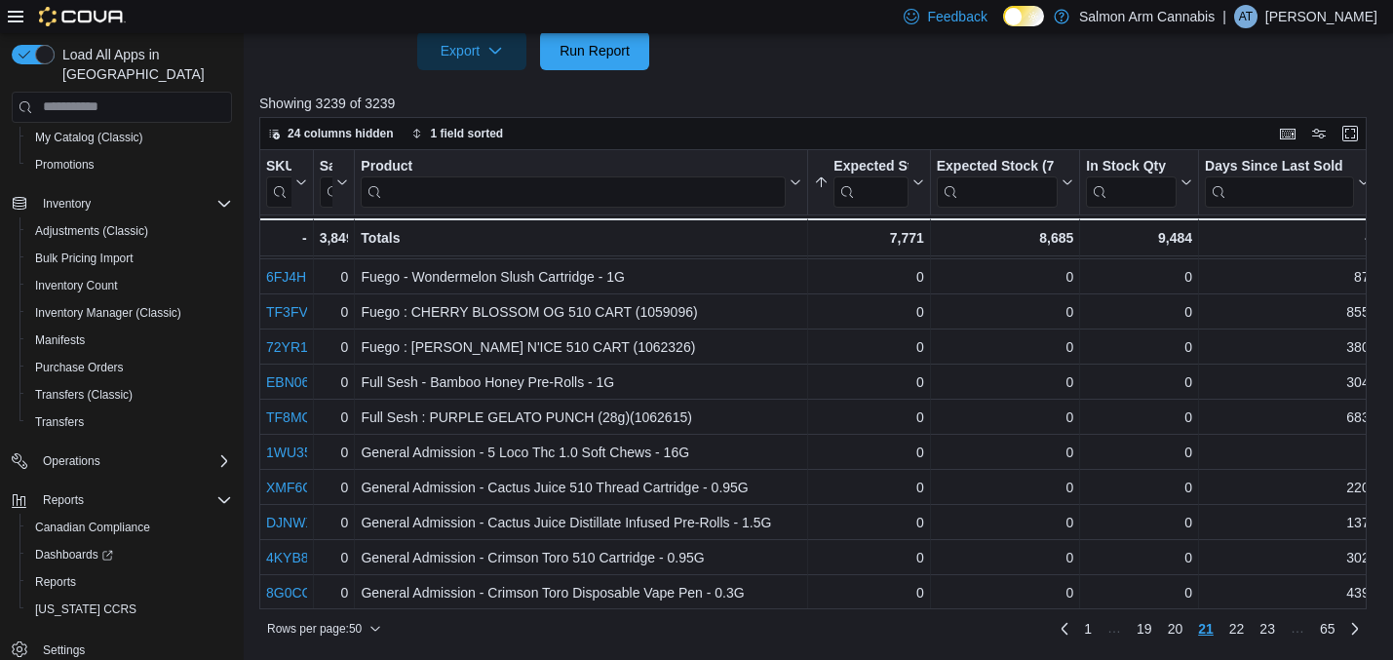
click at [1278, 629] on link "23" at bounding box center [1267, 628] width 31 height 31
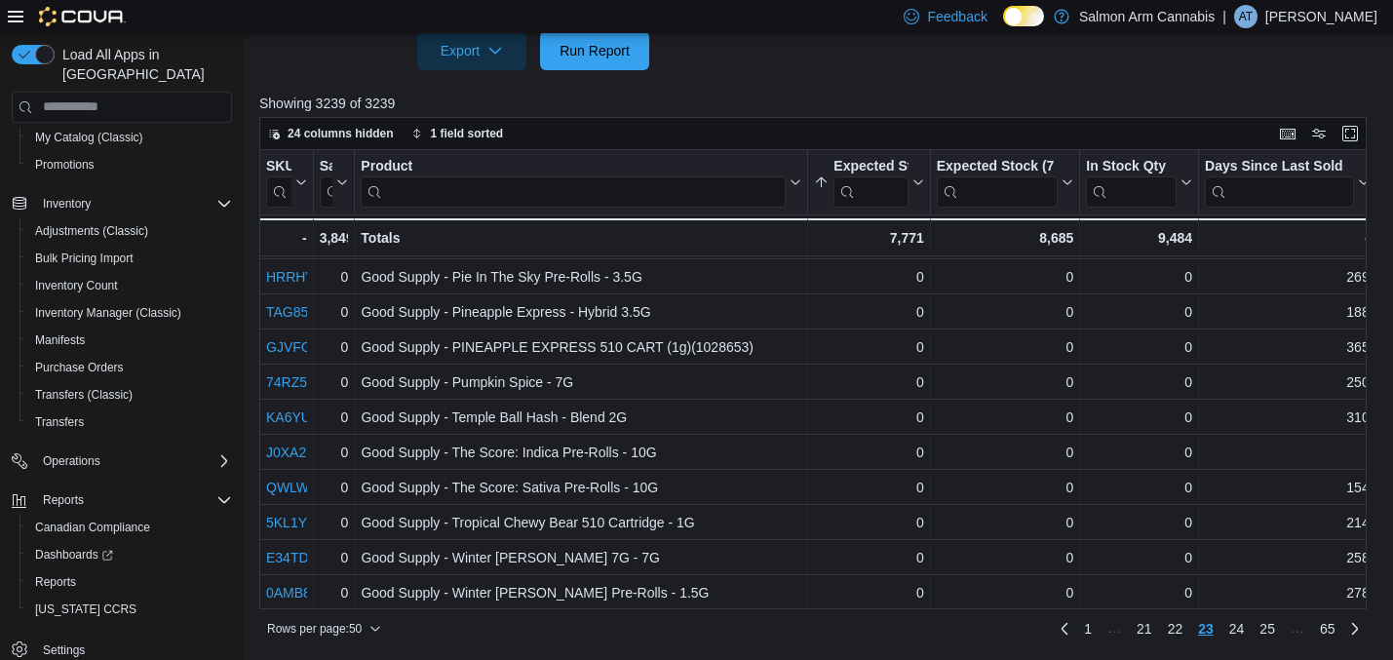
click at [1278, 629] on link "25" at bounding box center [1267, 628] width 31 height 31
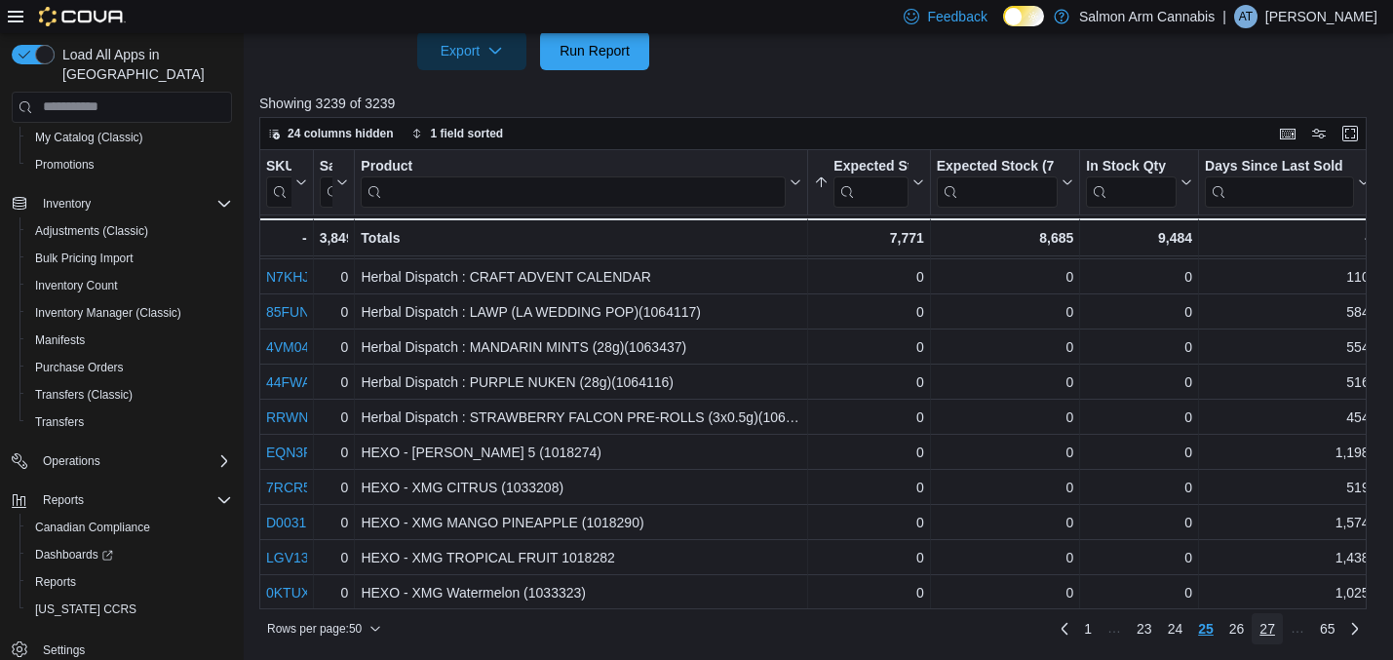
click at [1278, 629] on link "27" at bounding box center [1267, 628] width 31 height 31
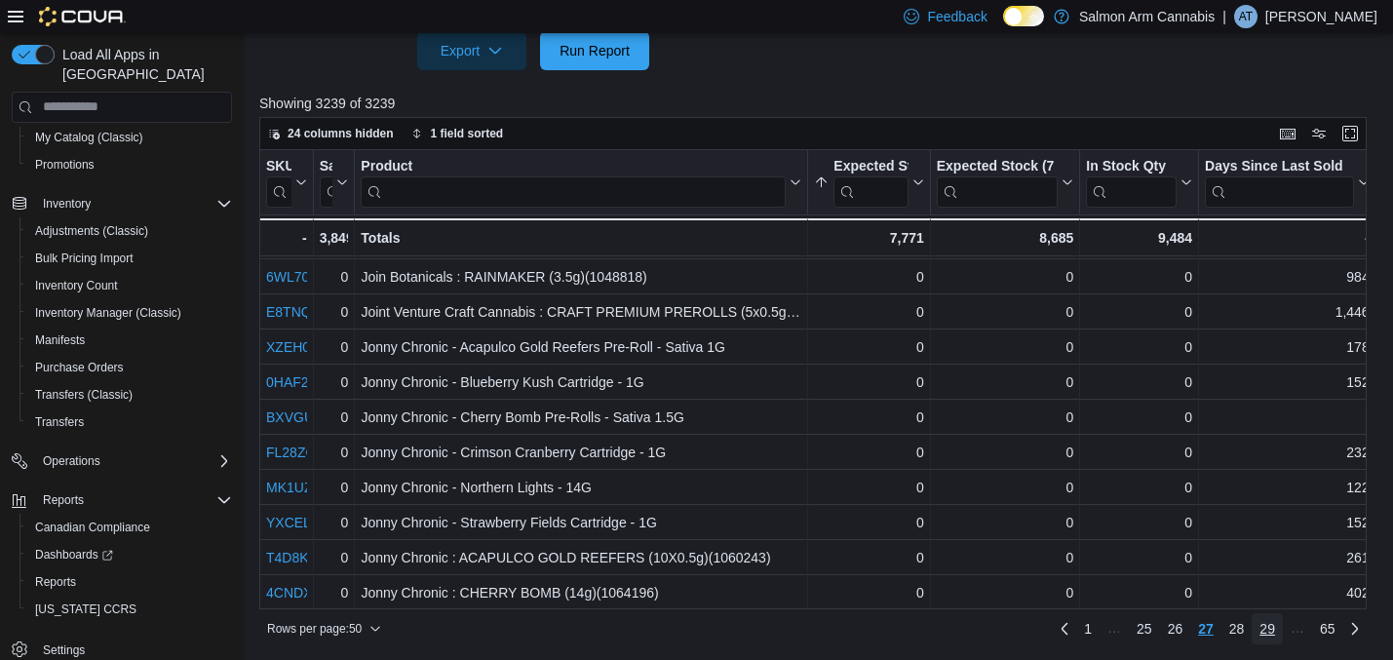
click at [1278, 629] on link "29" at bounding box center [1267, 628] width 31 height 31
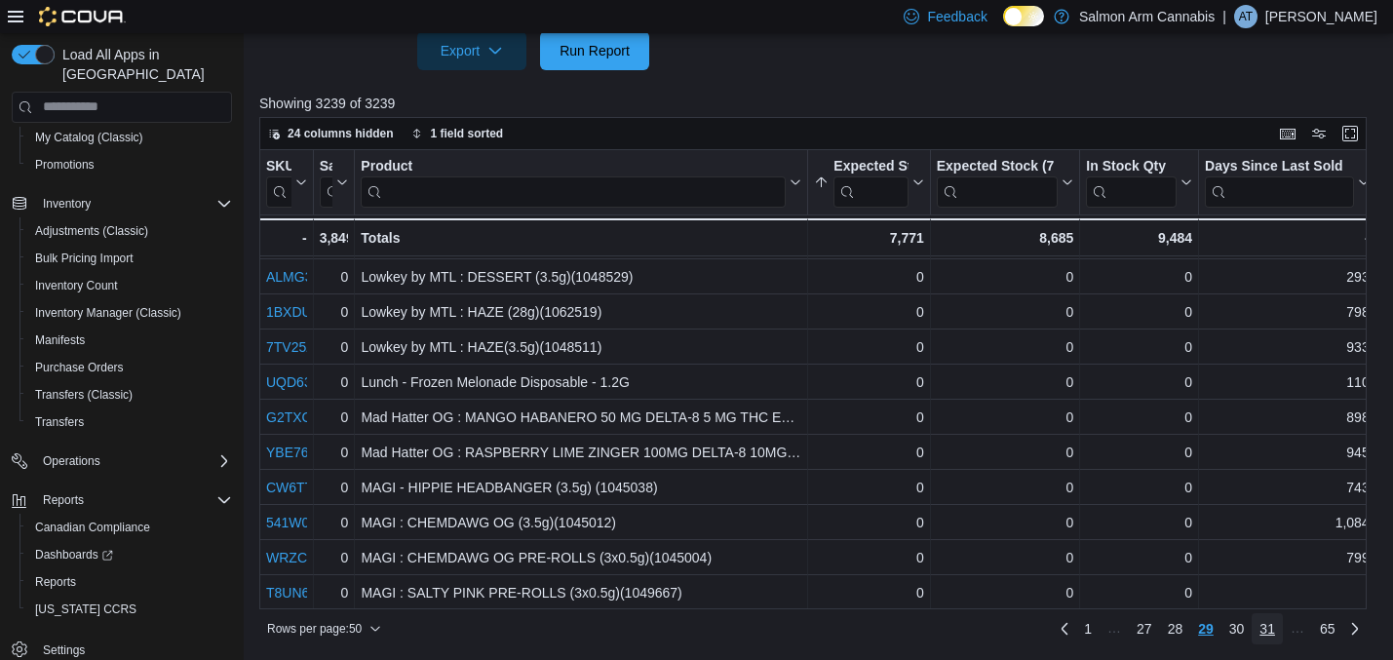
click at [1278, 629] on link "31" at bounding box center [1267, 628] width 31 height 31
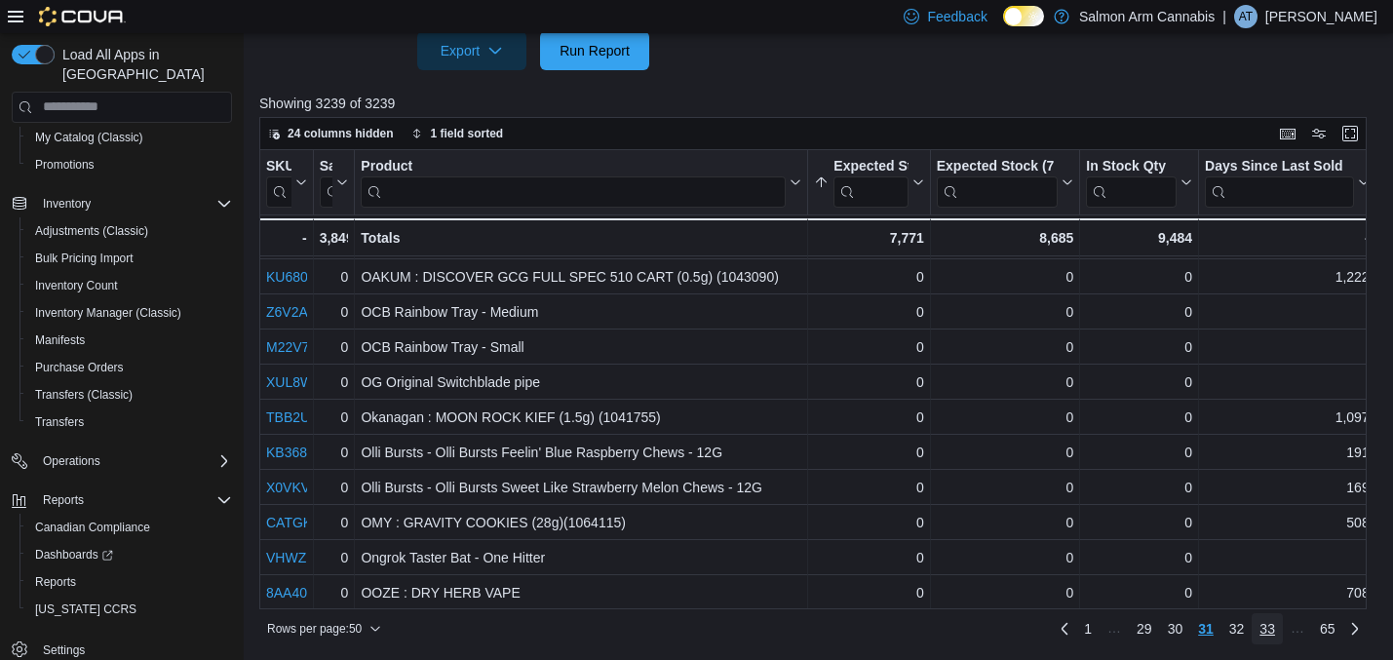
click at [1278, 629] on link "33" at bounding box center [1267, 628] width 31 height 31
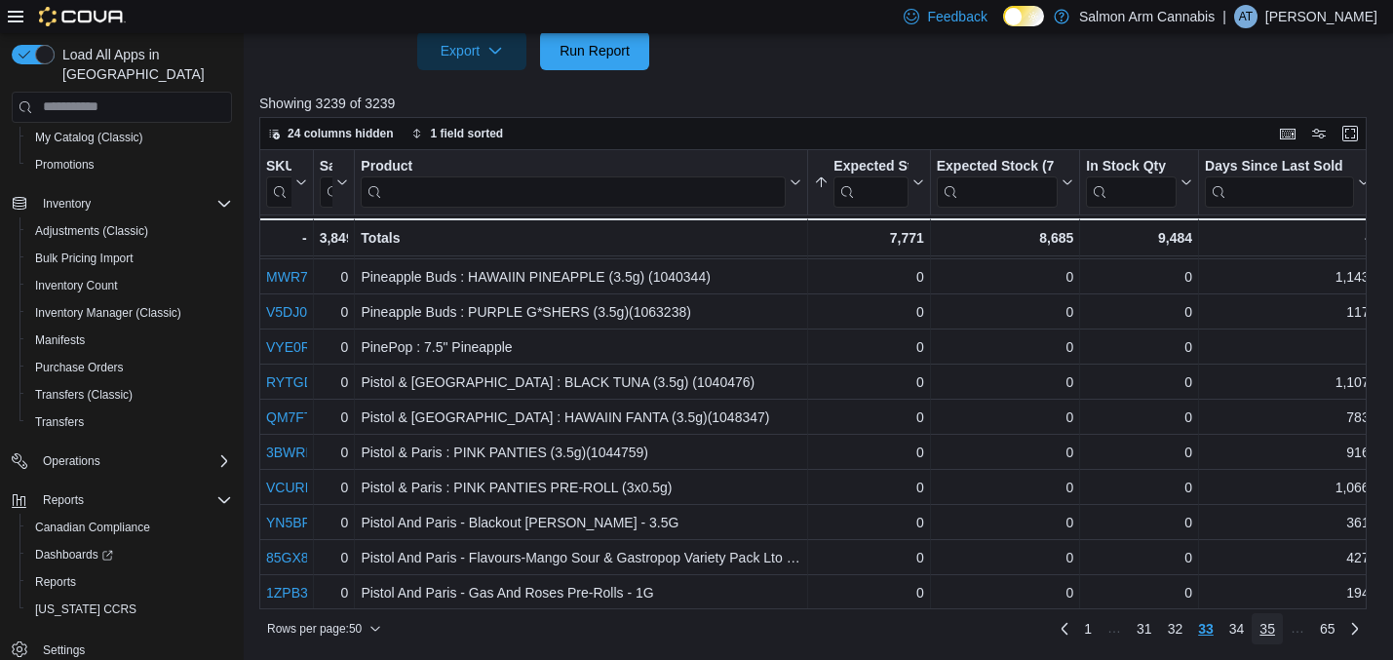
click at [1278, 629] on link "35" at bounding box center [1267, 628] width 31 height 31
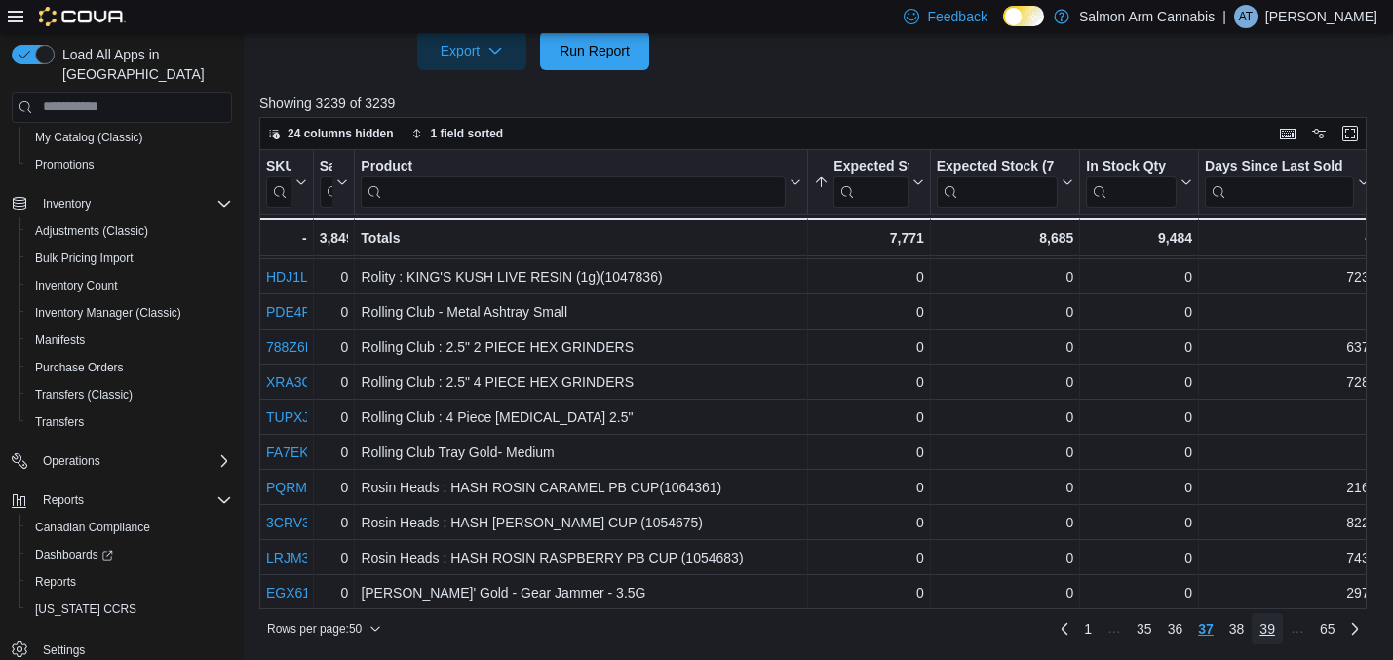
click at [1279, 631] on link "39" at bounding box center [1267, 628] width 31 height 31
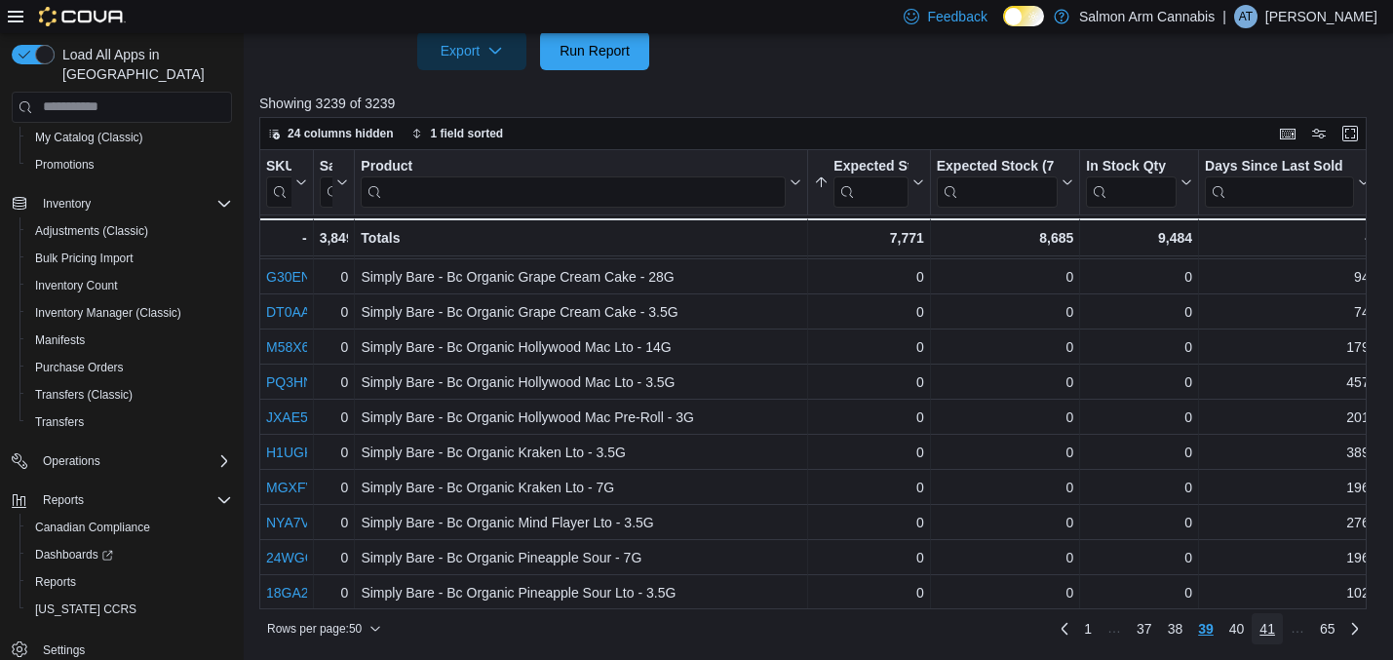
click at [1279, 631] on link "41" at bounding box center [1267, 628] width 31 height 31
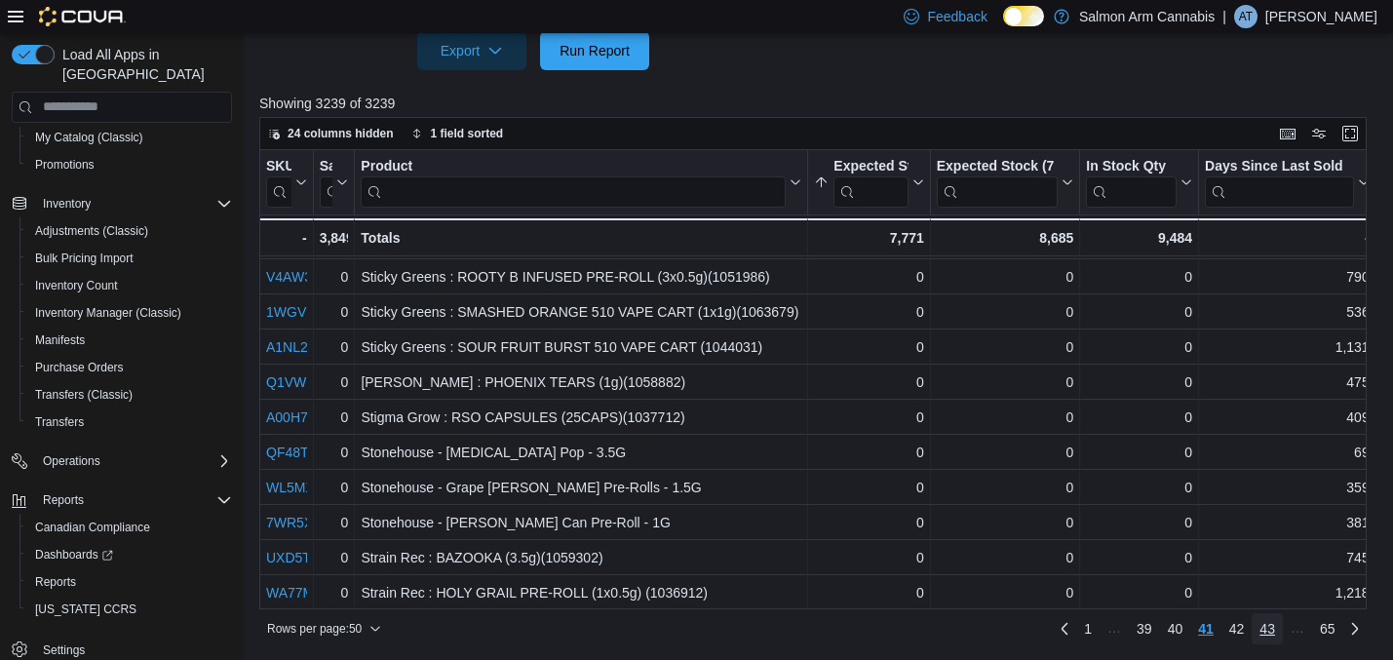
click at [1279, 631] on link "43" at bounding box center [1267, 628] width 31 height 31
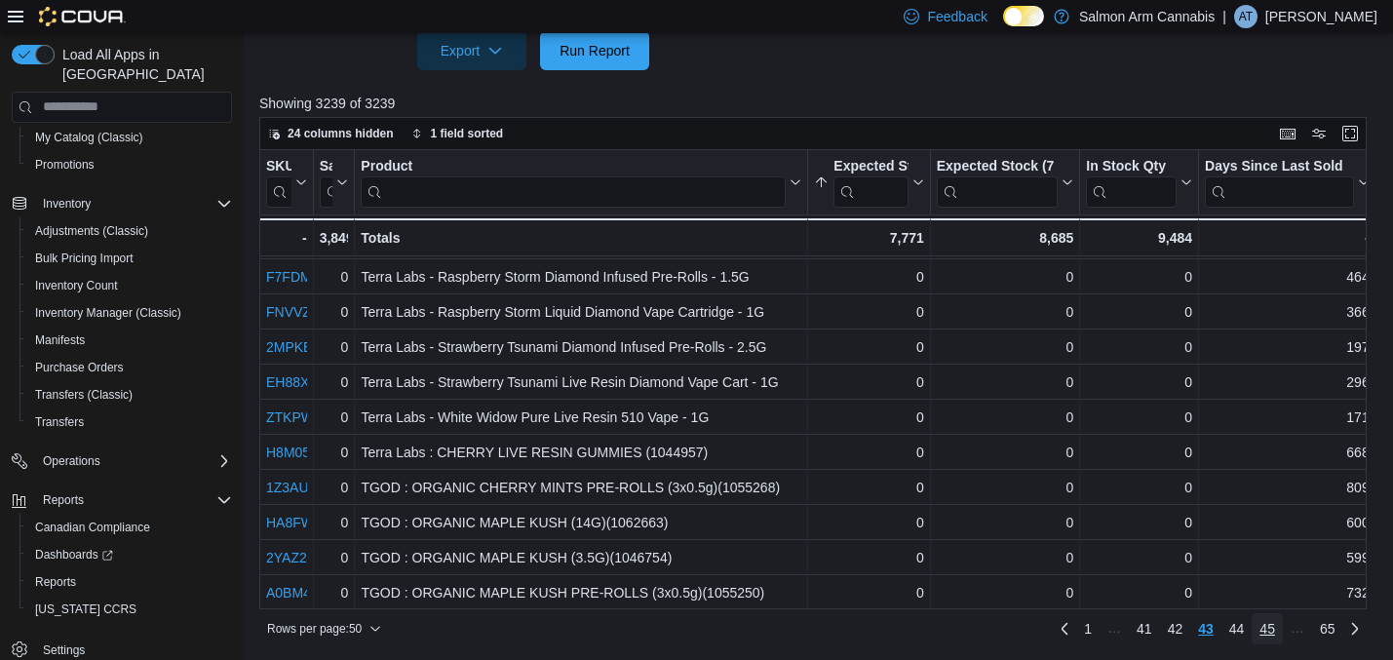
click at [1279, 631] on link "45" at bounding box center [1267, 628] width 31 height 31
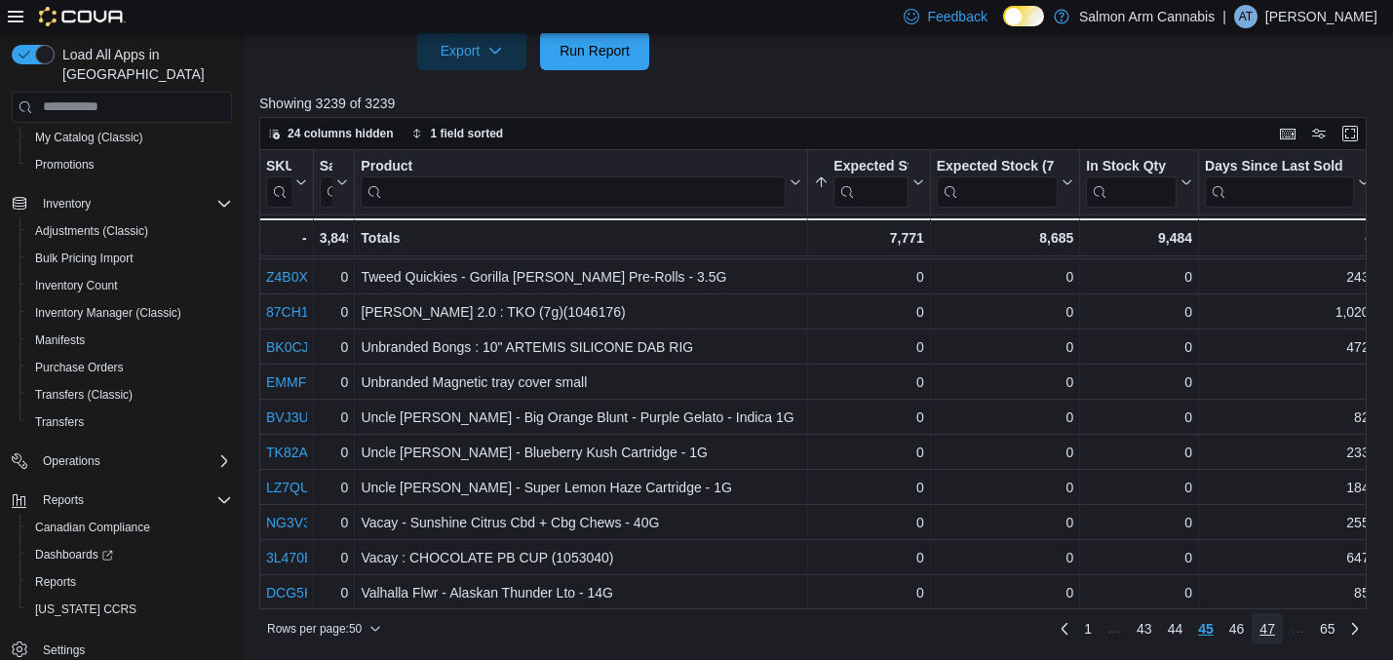
click at [1279, 631] on link "47" at bounding box center [1267, 628] width 31 height 31
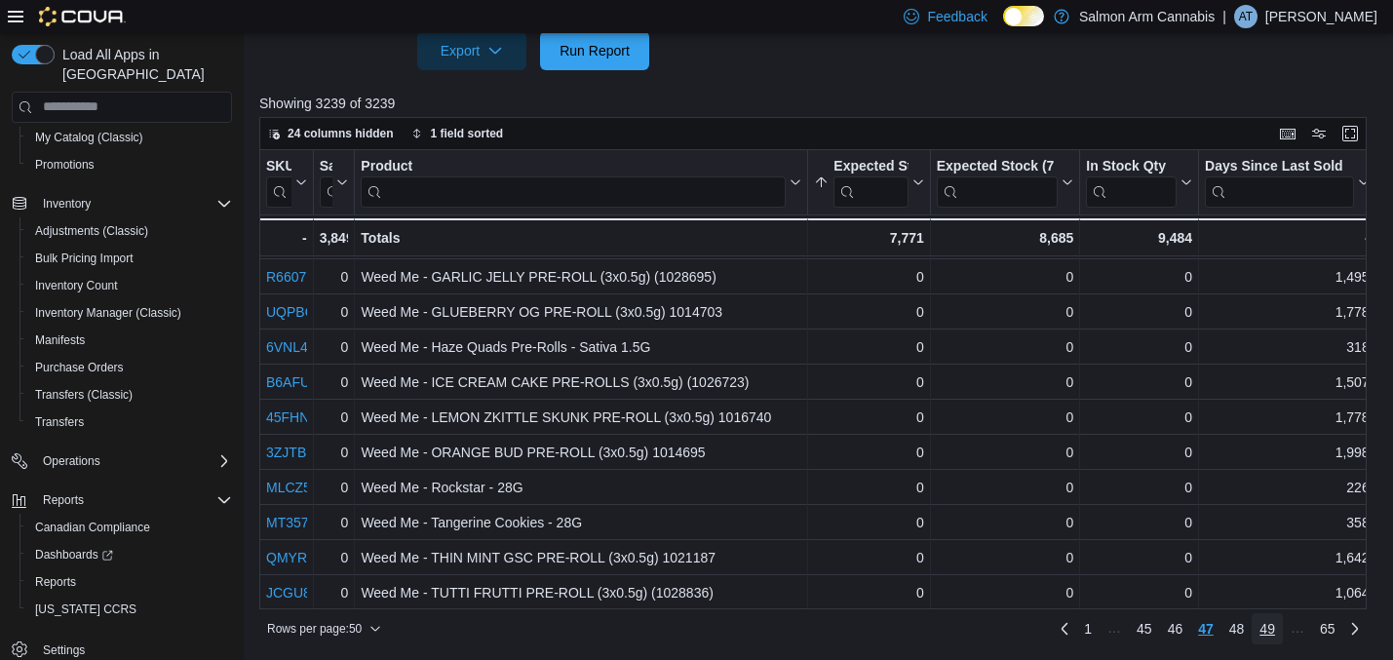
click at [1279, 631] on link "49" at bounding box center [1267, 628] width 31 height 31
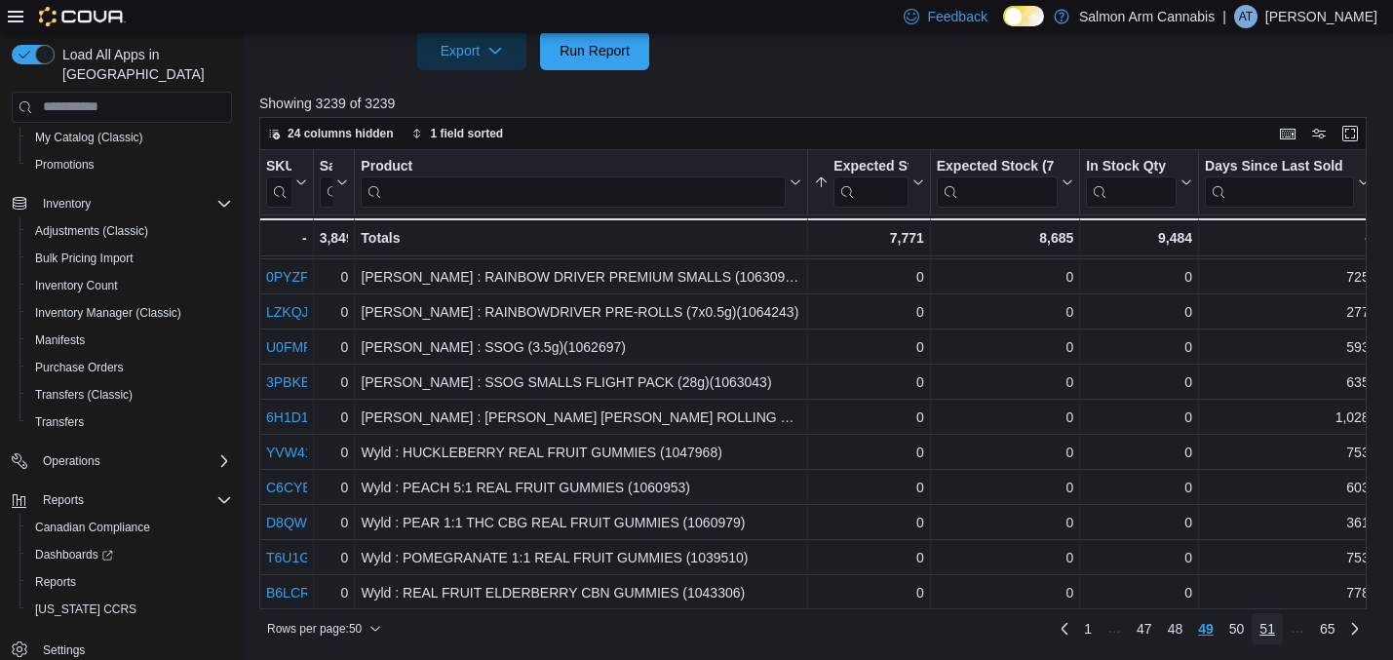
click at [1279, 631] on link "51" at bounding box center [1267, 628] width 31 height 31
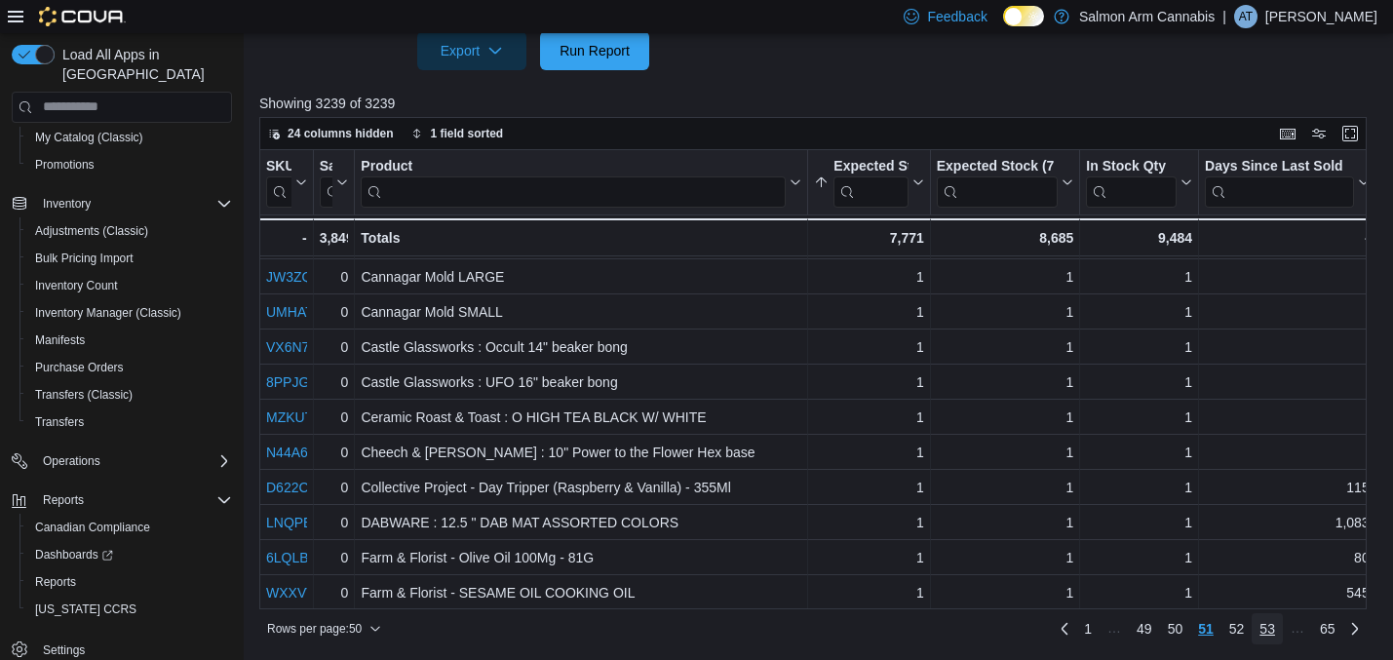
click at [1279, 631] on link "53" at bounding box center [1267, 628] width 31 height 31
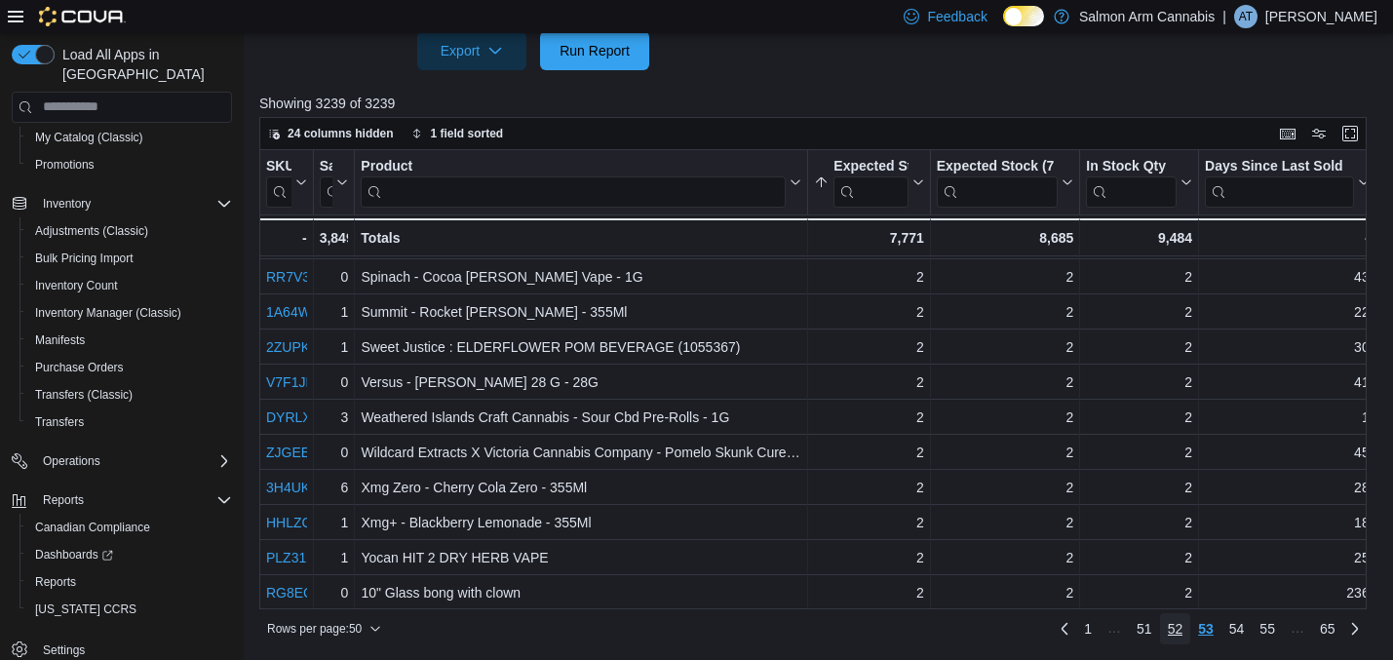
click at [1172, 629] on span "52" at bounding box center [1176, 628] width 16 height 19
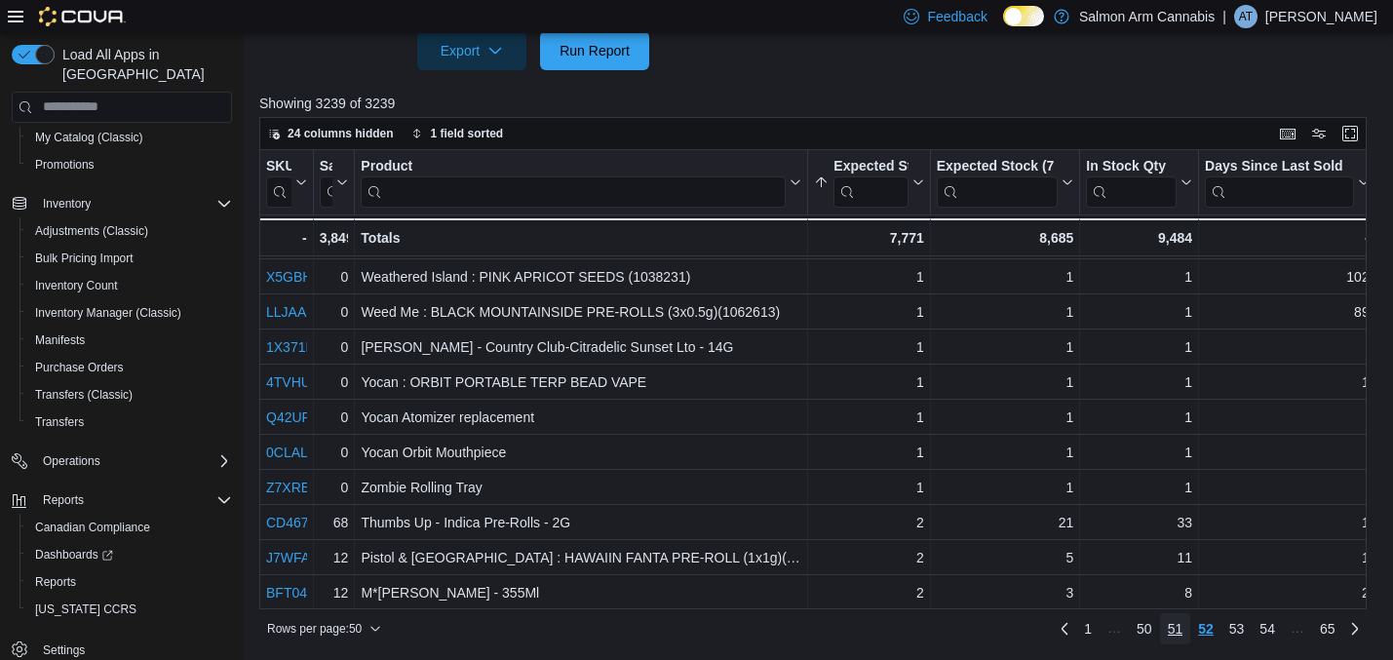
click at [1169, 632] on span "51" at bounding box center [1176, 628] width 16 height 19
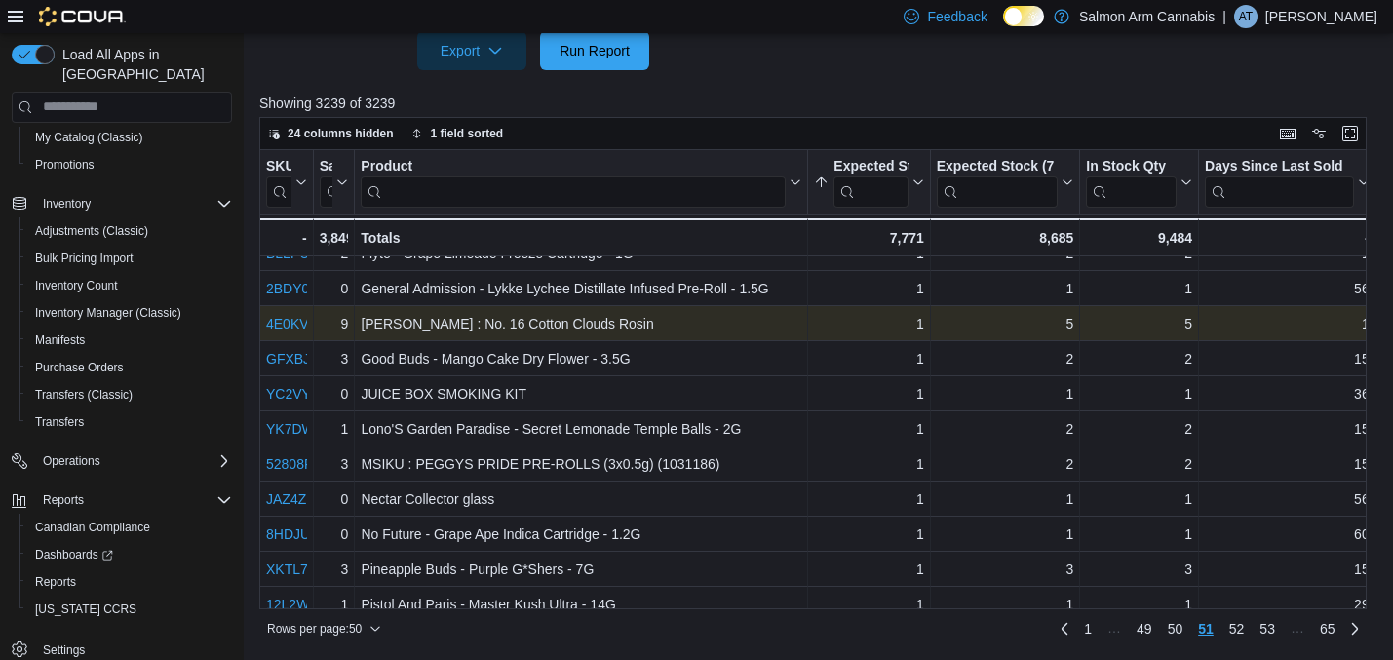
scroll to position [93, 0]
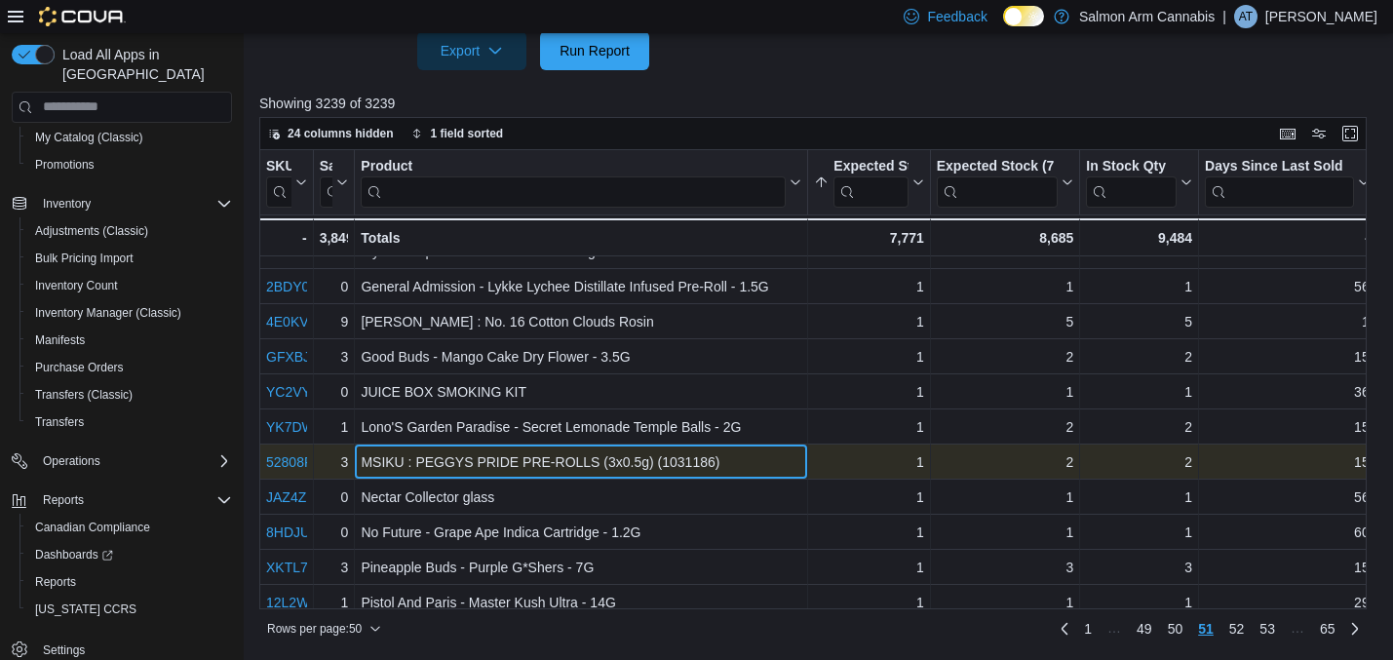
click at [708, 456] on div "MSIKU : PEGGYS PRIDE PRE-ROLLS (3x0.5g) (1031186)" at bounding box center [581, 461] width 441 height 23
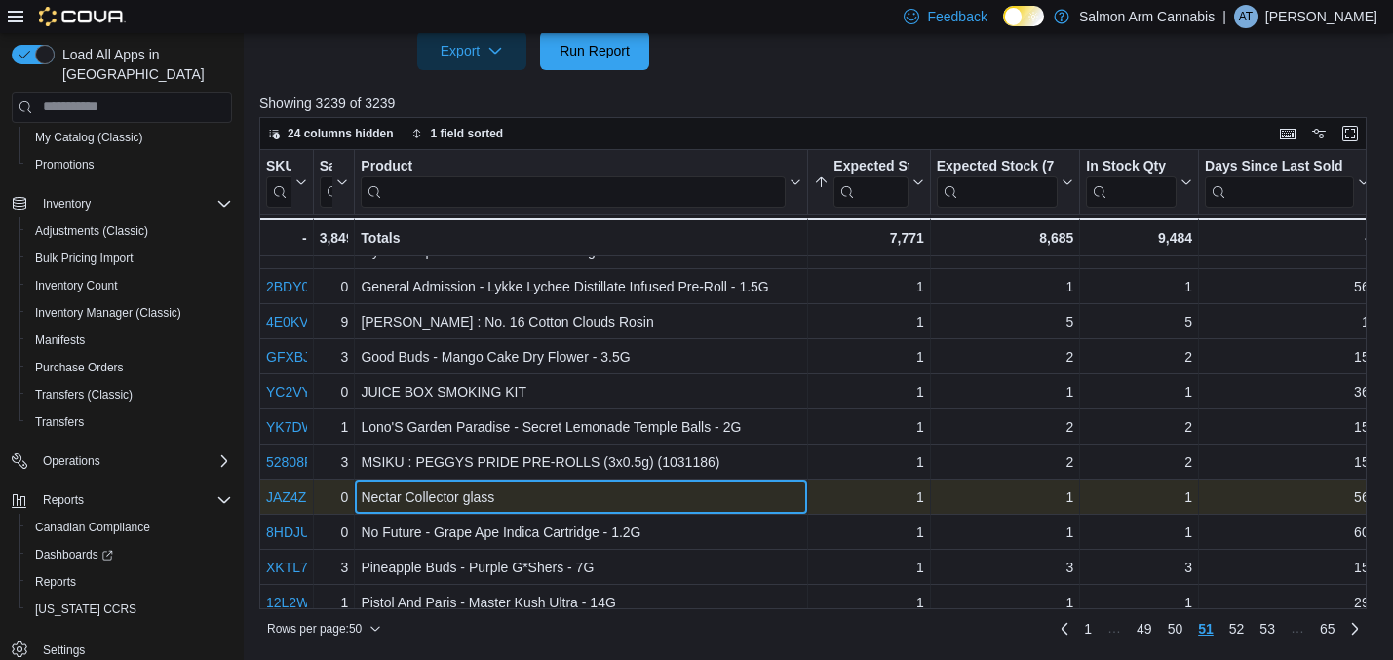
click at [678, 513] on div "Nectar Collector glass - Product, column 3, row 2510" at bounding box center [581, 497] width 453 height 35
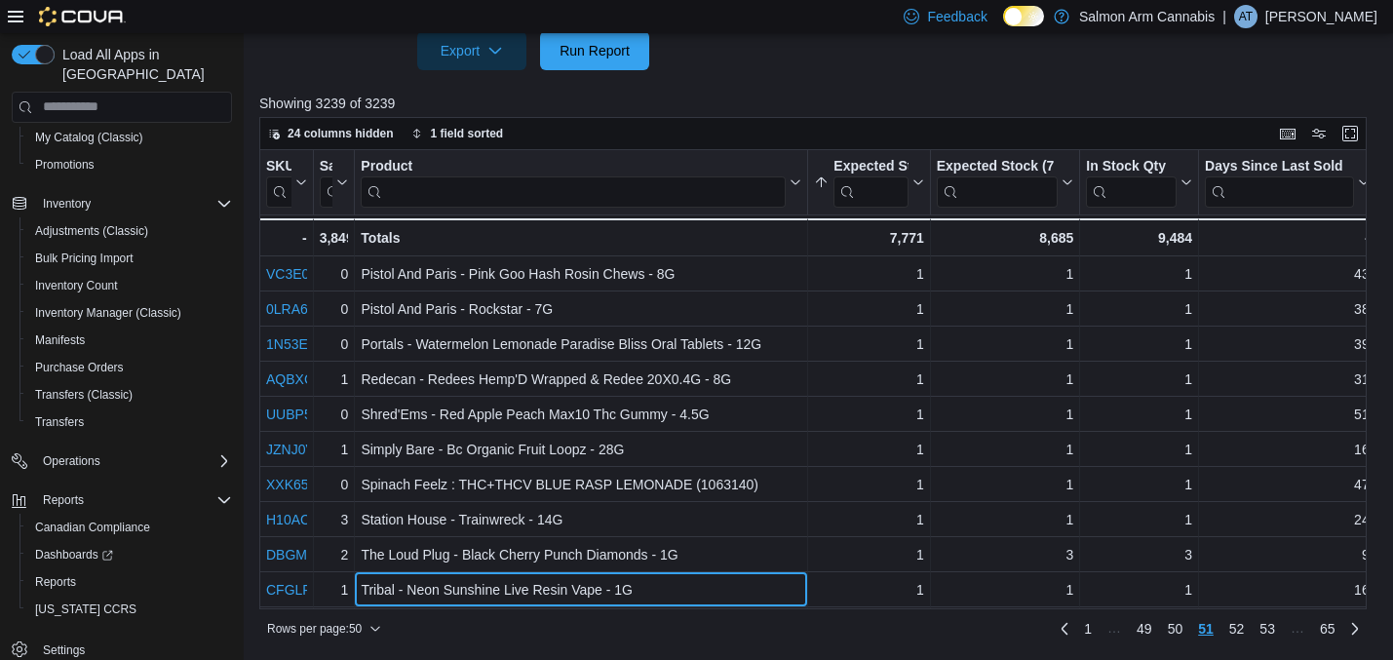
scroll to position [491, 0]
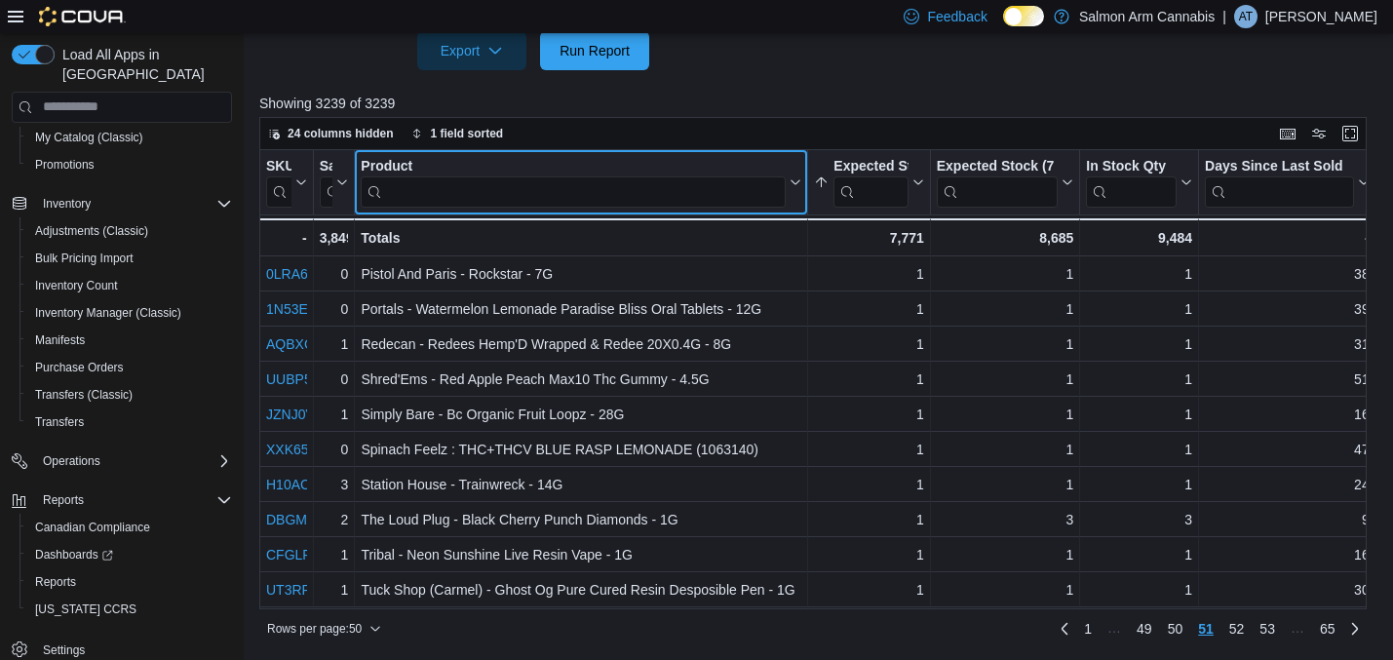
click at [413, 194] on input "search" at bounding box center [573, 190] width 425 height 31
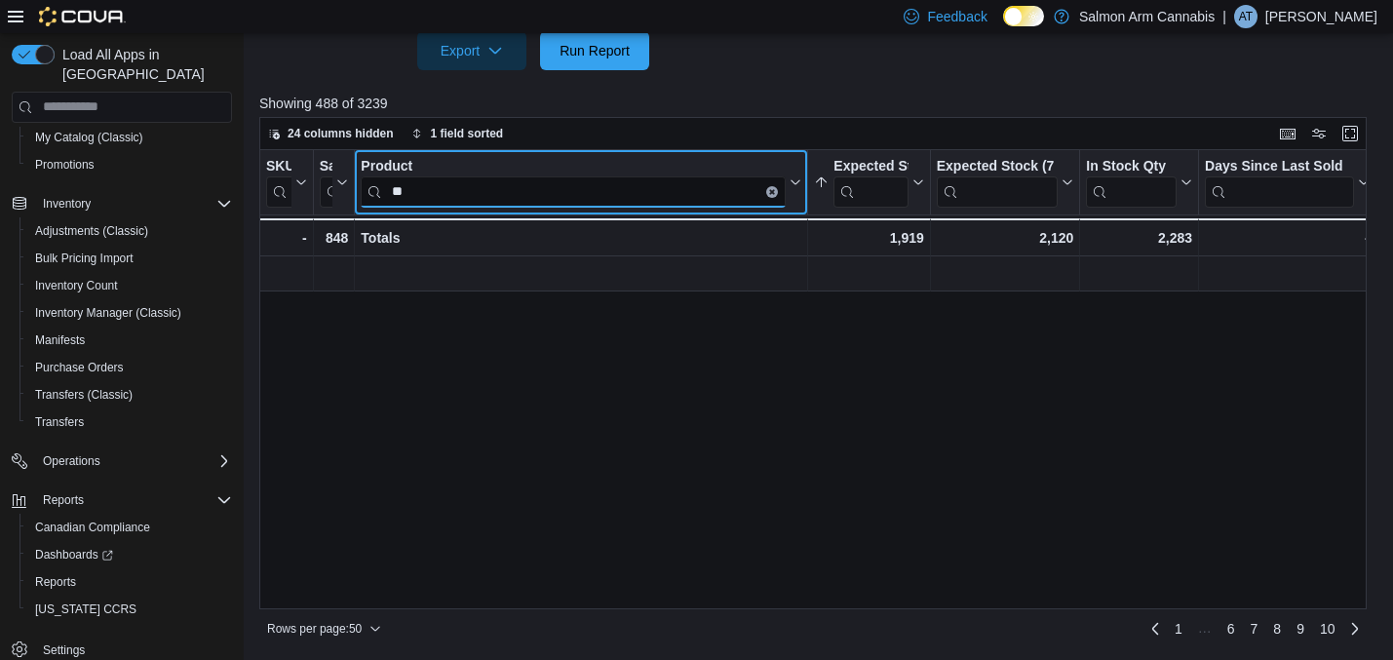
scroll to position [0, 0]
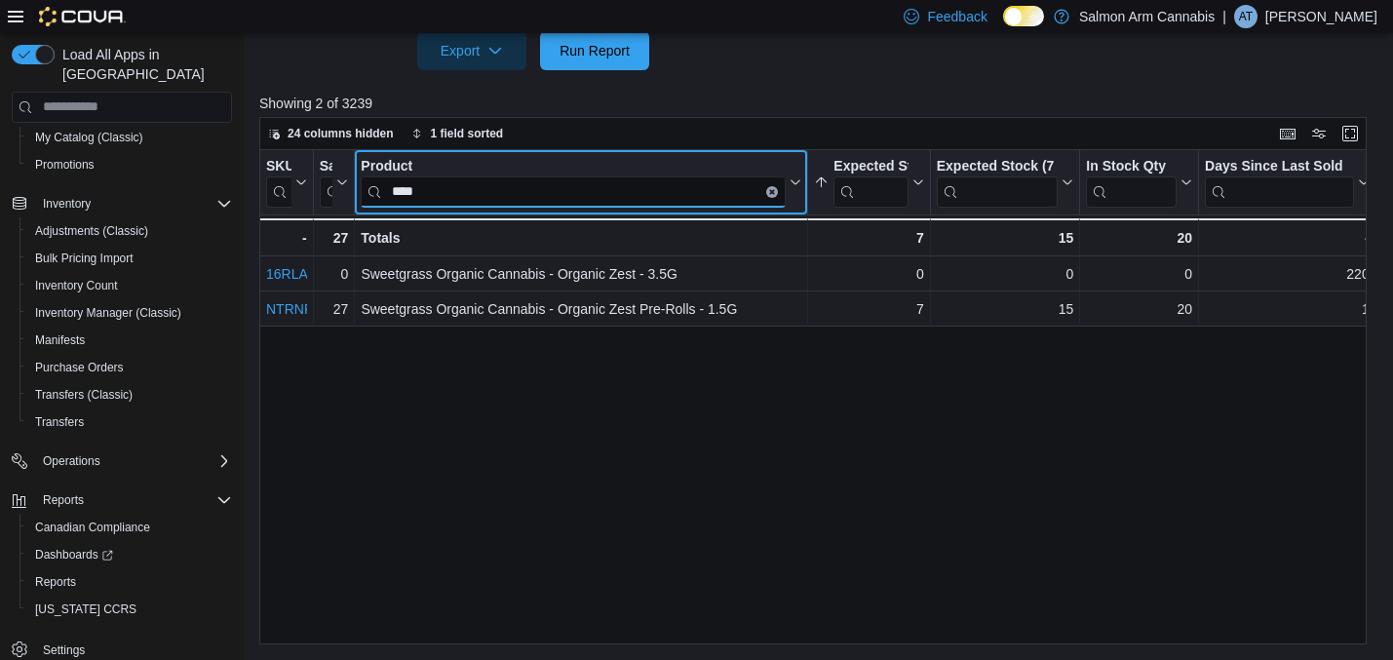
click at [430, 189] on input "****" at bounding box center [573, 190] width 425 height 31
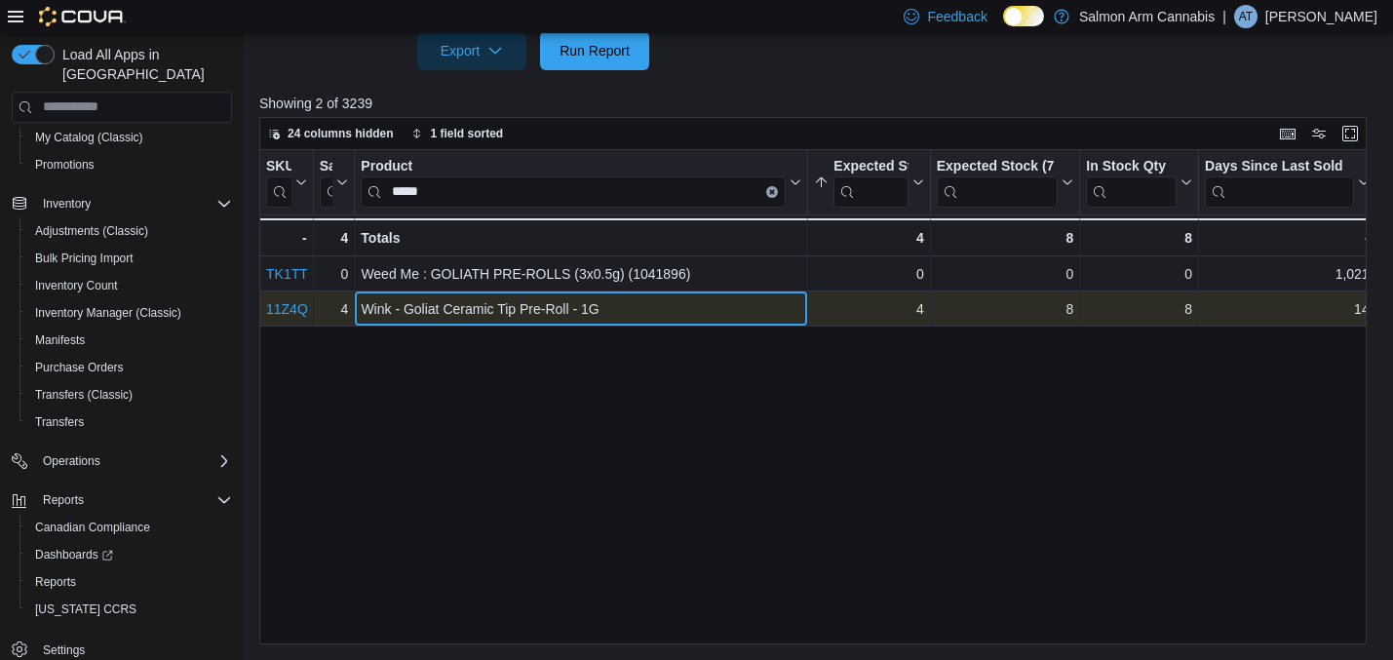
click at [668, 305] on div "Wink - Goliat Ceramic Tip Pre-Roll - 1G" at bounding box center [581, 308] width 441 height 23
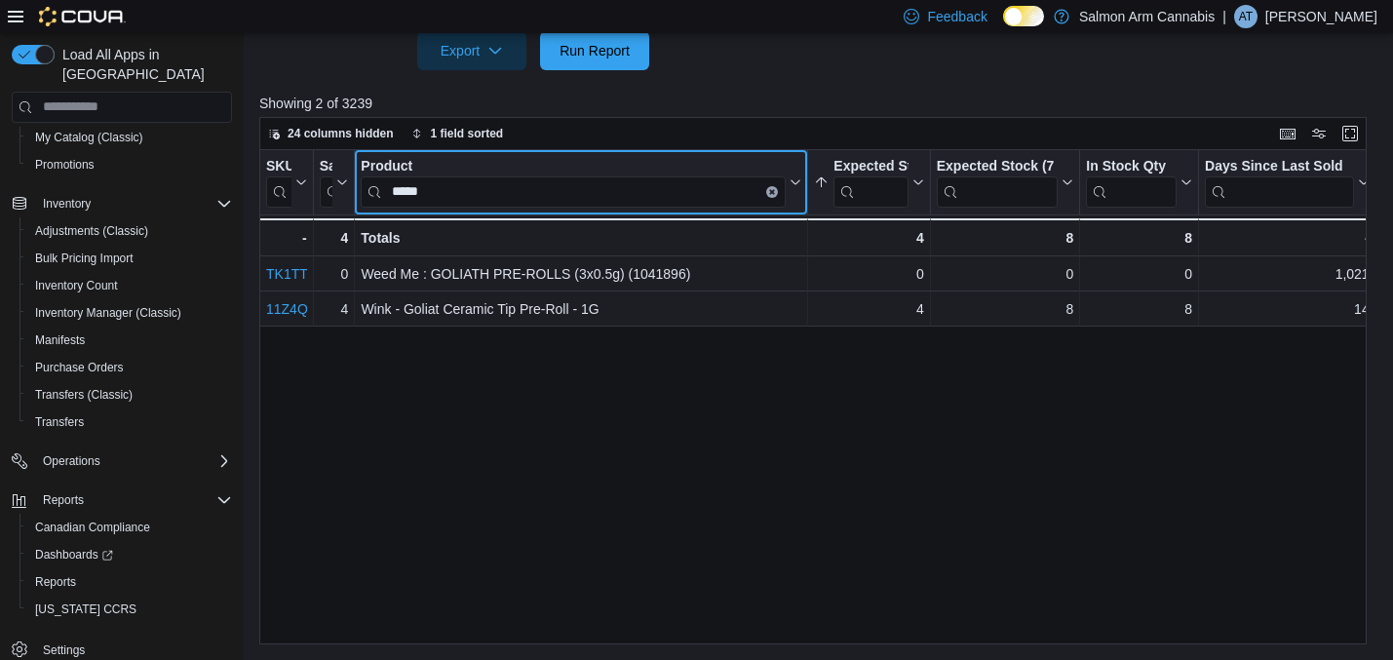
click at [451, 185] on input "*****" at bounding box center [573, 190] width 425 height 31
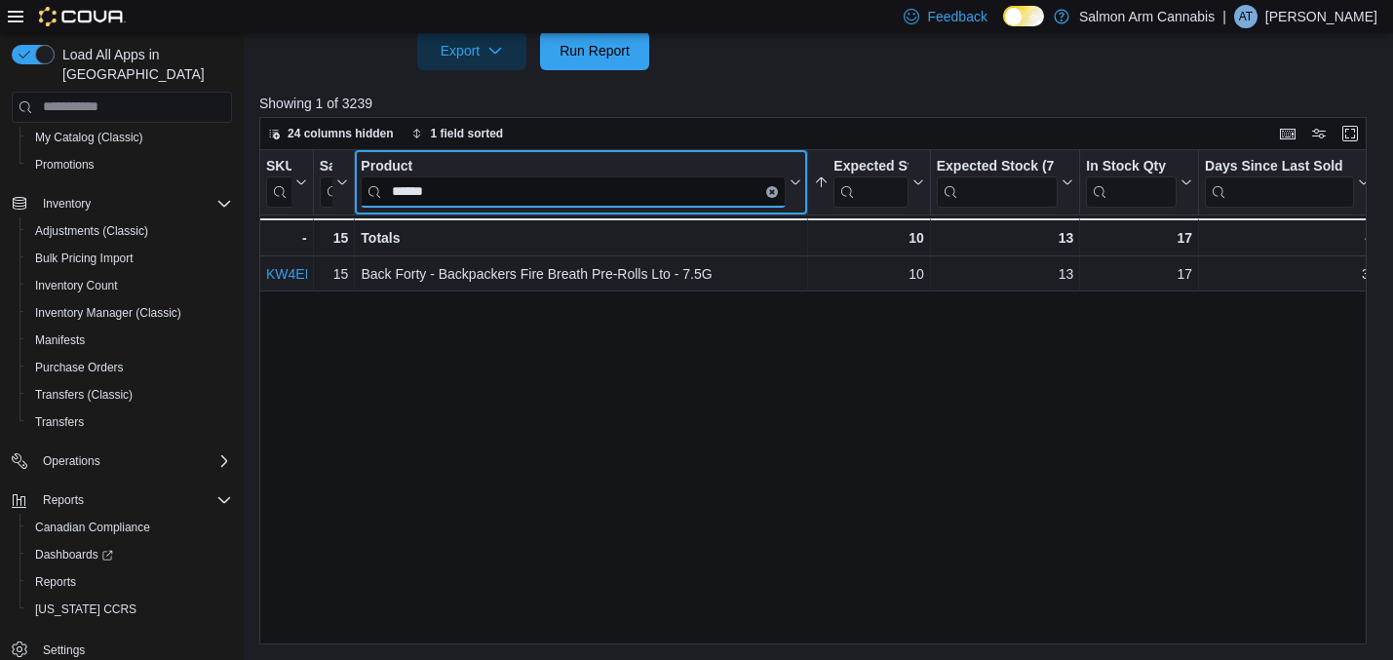
click at [428, 194] on input "******" at bounding box center [573, 190] width 425 height 31
type input "****"
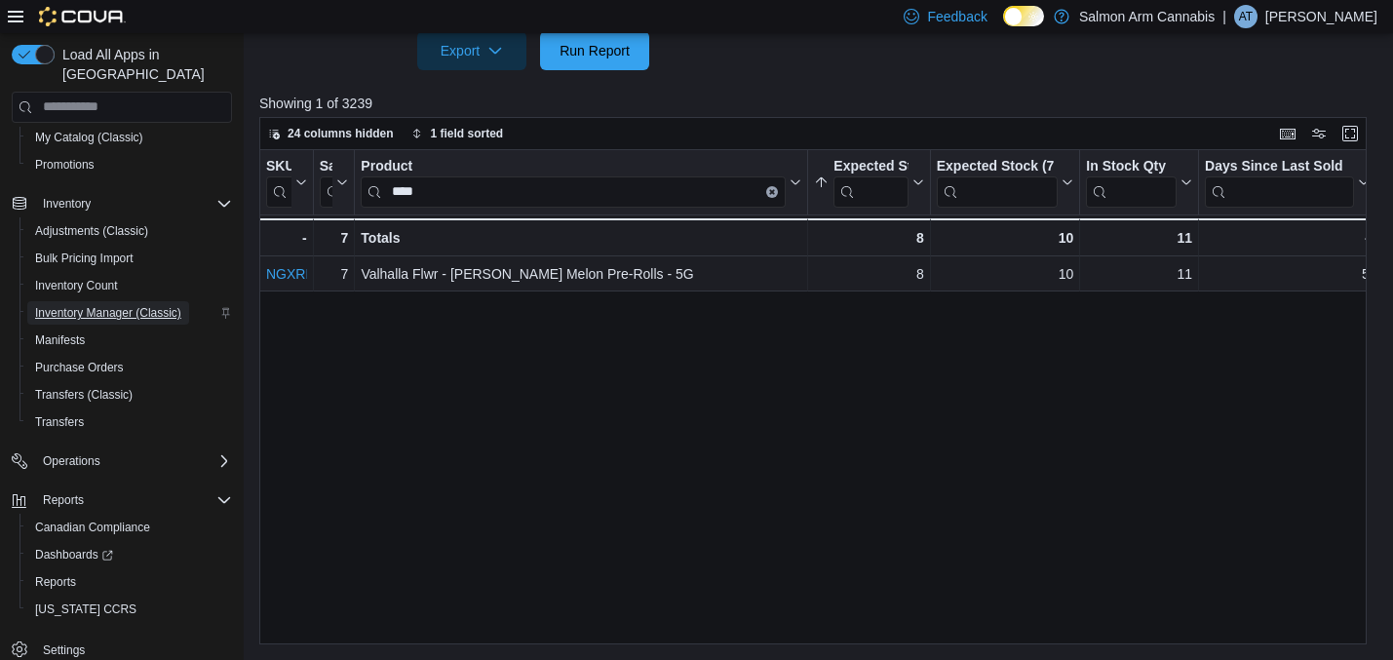
click at [144, 305] on span "Inventory Manager (Classic)" at bounding box center [108, 313] width 146 height 16
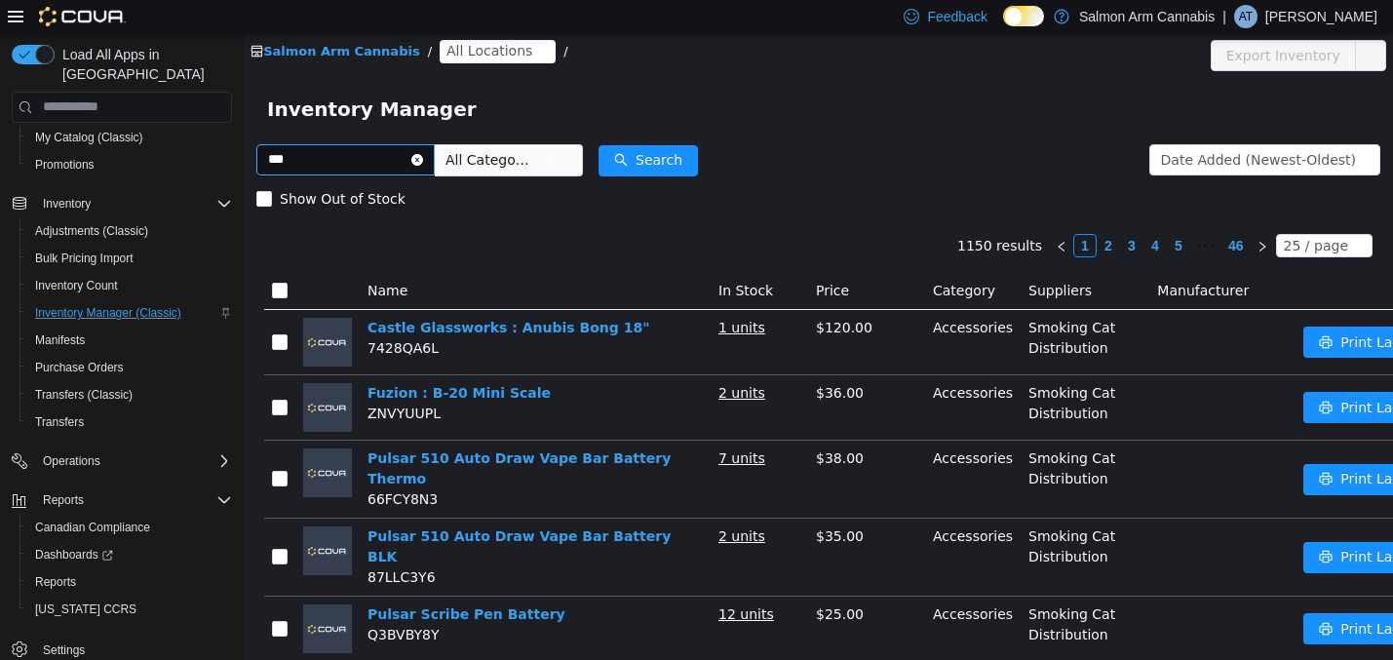
type input "***"
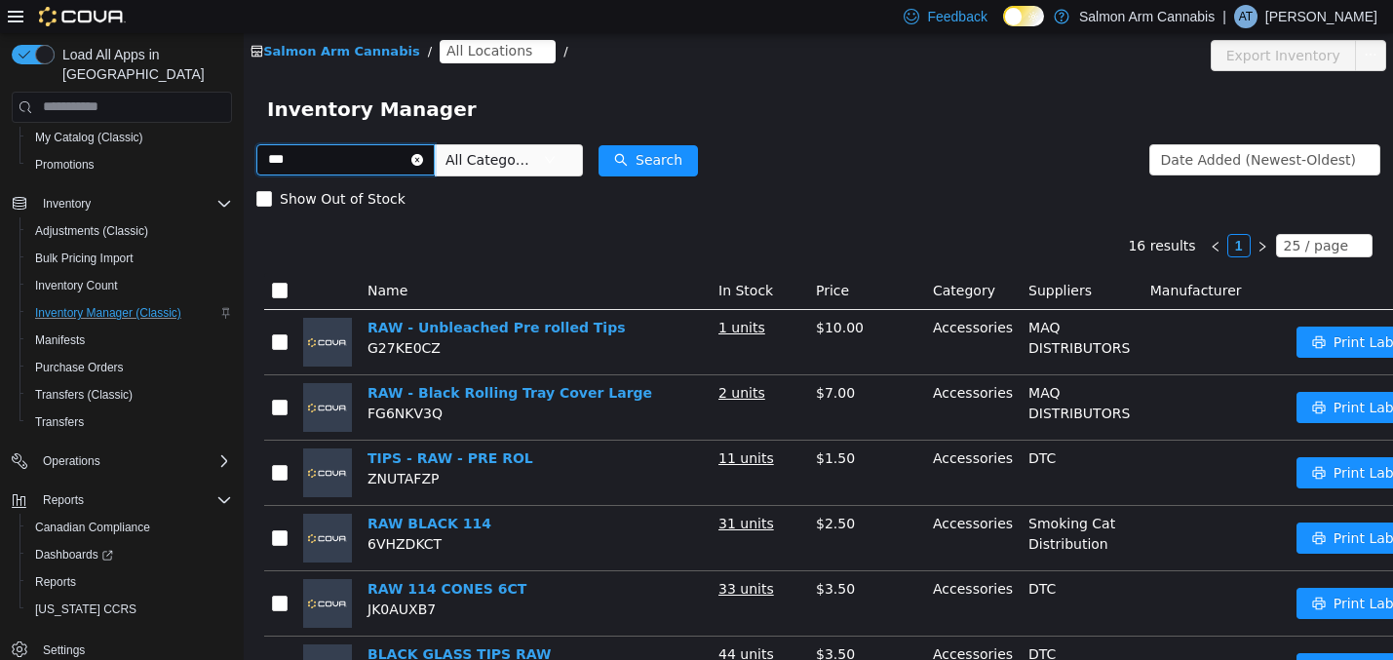
click at [435, 152] on input "***" at bounding box center [345, 158] width 178 height 31
click at [423, 159] on icon "icon: close-circle" at bounding box center [417, 159] width 12 height 12
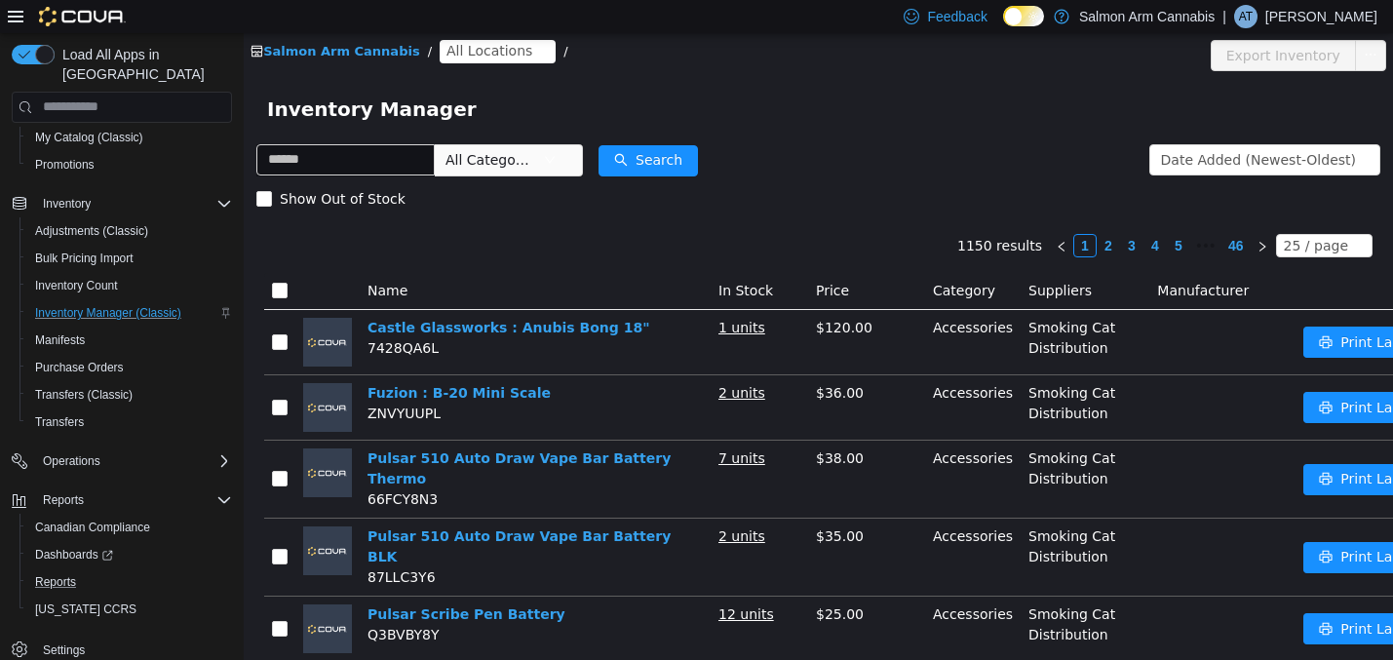
click at [60, 575] on button "Reports" at bounding box center [129, 581] width 220 height 27
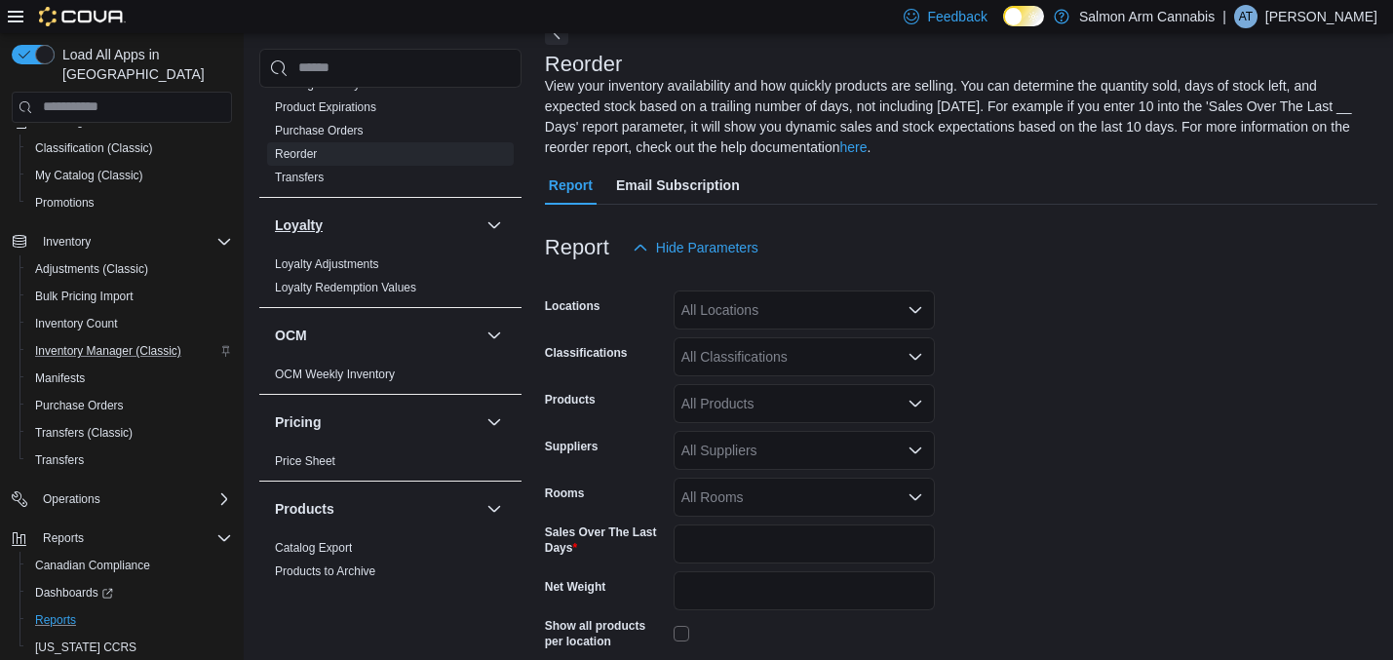
scroll to position [1611, 0]
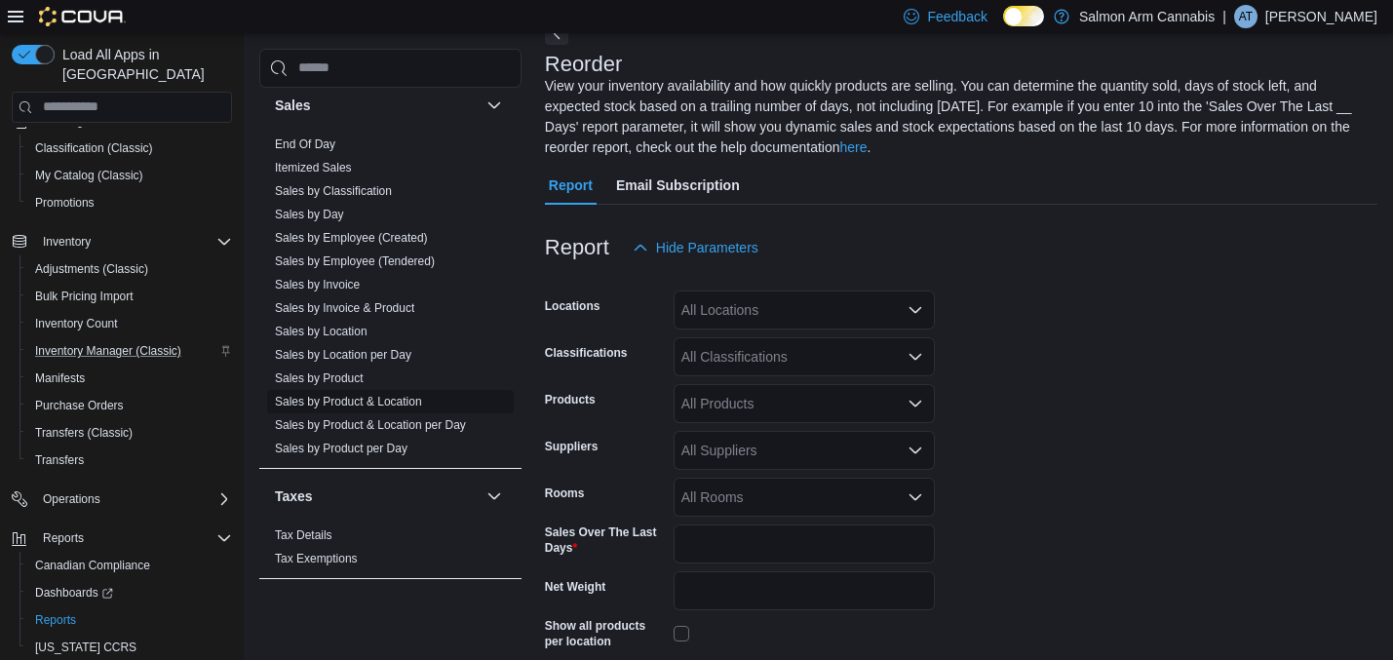
click at [365, 395] on link "Sales by Product & Location" at bounding box center [348, 402] width 147 height 14
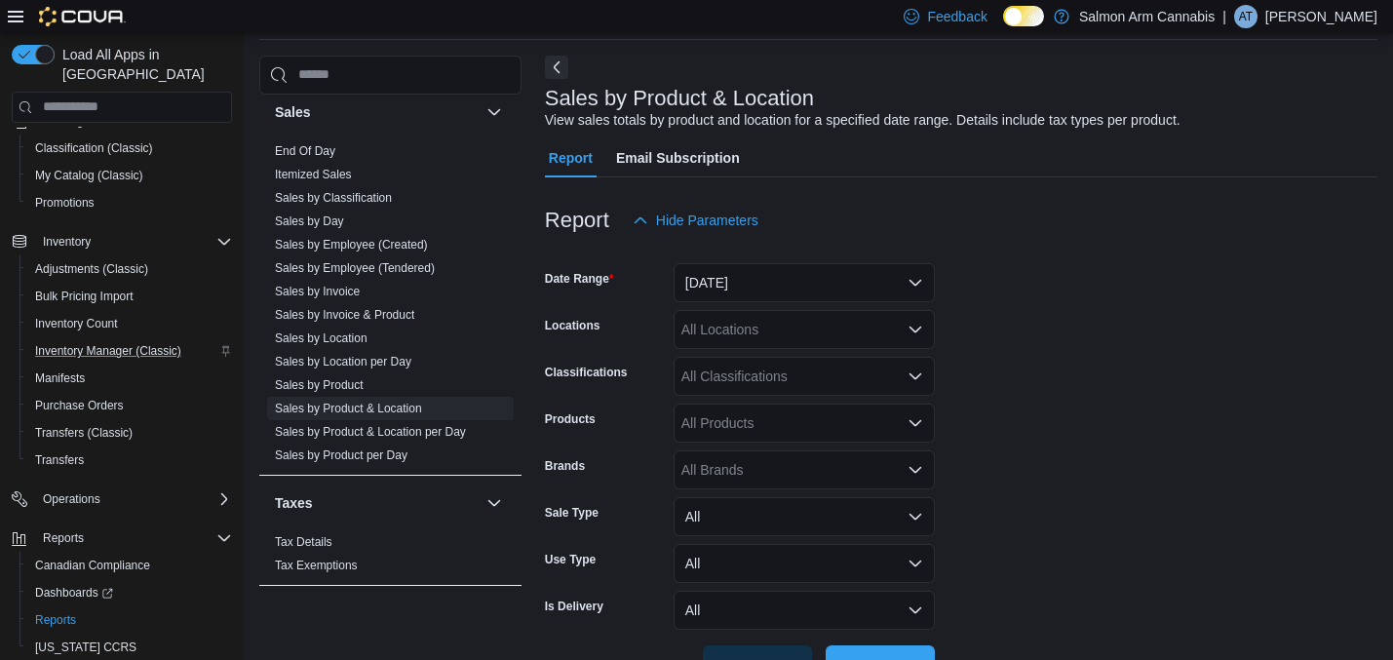
scroll to position [45, 0]
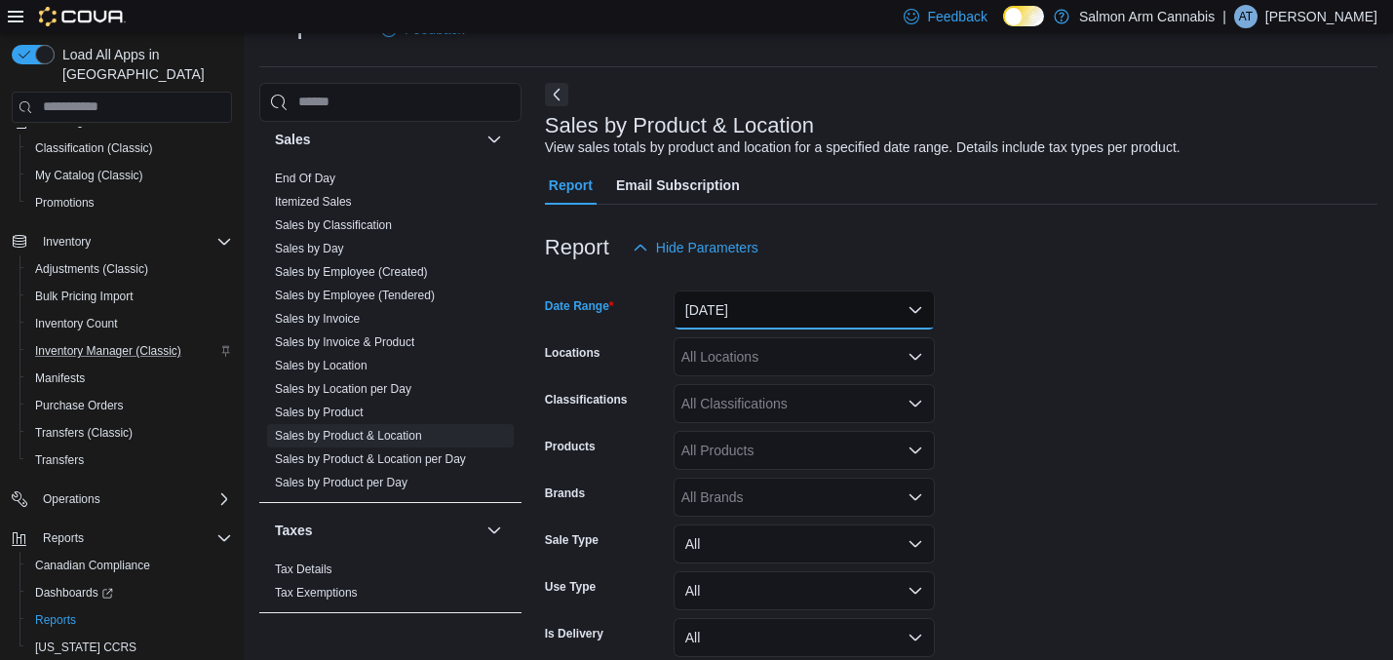
click at [733, 318] on button "[DATE]" at bounding box center [804, 309] width 261 height 39
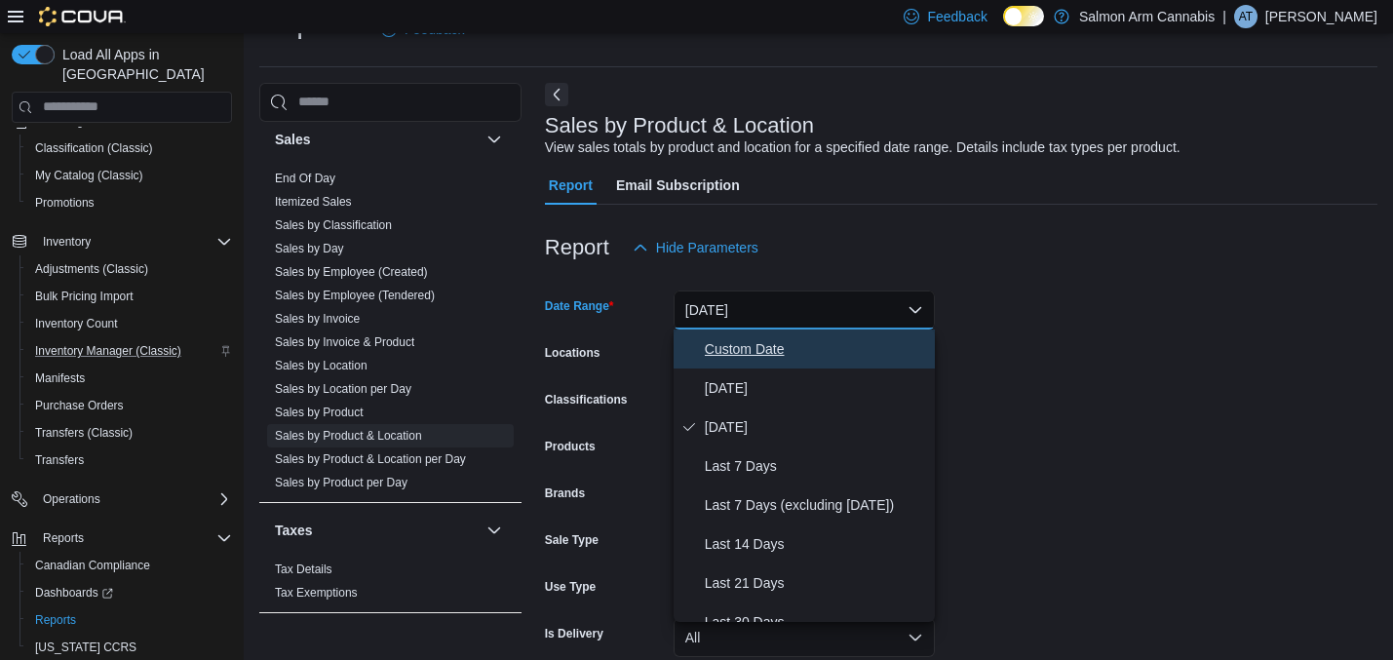
click at [767, 354] on span "Custom Date" at bounding box center [816, 348] width 222 height 23
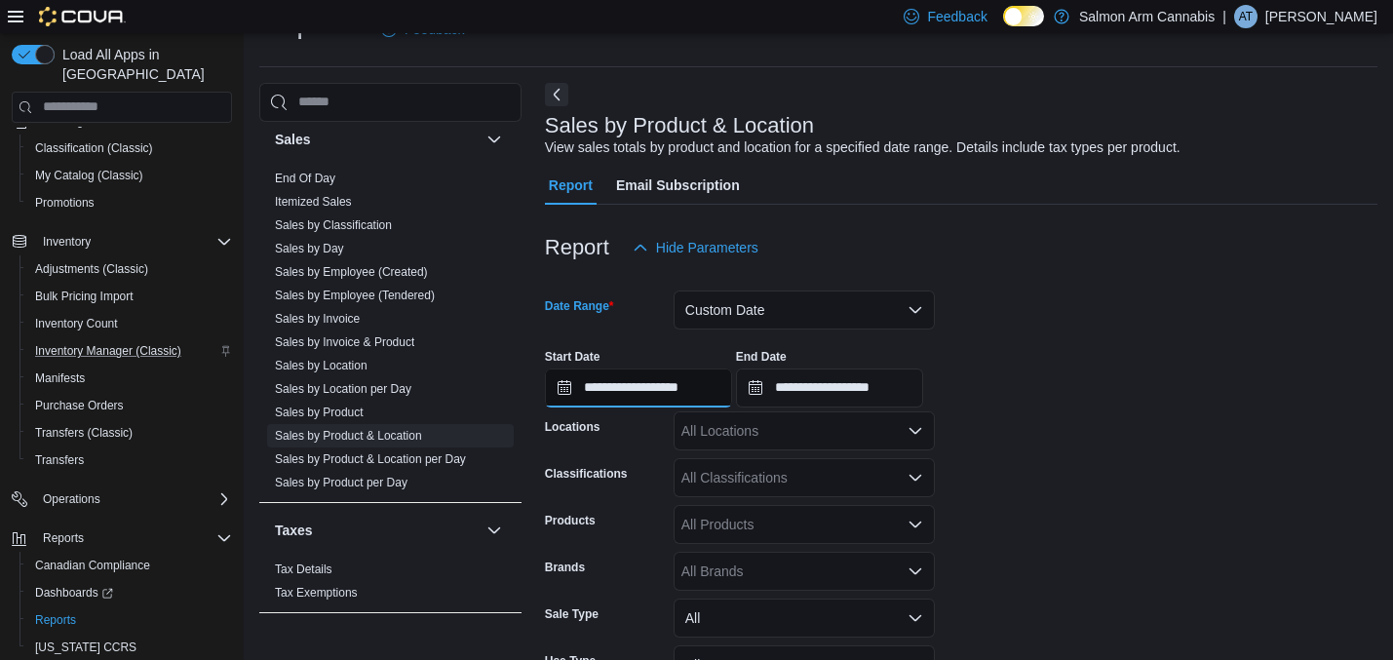
click at [677, 387] on input "**********" at bounding box center [638, 387] width 187 height 39
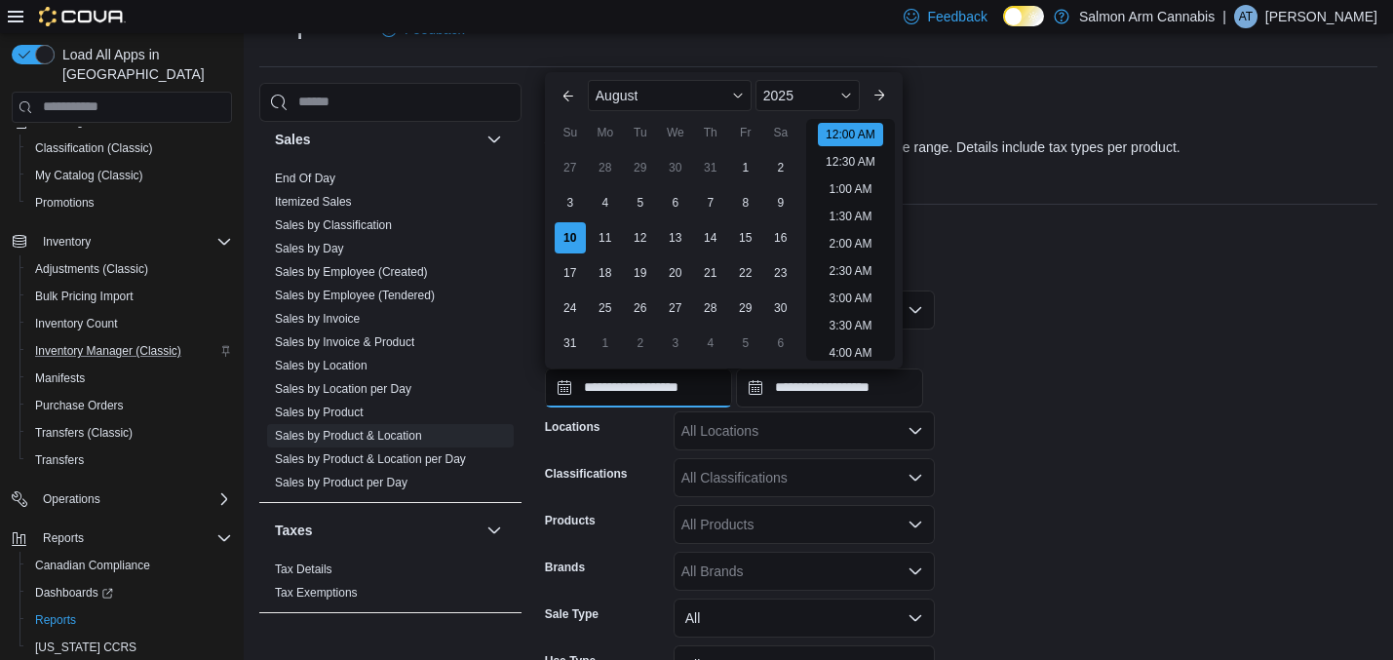
scroll to position [60, 0]
click at [722, 200] on div "7" at bounding box center [710, 202] width 34 height 34
type input "**********"
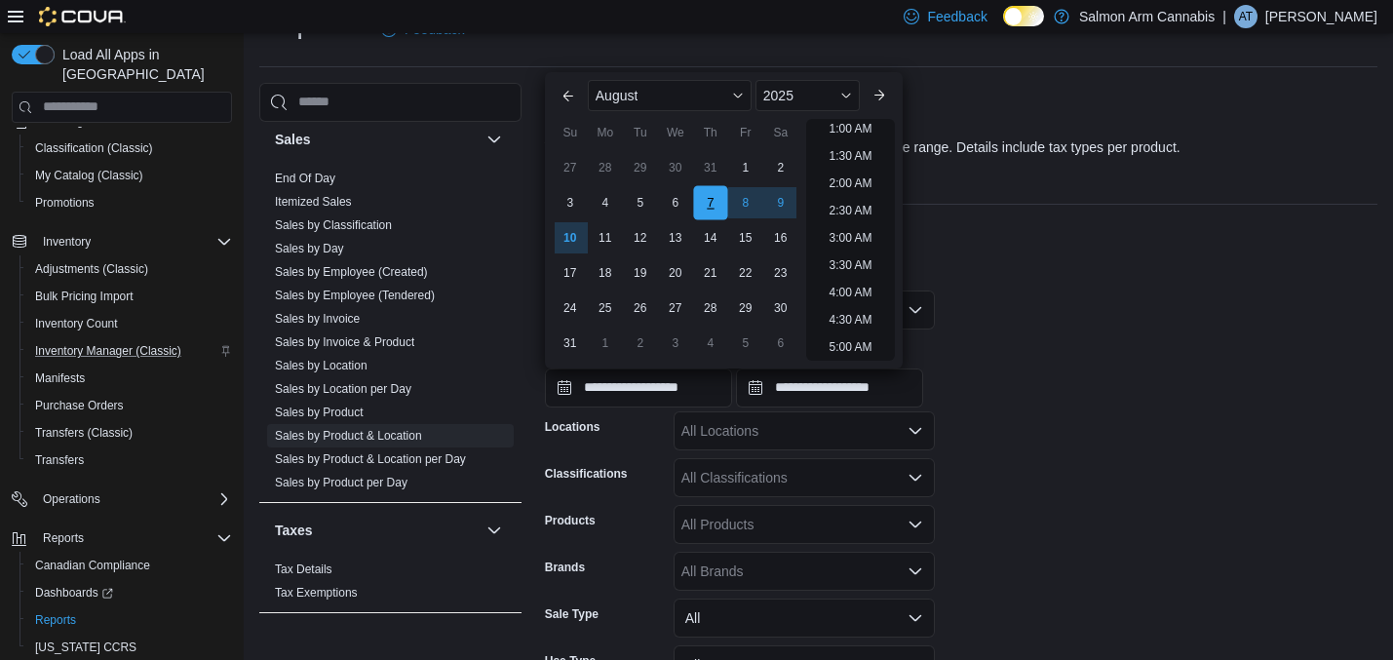
scroll to position [4, 0]
click at [959, 303] on form "**********" at bounding box center [961, 526] width 832 height 519
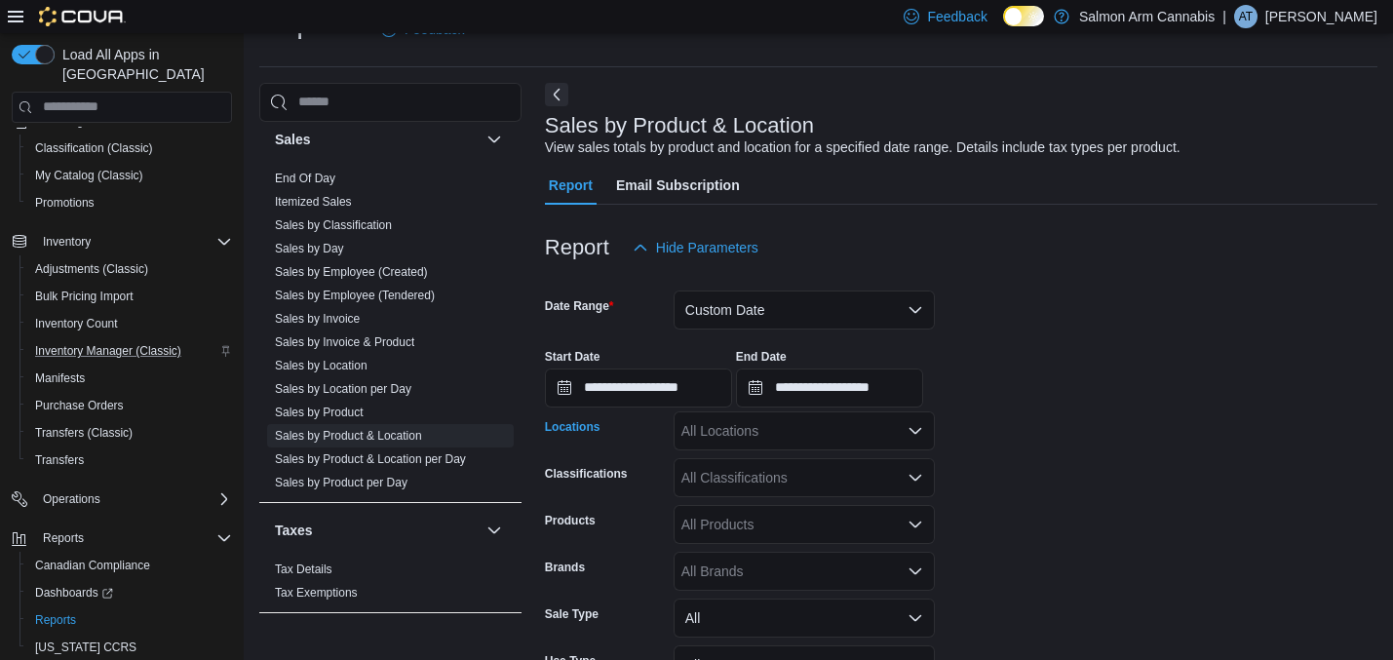
click at [801, 429] on div "All Locations" at bounding box center [804, 430] width 261 height 39
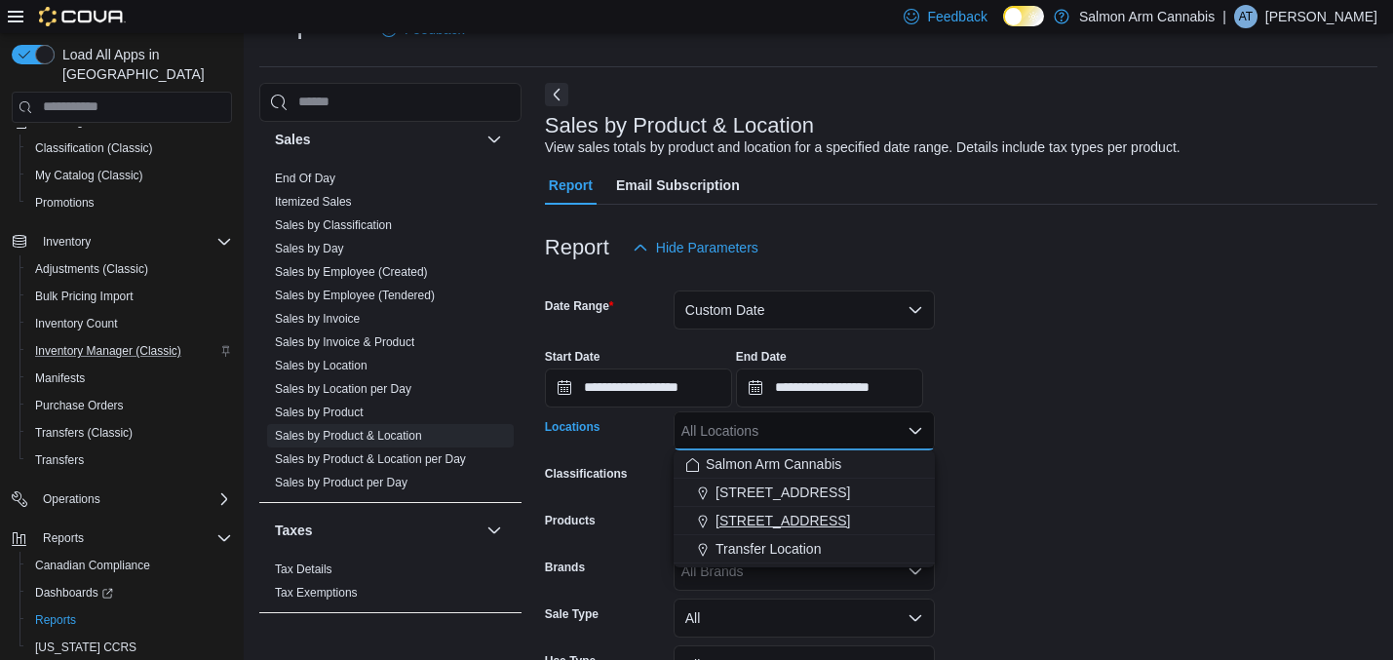
click at [788, 513] on span "[STREET_ADDRESS]" at bounding box center [783, 520] width 135 height 19
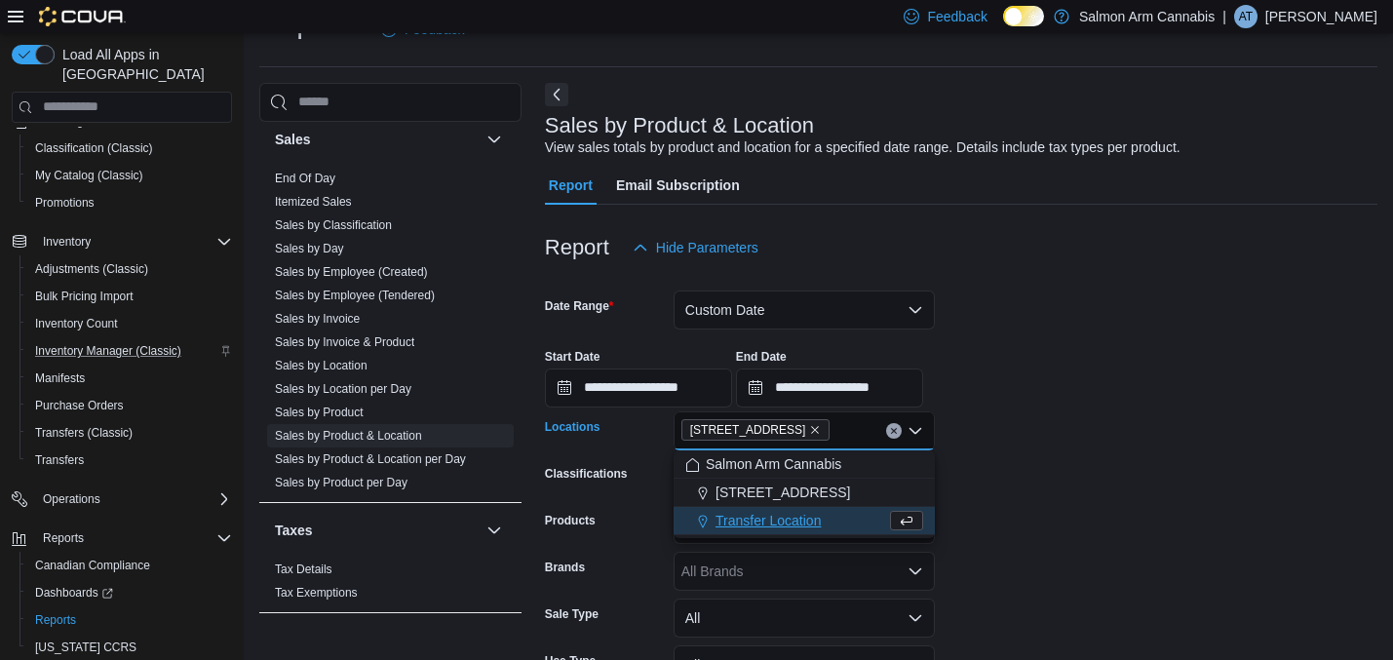
drag, startPoint x: 1014, startPoint y: 448, endPoint x: 981, endPoint y: 448, distance: 33.1
click at [1007, 448] on form "**********" at bounding box center [961, 526] width 832 height 519
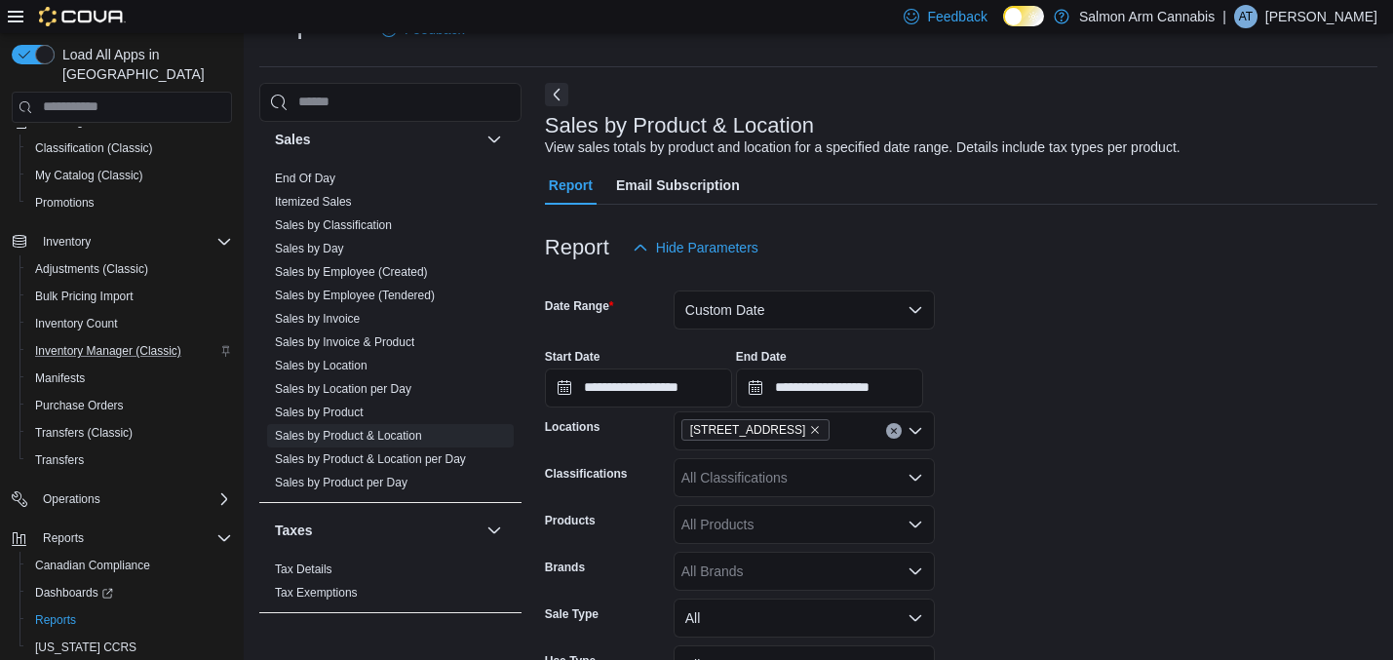
click at [838, 479] on div "All Classifications" at bounding box center [804, 477] width 261 height 39
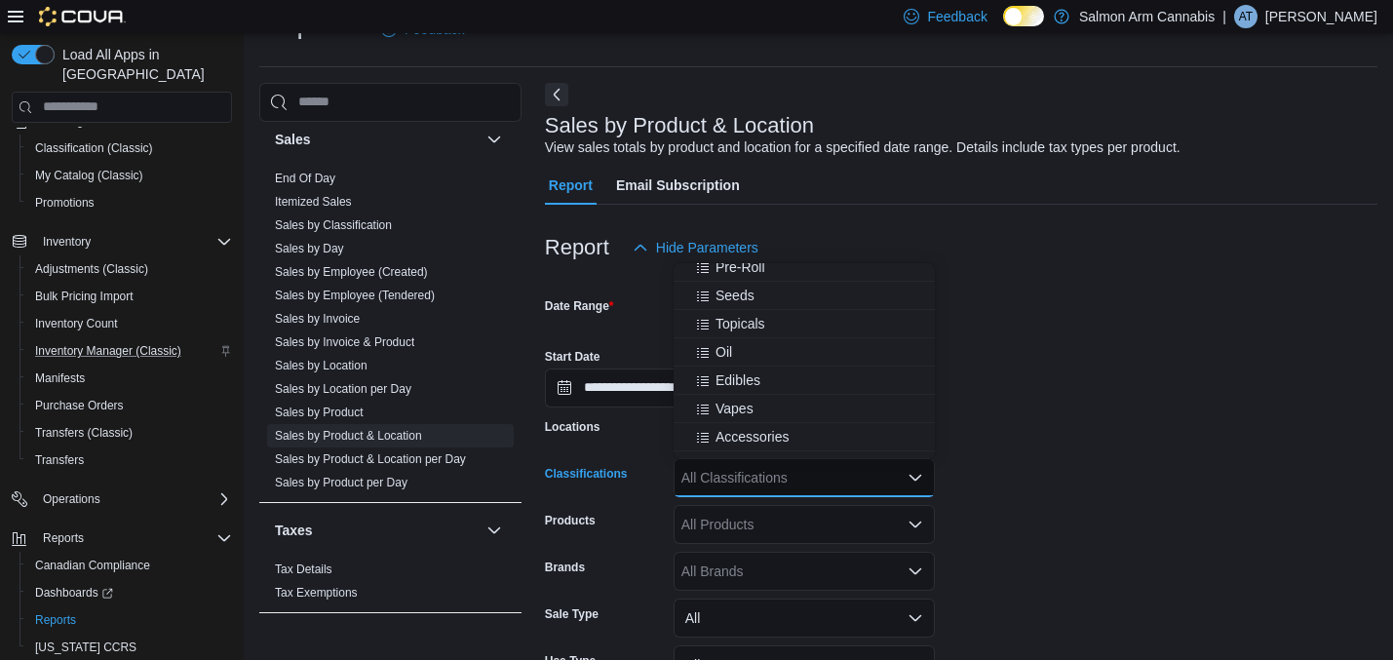
scroll to position [229, 0]
click at [776, 366] on span "Accessories" at bounding box center [752, 358] width 73 height 19
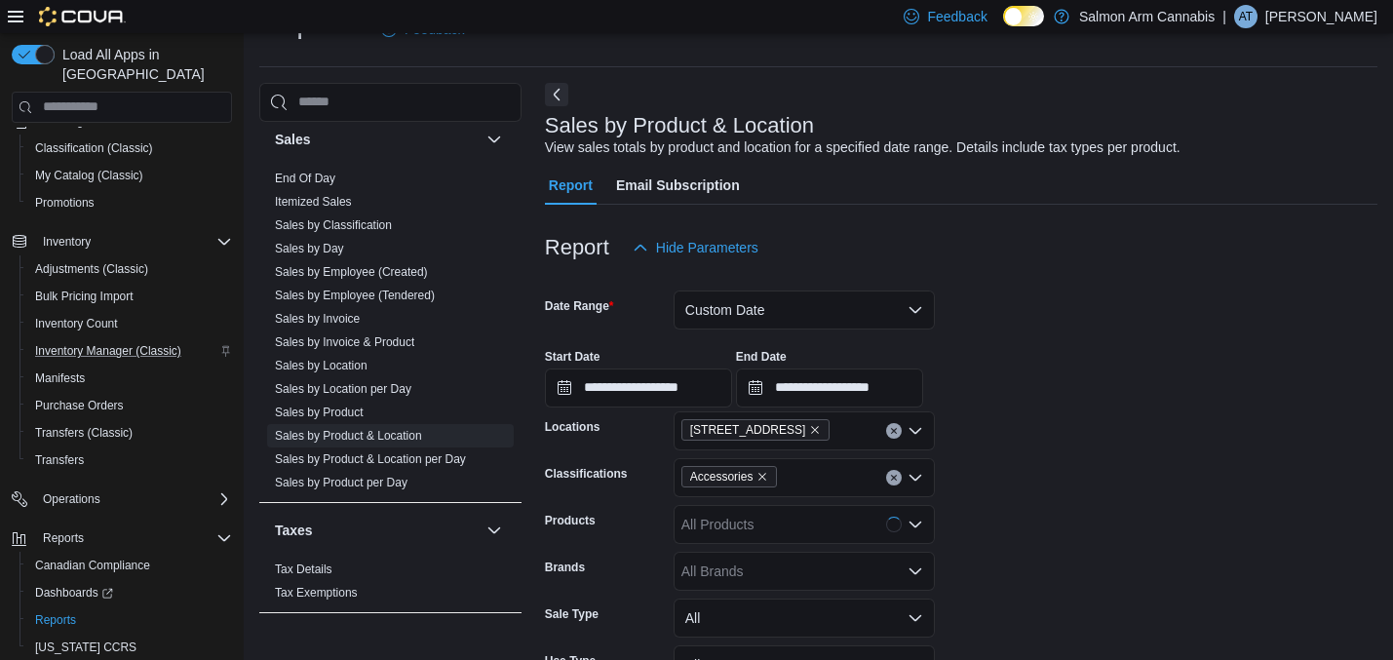
click at [1142, 279] on div at bounding box center [961, 278] width 832 height 23
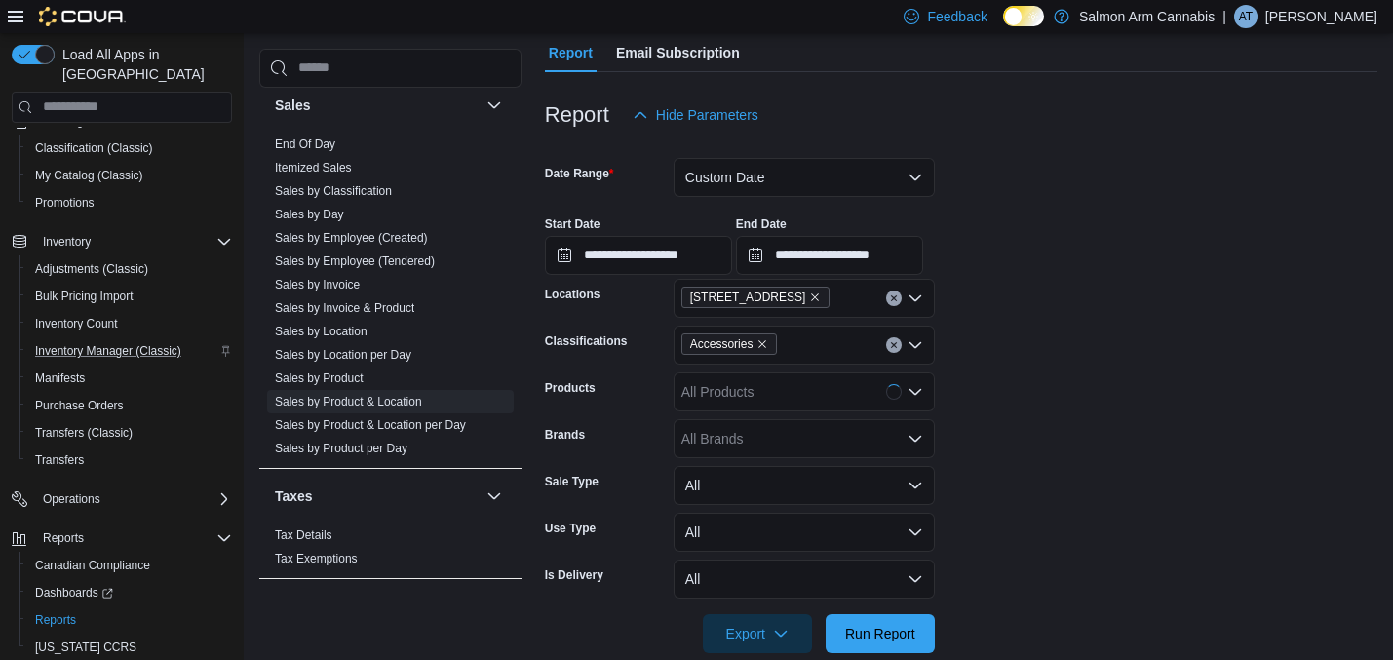
scroll to position [210, 0]
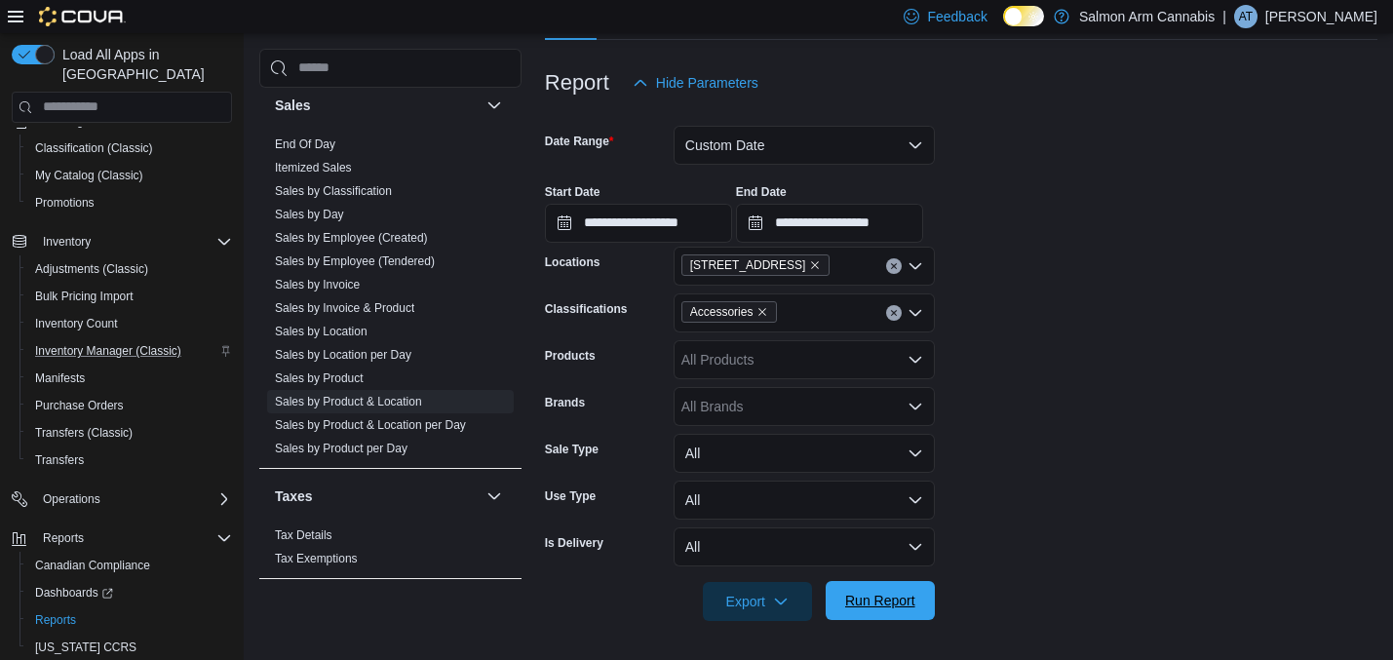
click at [883, 617] on span "Run Report" at bounding box center [880, 600] width 86 height 39
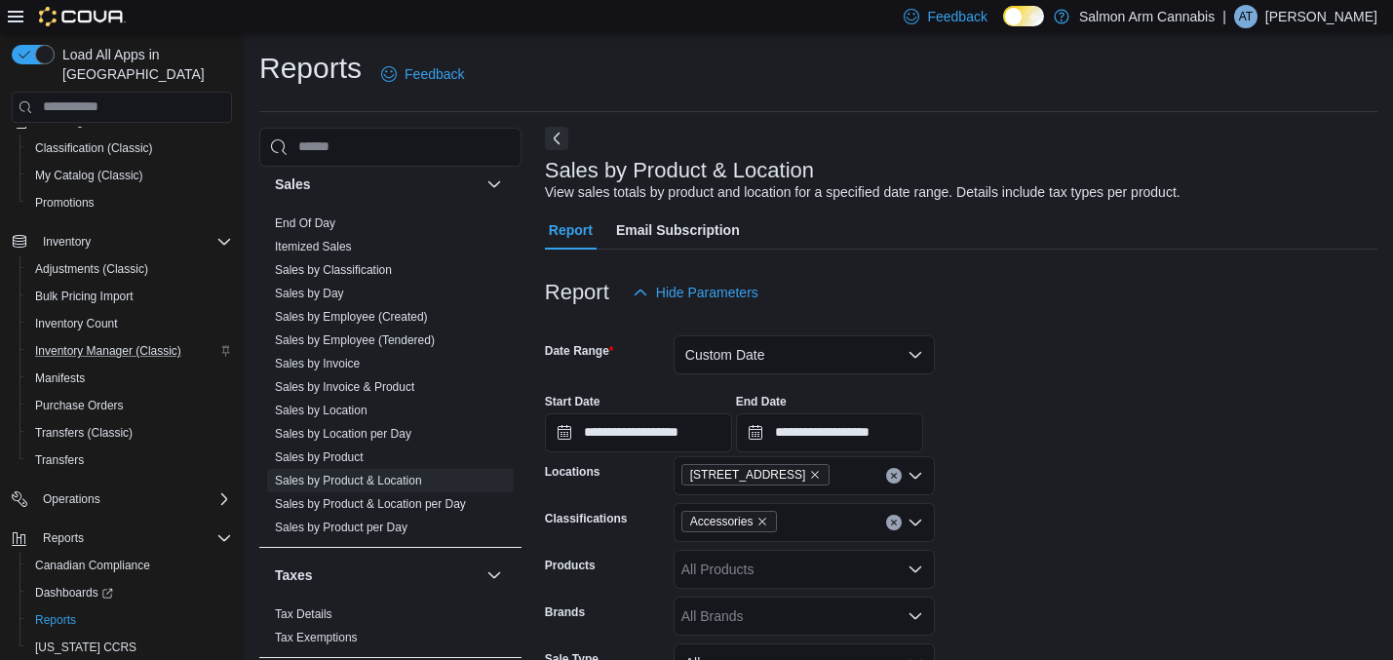
click at [551, 135] on button "Next" at bounding box center [556, 138] width 23 height 23
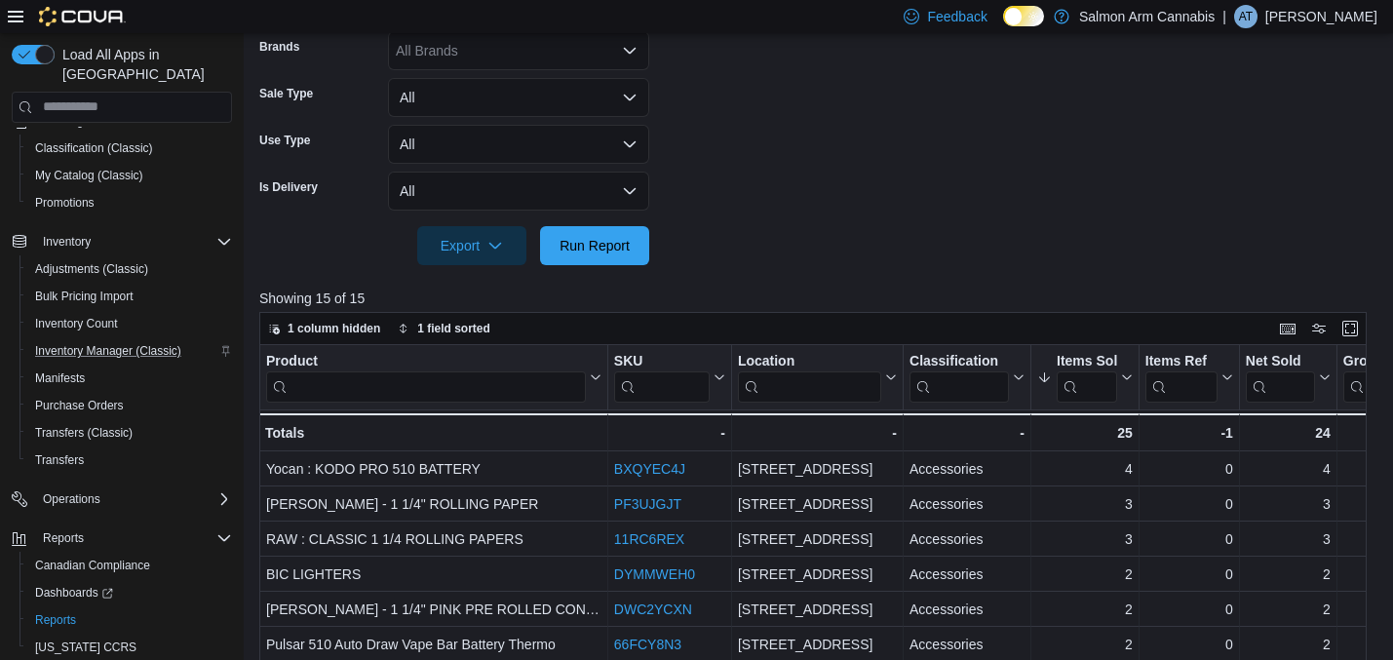
scroll to position [573, 0]
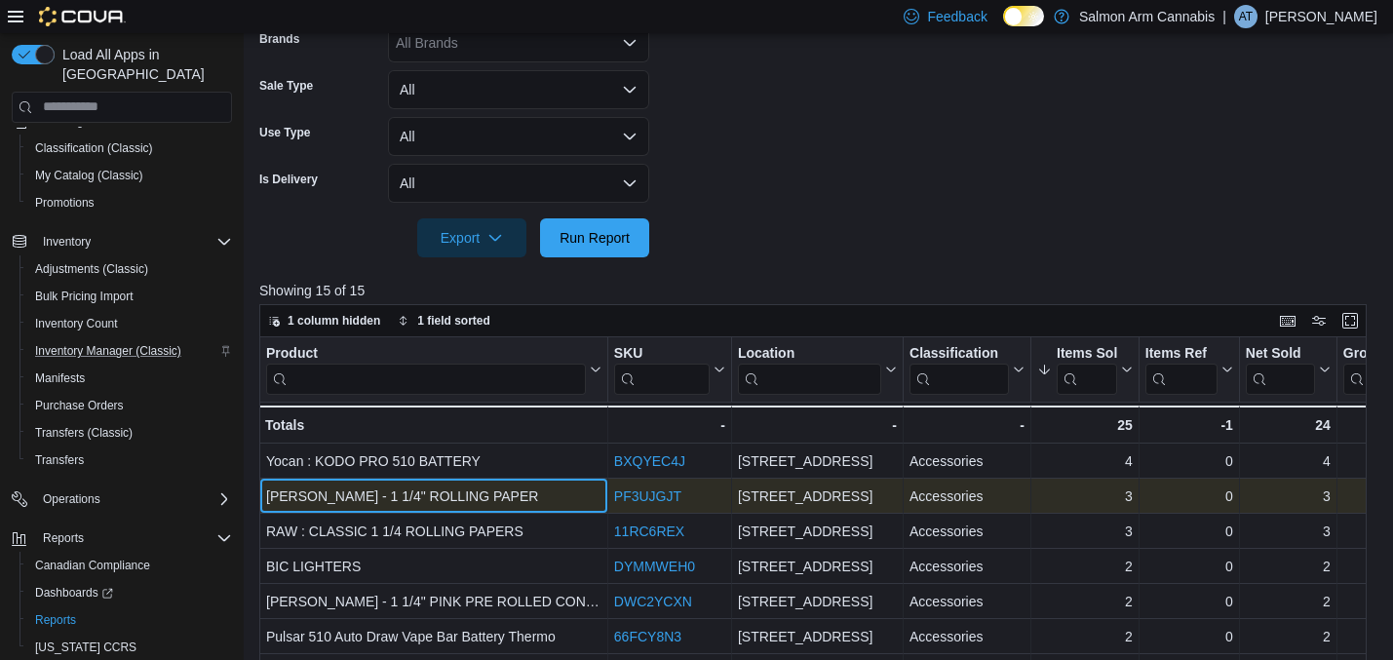
click at [461, 494] on div "[PERSON_NAME] - 1 1/4" ROLLING PAPER" at bounding box center [433, 495] width 335 height 23
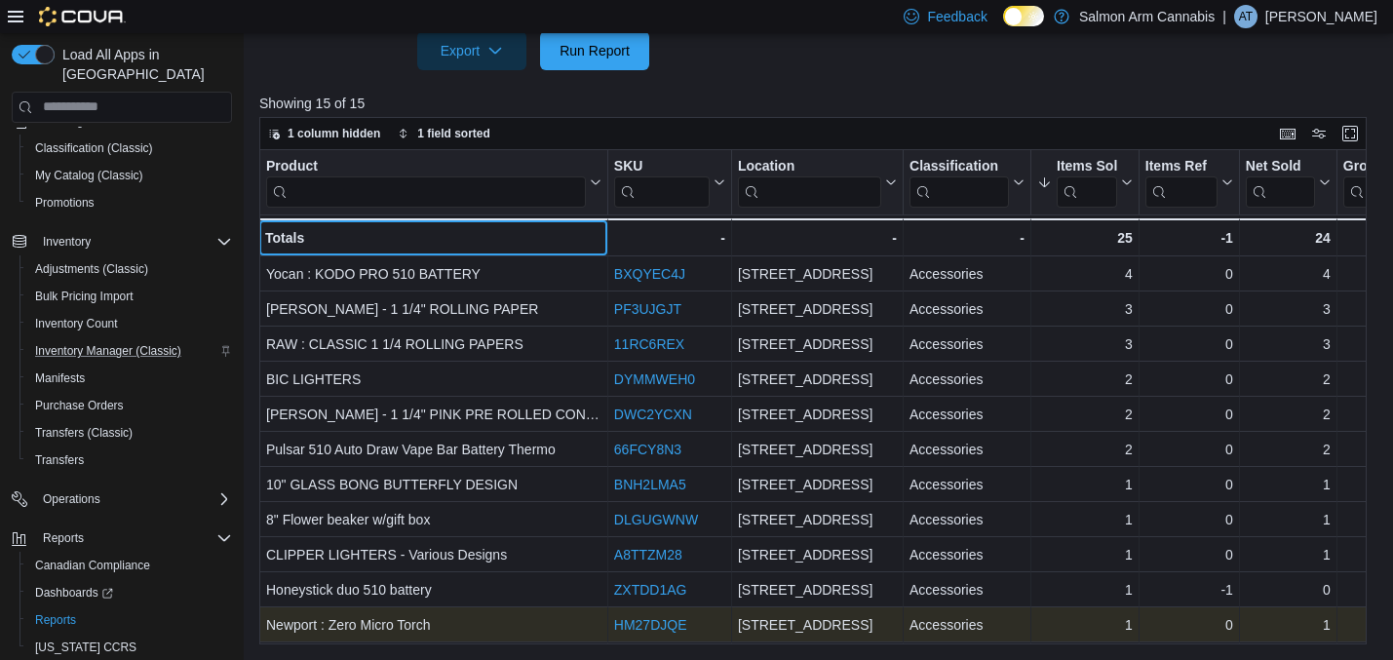
scroll to position [0, 0]
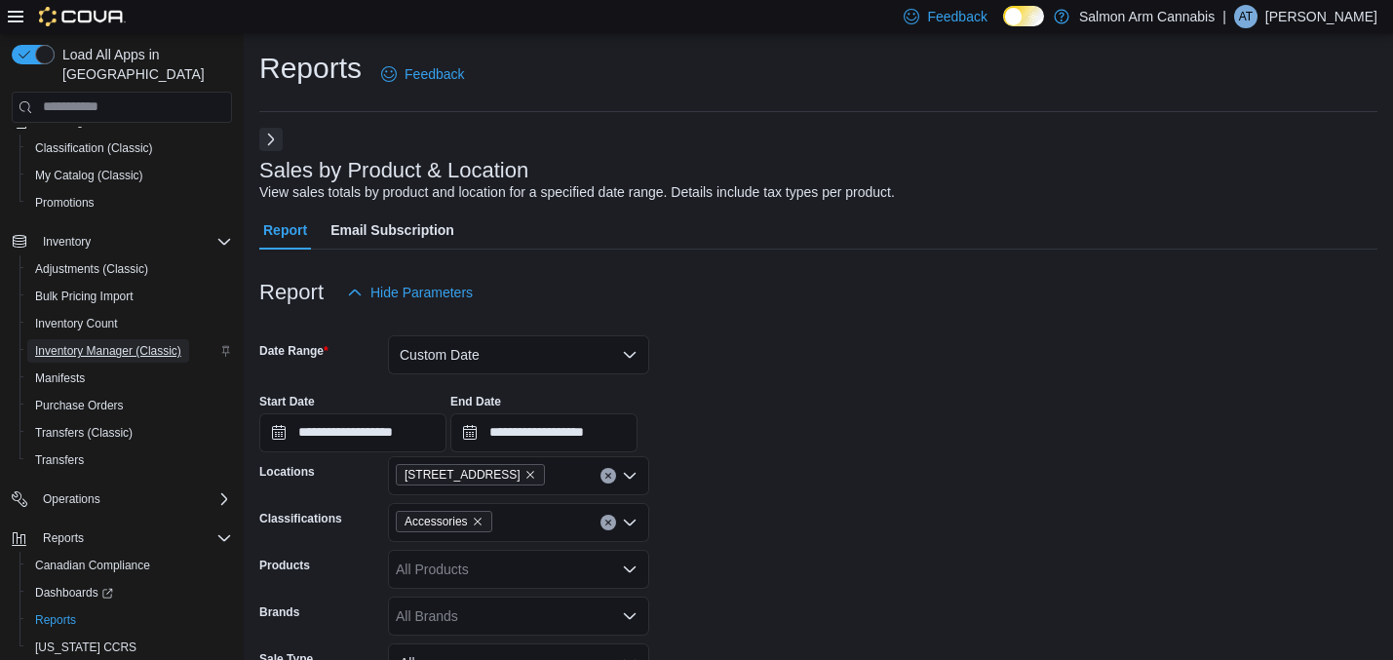
click at [168, 343] on span "Inventory Manager (Classic)" at bounding box center [108, 351] width 146 height 16
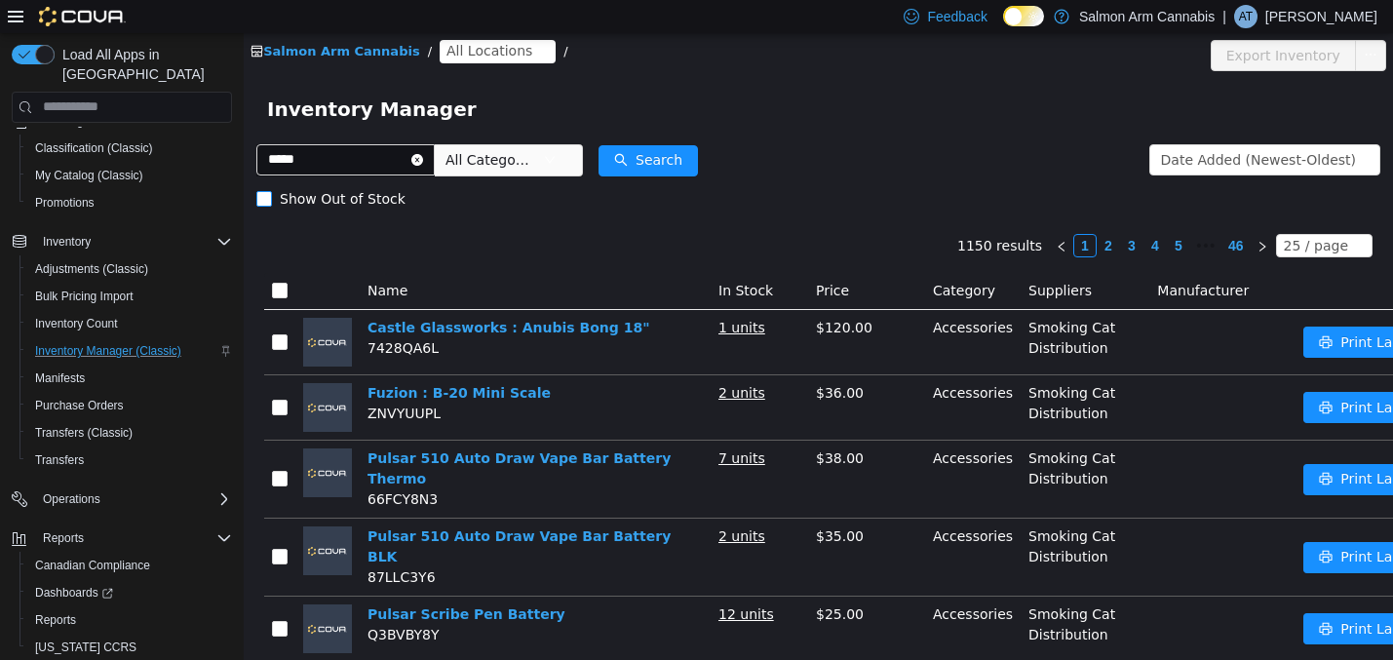
type input "*****"
